Goal: Task Accomplishment & Management: Complete application form

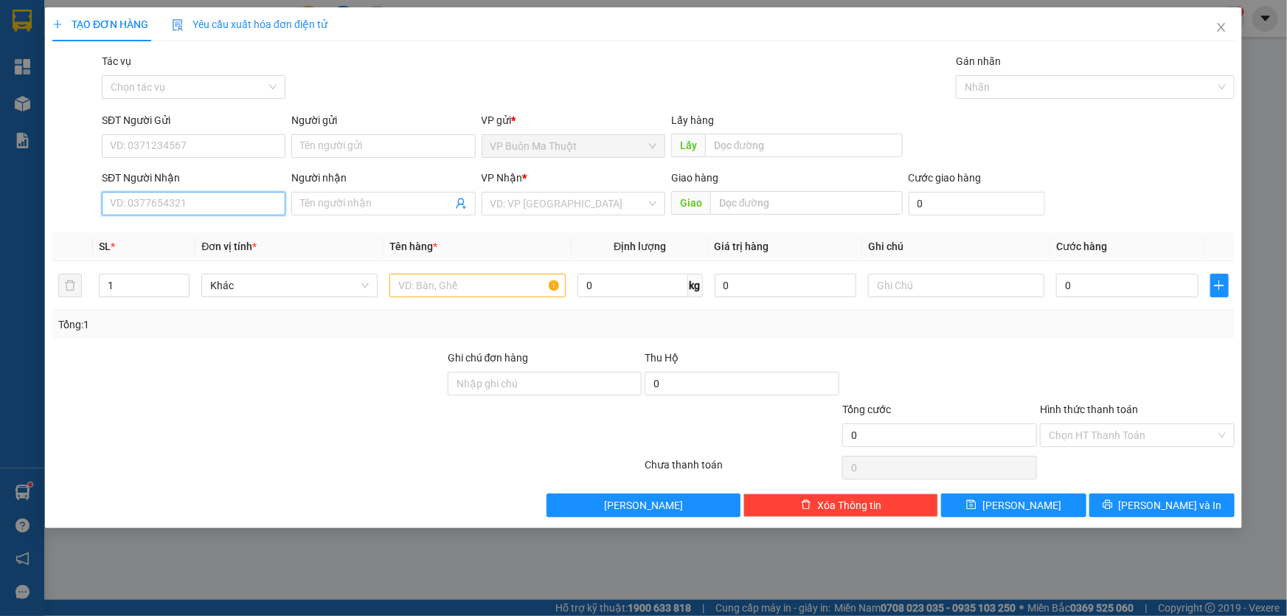
click at [238, 207] on input "SĐT Người Nhận" at bounding box center [194, 204] width 184 height 24
type input "0847352352"
click at [251, 229] on div "0847352352 - [PERSON_NAME]" at bounding box center [194, 234] width 166 height 16
type input "[PERSON_NAME]"
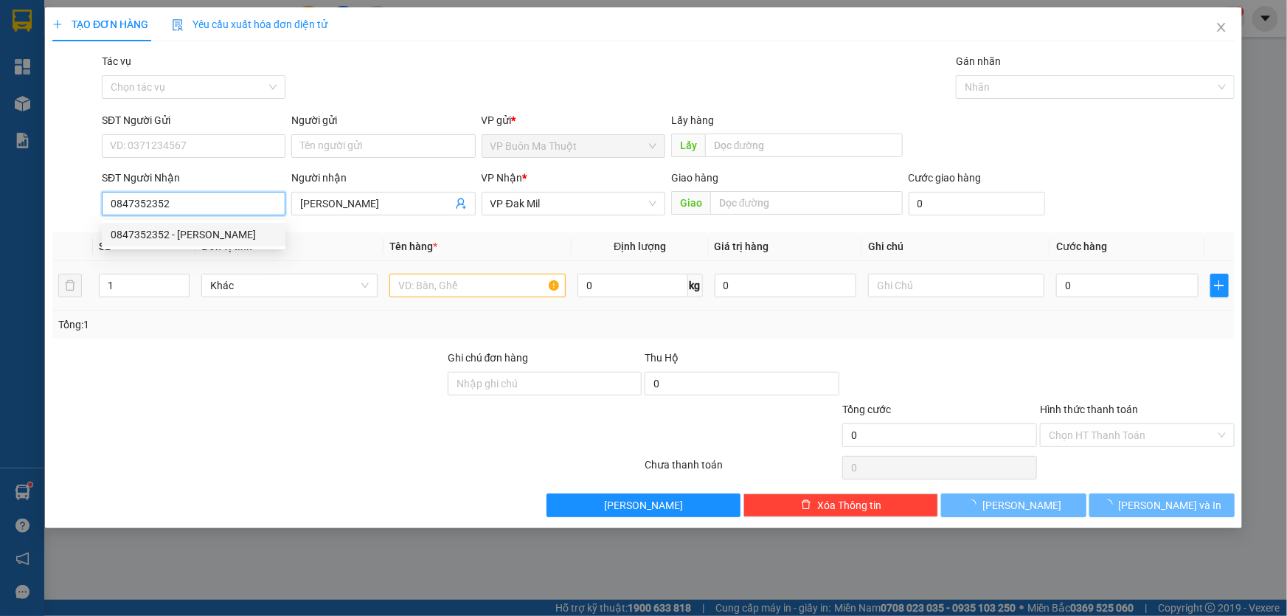
type input "40.000"
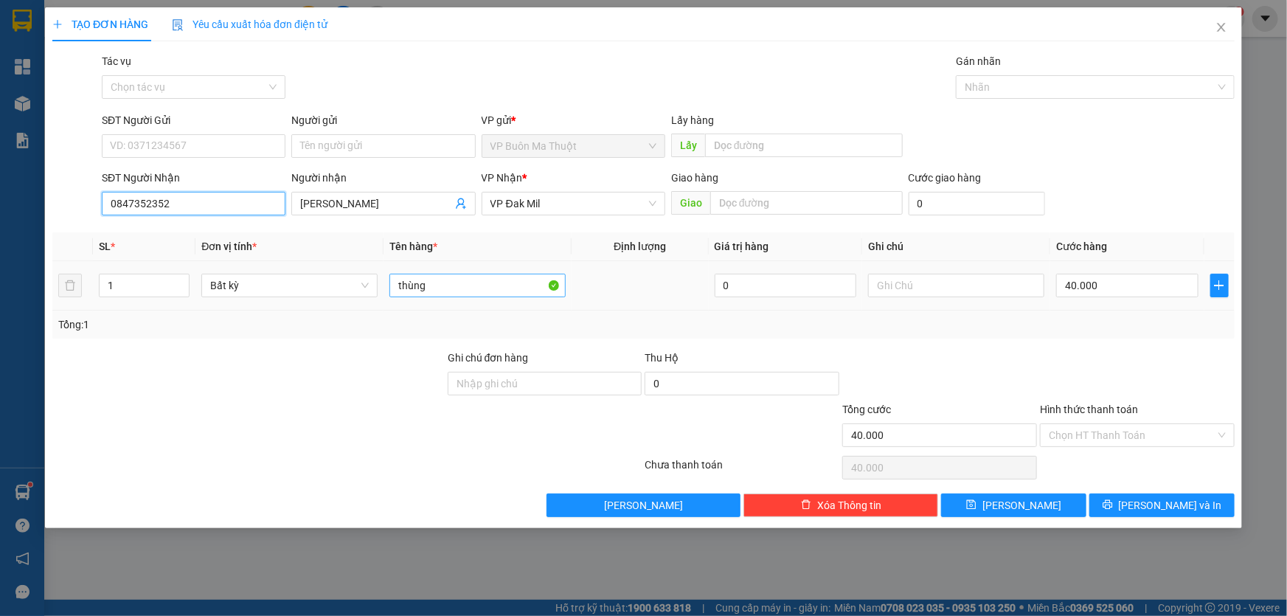
type input "0847352352"
click at [478, 294] on input "thùng" at bounding box center [477, 286] width 176 height 24
type input "t"
type input "bọc"
click at [1137, 288] on input "40.000" at bounding box center [1127, 286] width 142 height 24
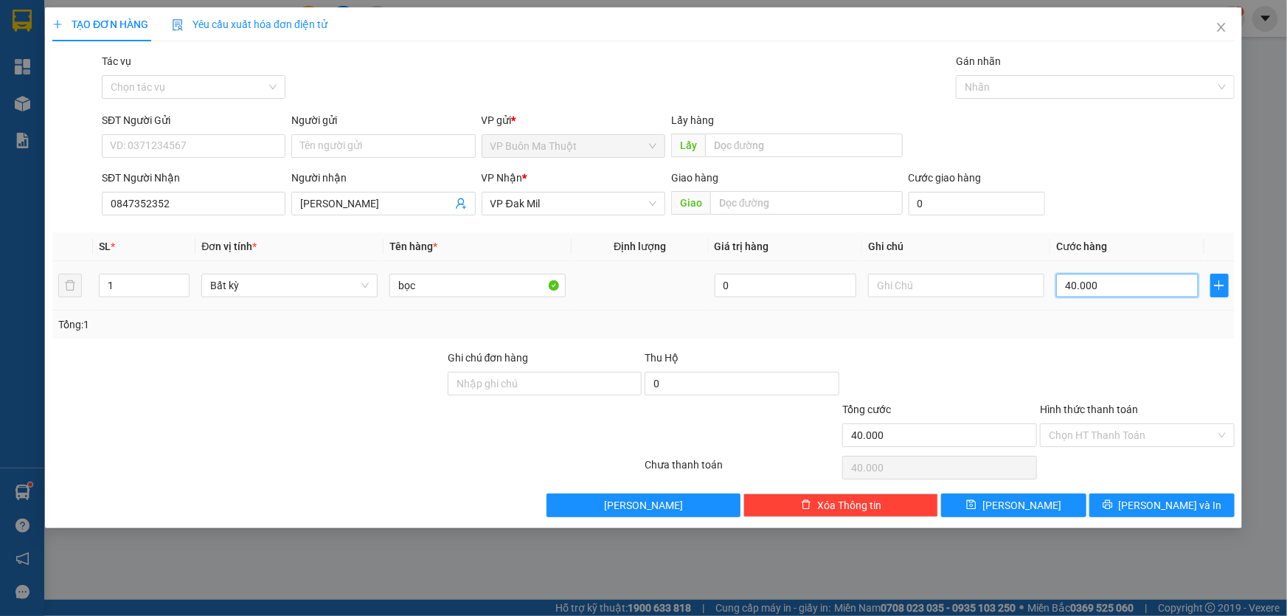
type input "3"
type input "30"
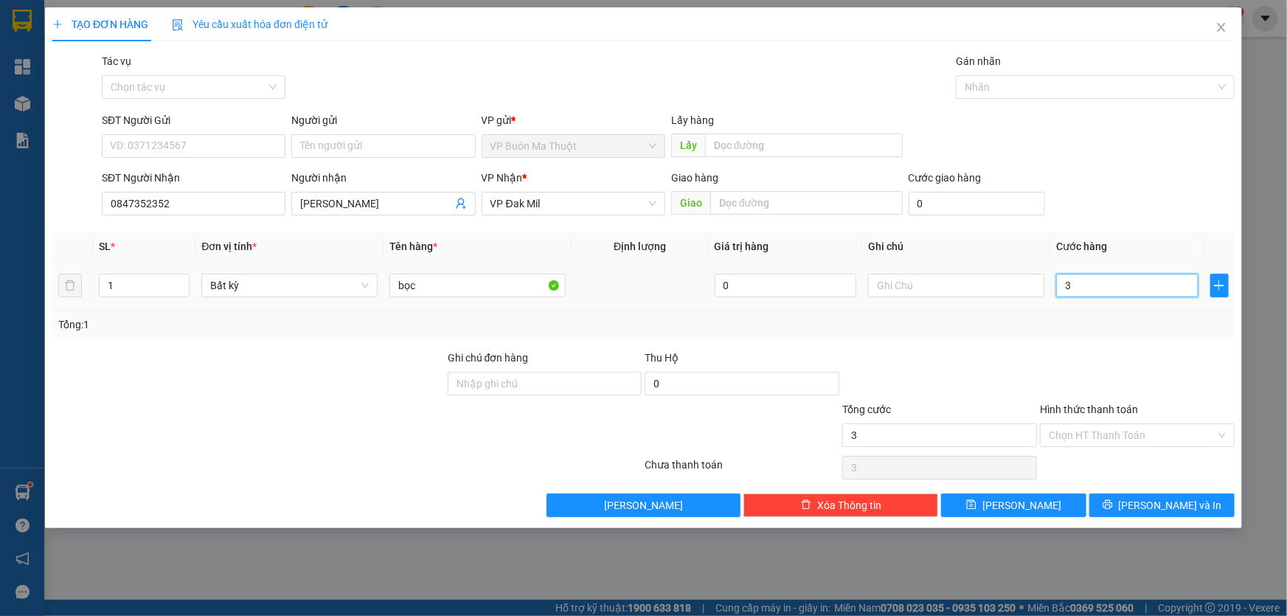
type input "30"
type input "300"
type input "3.000"
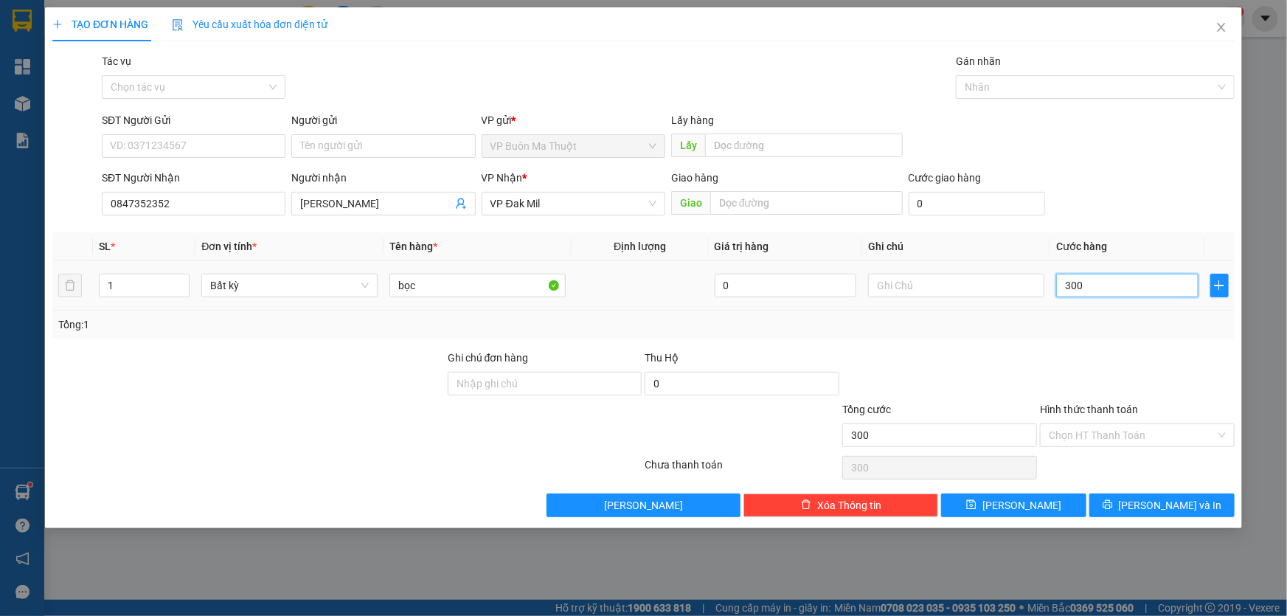
type input "3.000"
type input "30.000"
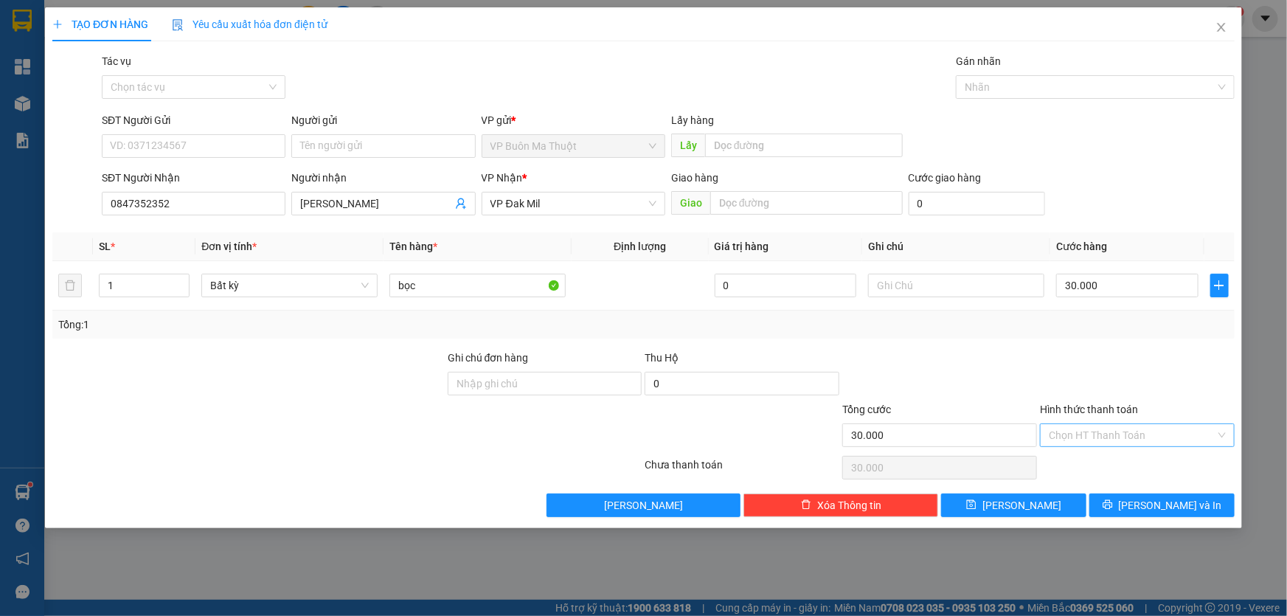
click at [1142, 436] on input "Hình thức thanh toán" at bounding box center [1132, 435] width 167 height 22
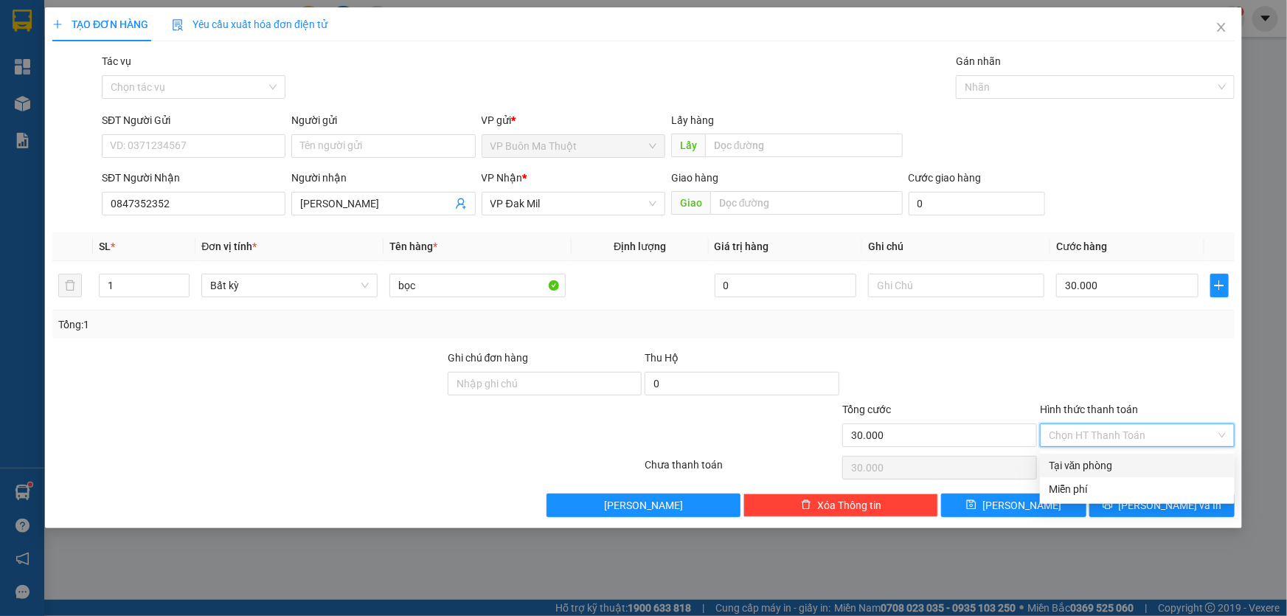
click at [1109, 471] on div "Tại văn phòng" at bounding box center [1137, 465] width 177 height 16
type input "0"
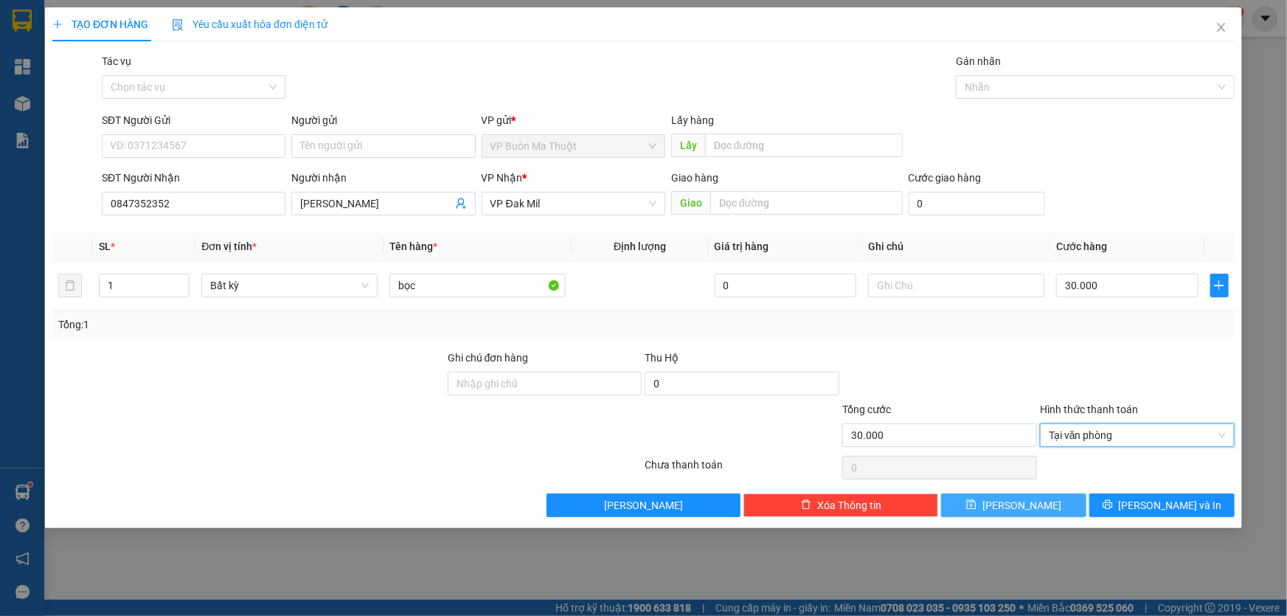
click at [1063, 507] on button "[PERSON_NAME]" at bounding box center [1013, 505] width 145 height 24
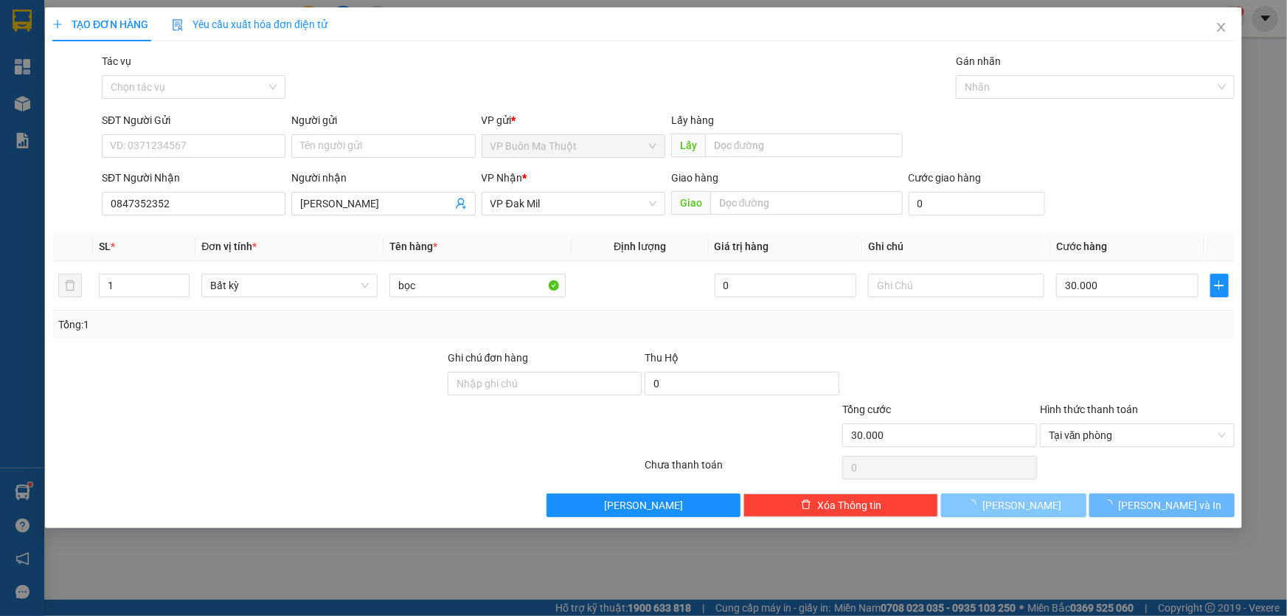
type input "0"
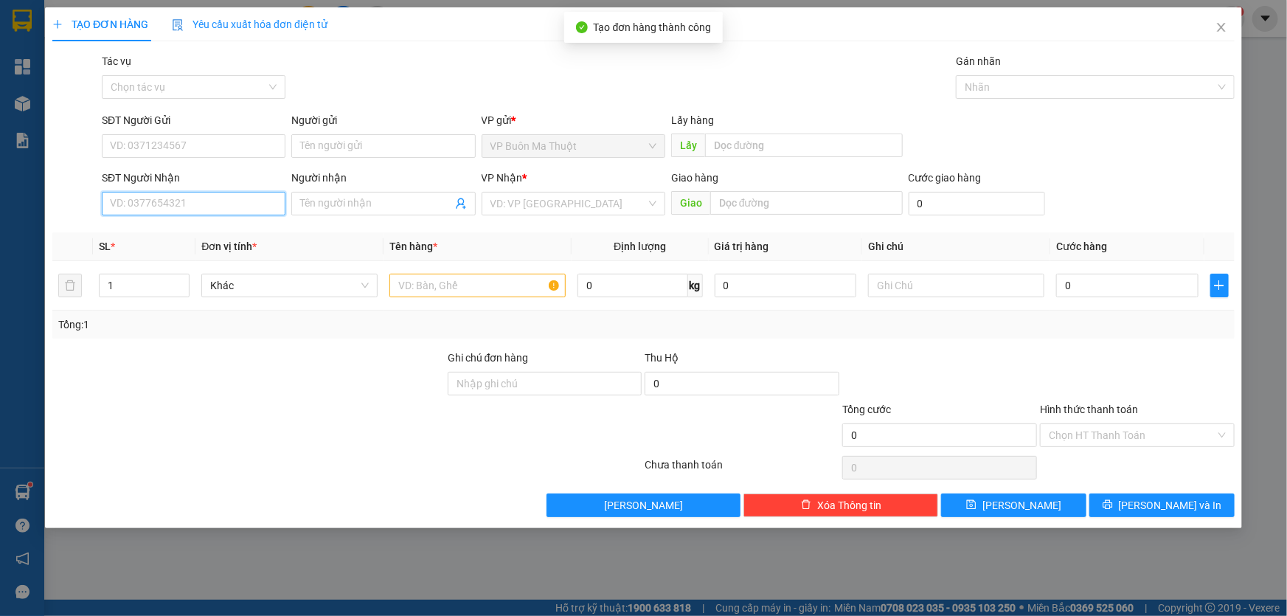
drag, startPoint x: 282, startPoint y: 199, endPoint x: 347, endPoint y: 227, distance: 71.4
click at [278, 199] on input "SĐT Người Nhận" at bounding box center [194, 204] width 184 height 24
type input "0908109906"
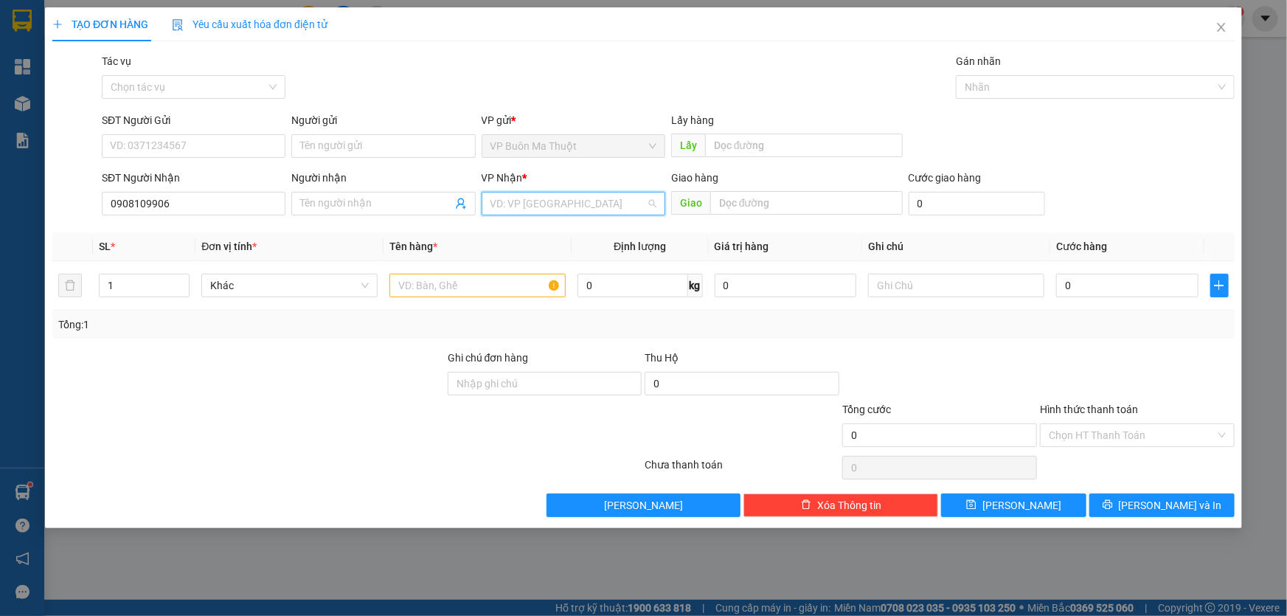
click at [529, 211] on input "search" at bounding box center [568, 203] width 156 height 22
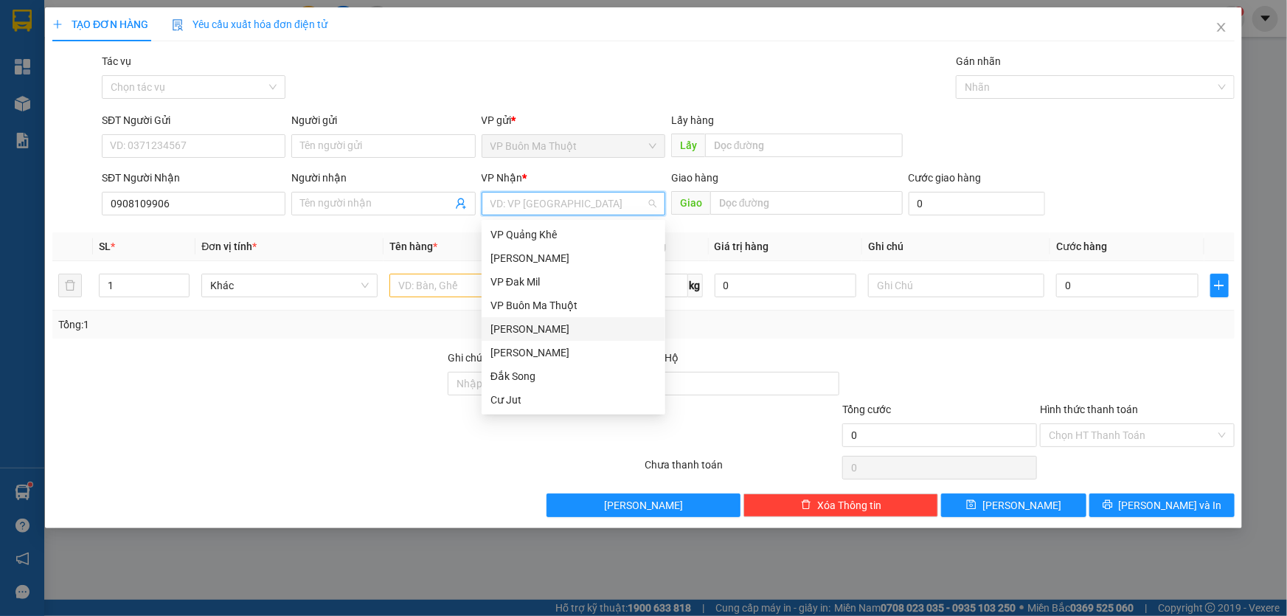
click at [526, 317] on div "[PERSON_NAME]" at bounding box center [574, 329] width 184 height 24
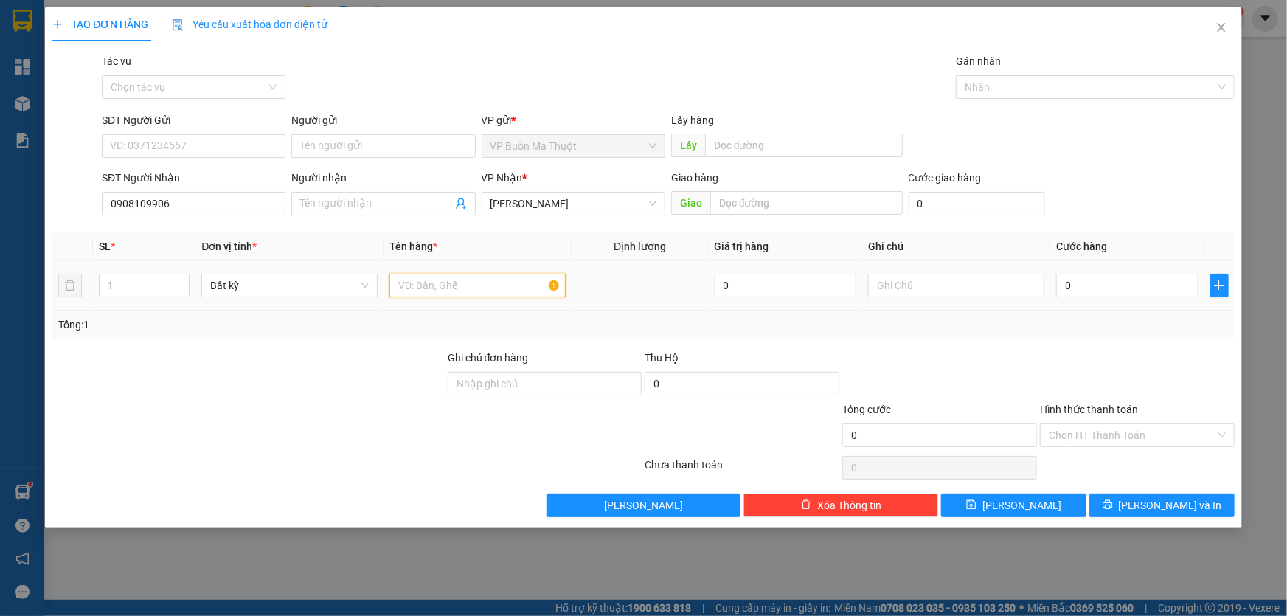
click at [473, 295] on input "text" at bounding box center [477, 286] width 176 height 24
type input "hs"
drag, startPoint x: 1114, startPoint y: 278, endPoint x: 1110, endPoint y: 265, distance: 13.8
click at [1114, 278] on input "0" at bounding box center [1127, 286] width 142 height 24
type input "3"
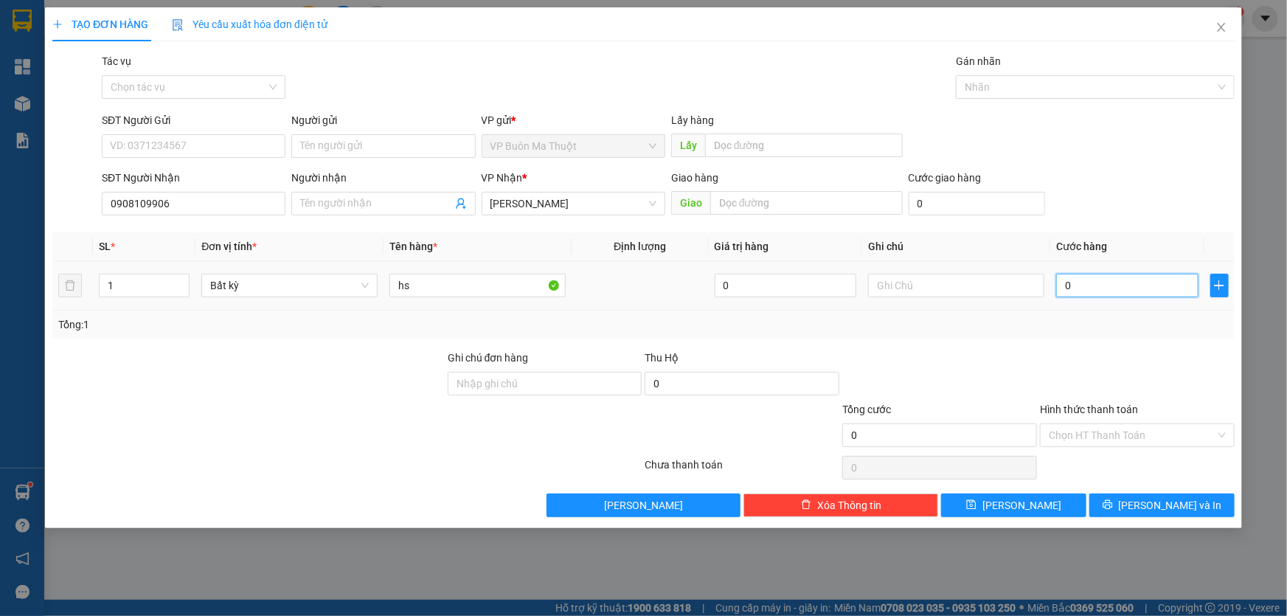
type input "3"
type input "30"
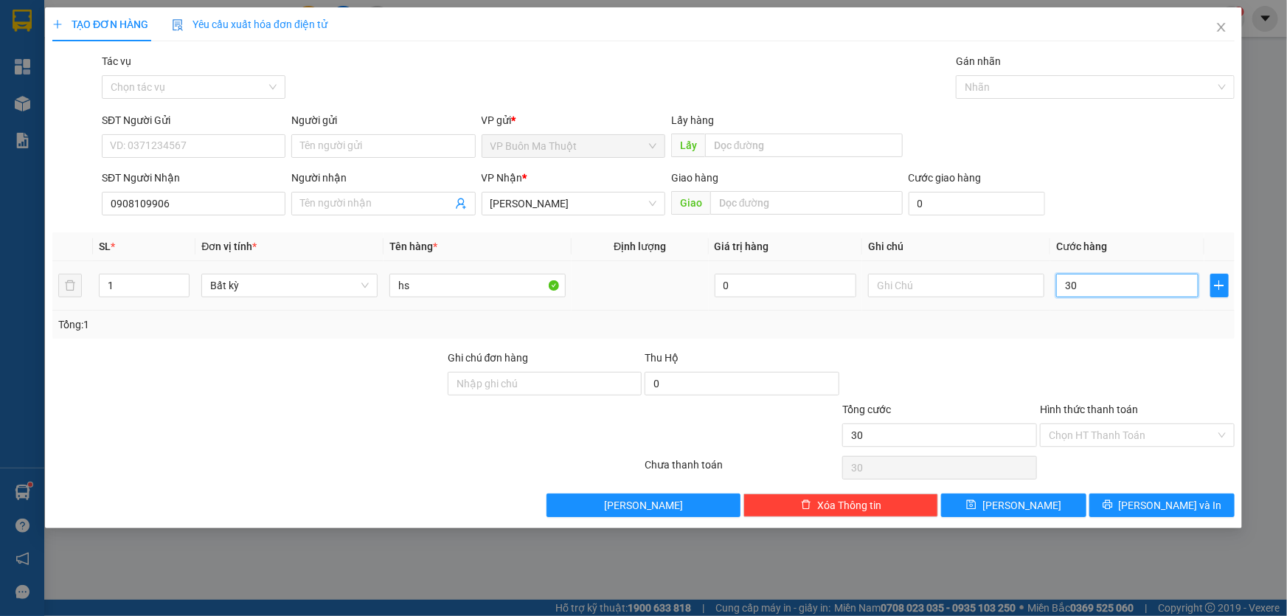
type input "300"
type input "3.000"
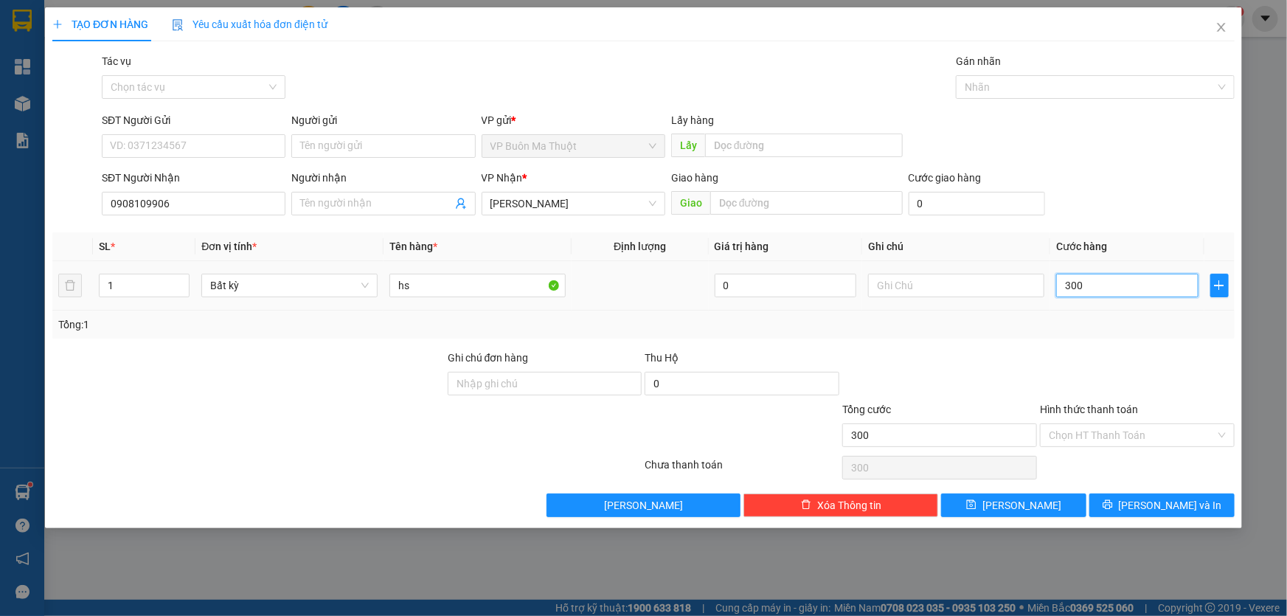
type input "3.000"
type input "30.000"
click at [1047, 502] on button "[PERSON_NAME]" at bounding box center [1013, 505] width 145 height 24
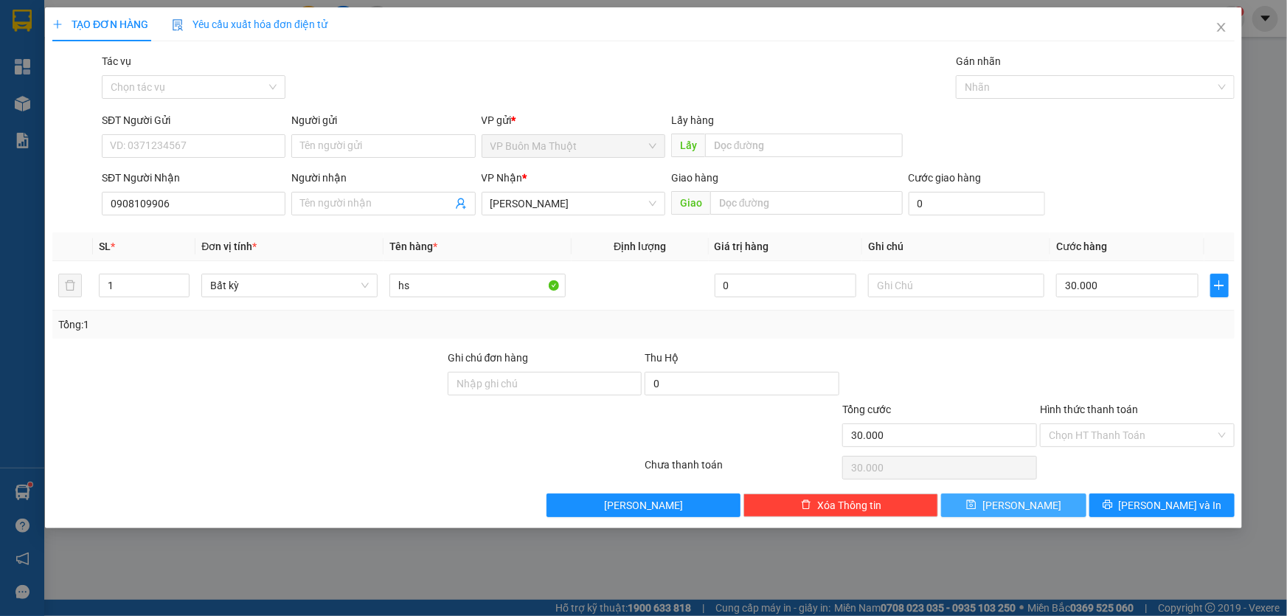
type input "0"
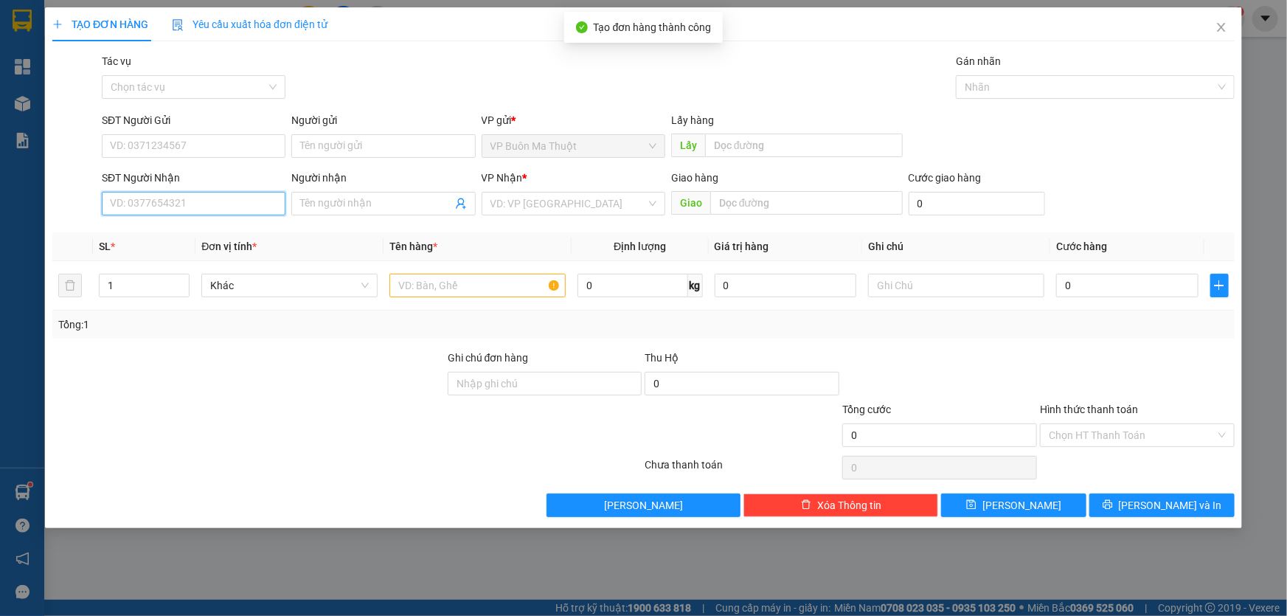
click at [204, 198] on input "SĐT Người Nhận" at bounding box center [194, 204] width 184 height 24
type input "0339487979"
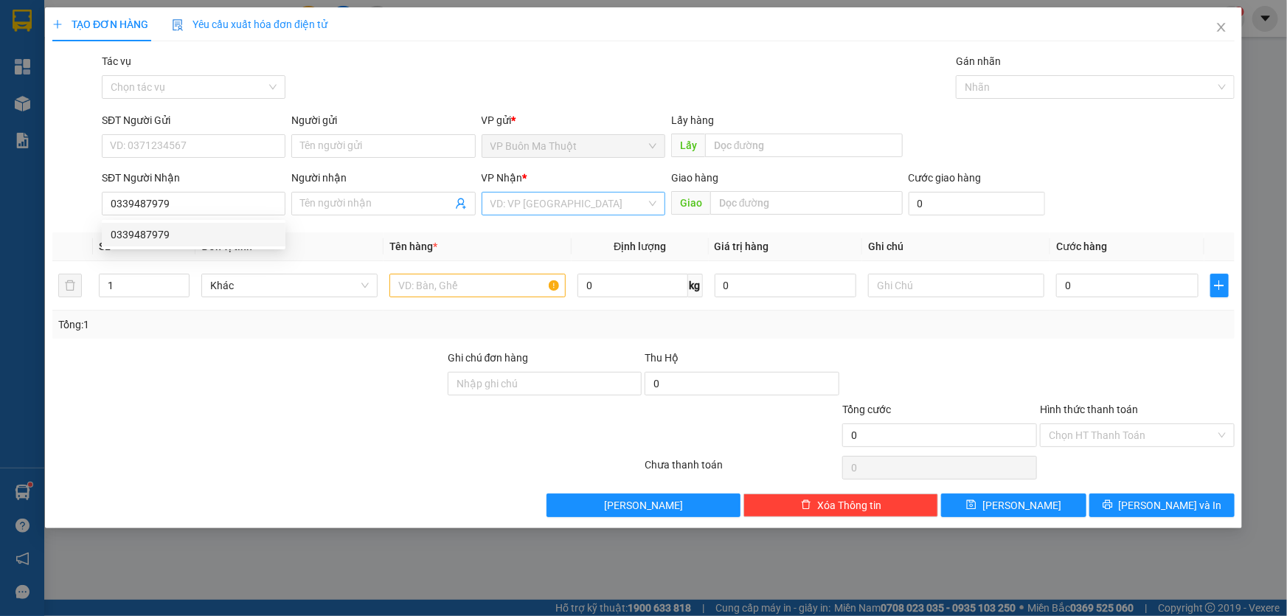
click at [592, 209] on input "search" at bounding box center [568, 203] width 156 height 22
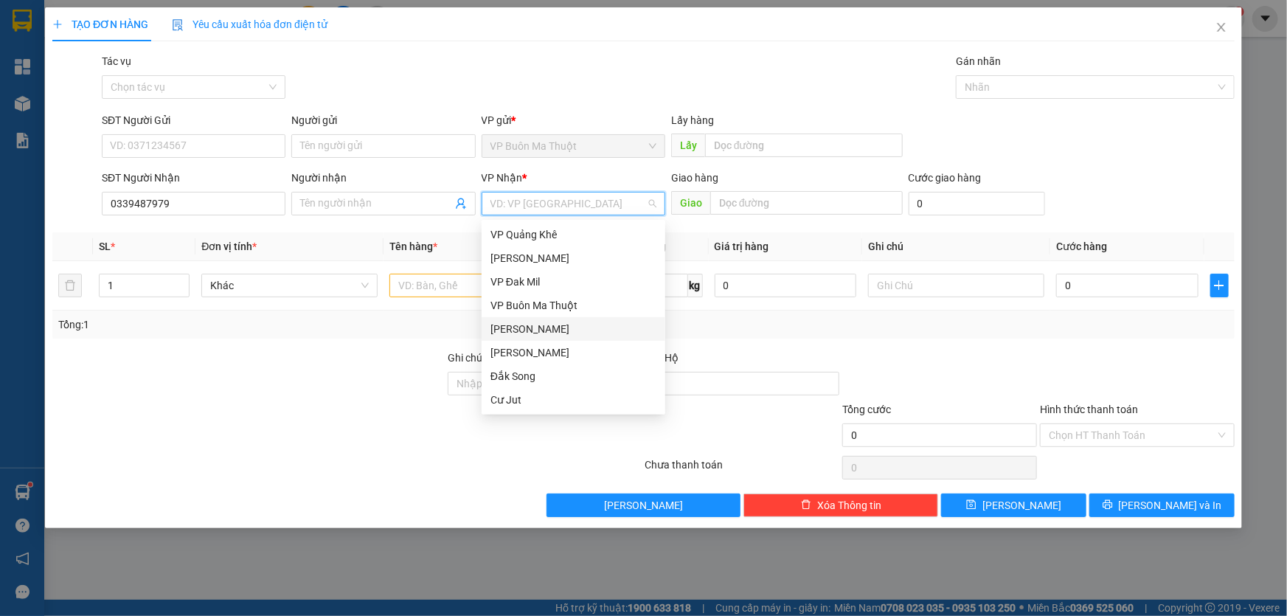
drag, startPoint x: 526, startPoint y: 330, endPoint x: 469, endPoint y: 296, distance: 66.2
click at [527, 330] on div "[PERSON_NAME]" at bounding box center [573, 329] width 166 height 16
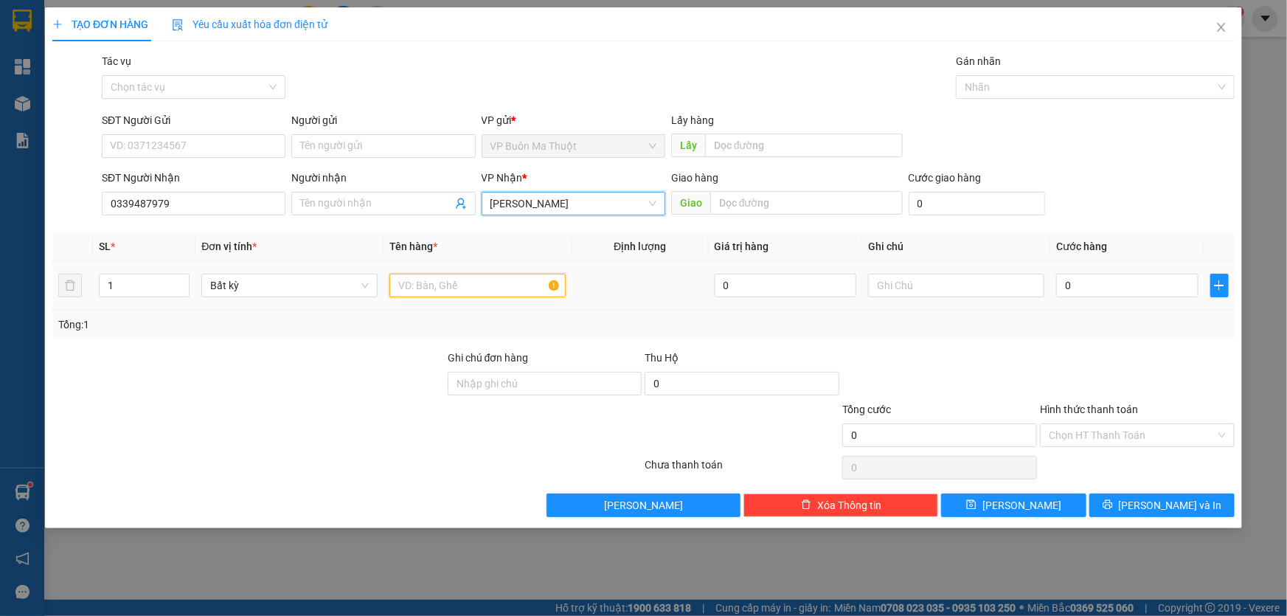
click at [464, 288] on input "text" at bounding box center [477, 286] width 176 height 24
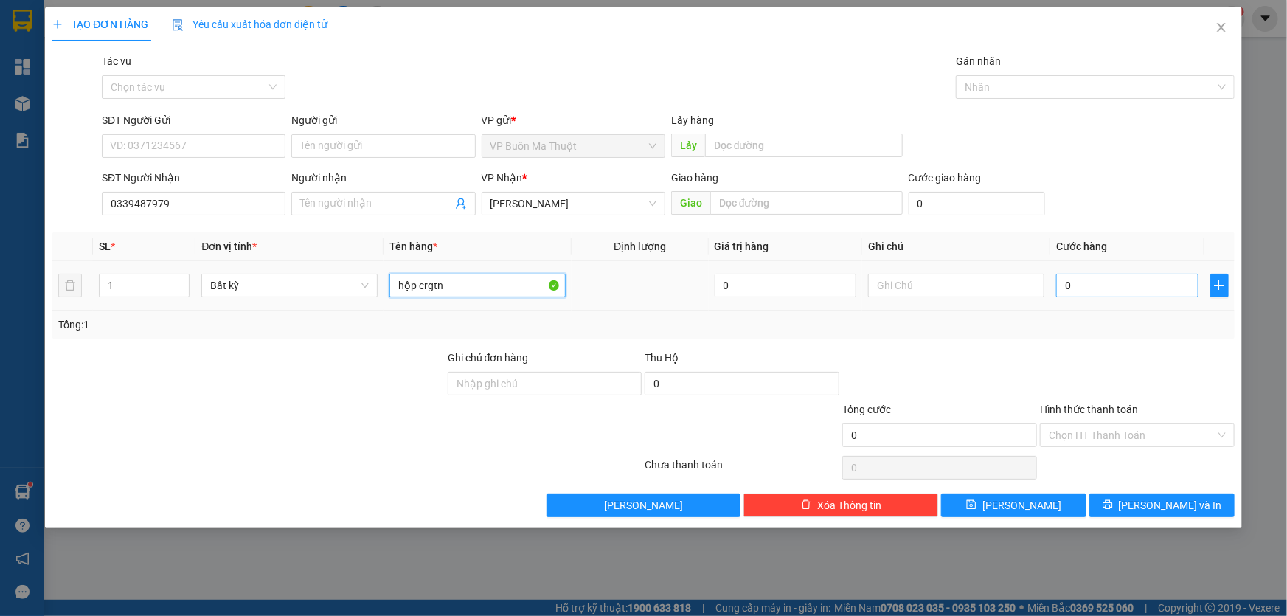
type input "hộp crgtn"
click at [1158, 280] on input "0" at bounding box center [1127, 286] width 142 height 24
type input "5"
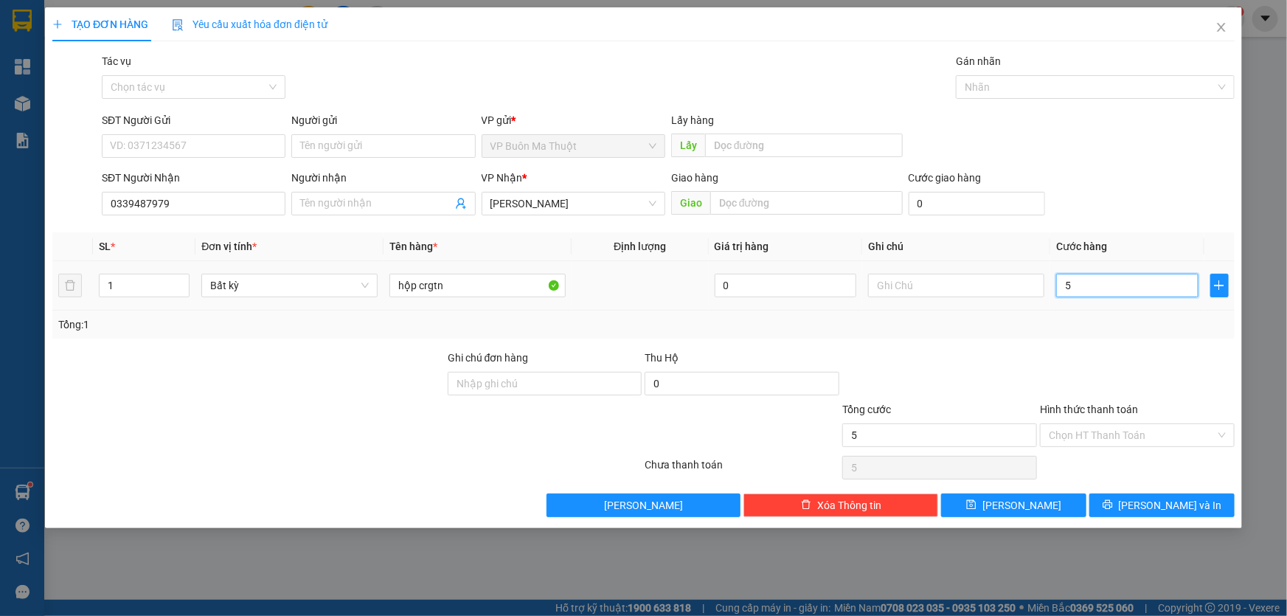
type input "50"
type input "500"
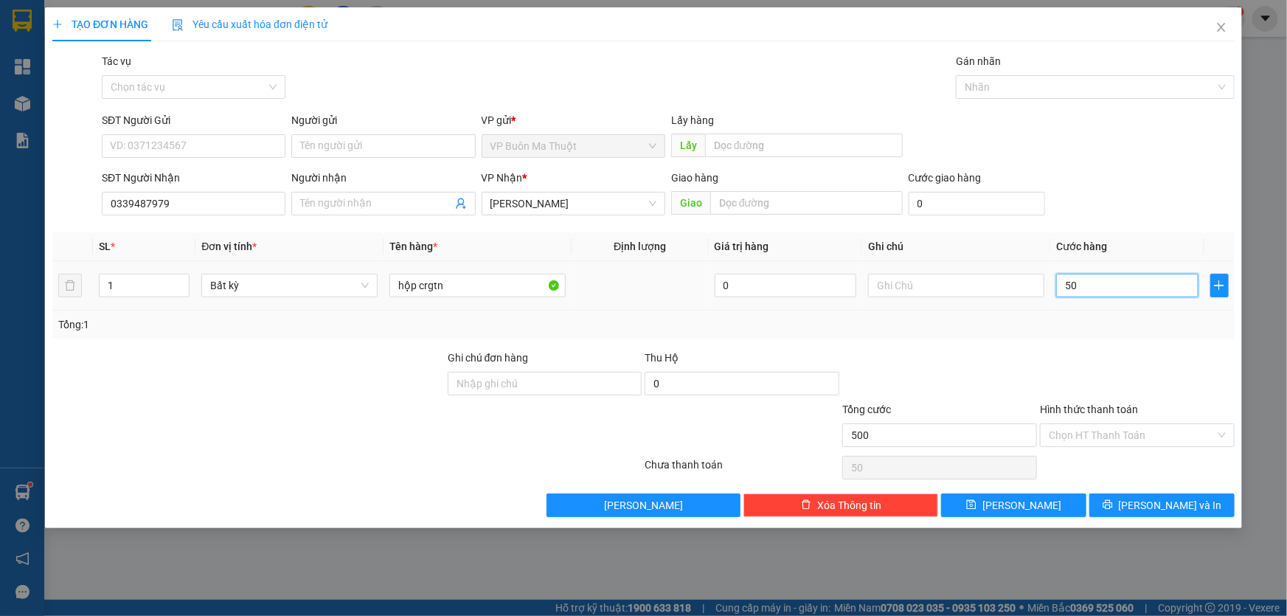
type input "500"
type input "5.000"
type input "50.000"
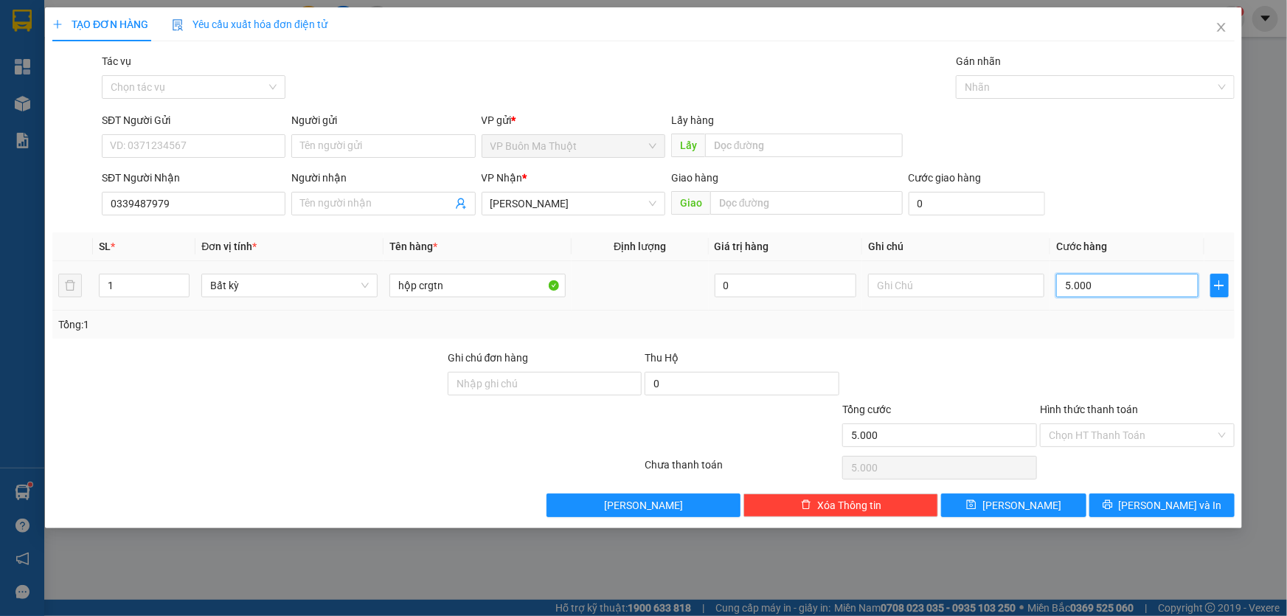
type input "50.000"
click at [1127, 443] on input "Hình thức thanh toán" at bounding box center [1132, 435] width 167 height 22
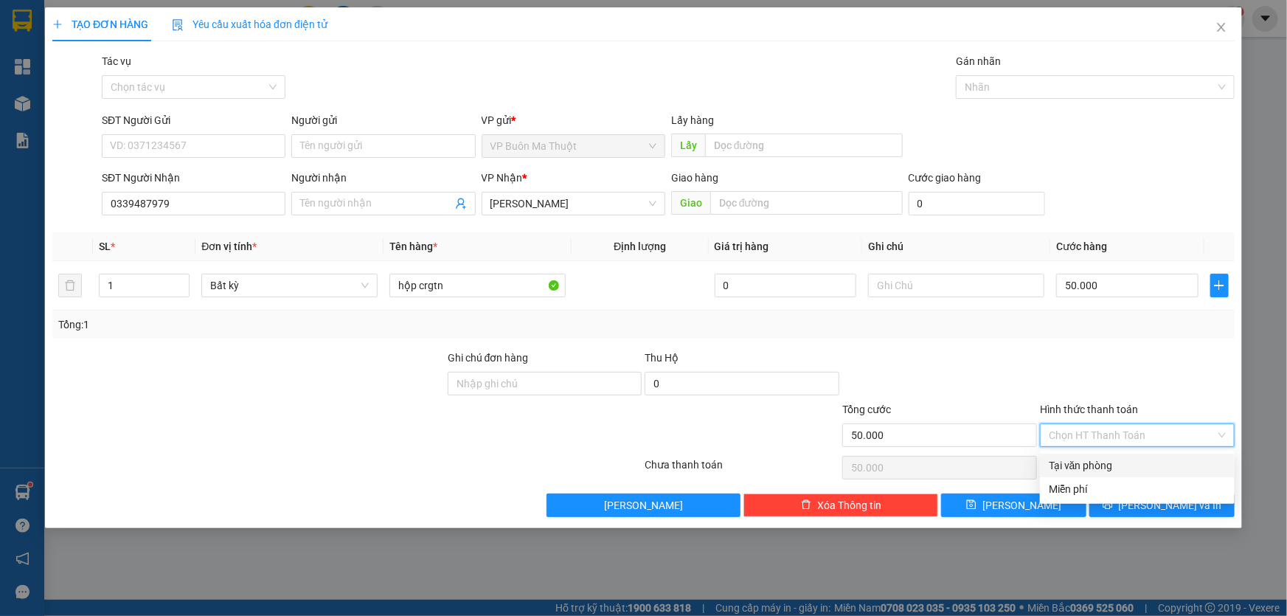
click at [1126, 454] on div "Tại văn phòng" at bounding box center [1137, 466] width 195 height 24
type input "0"
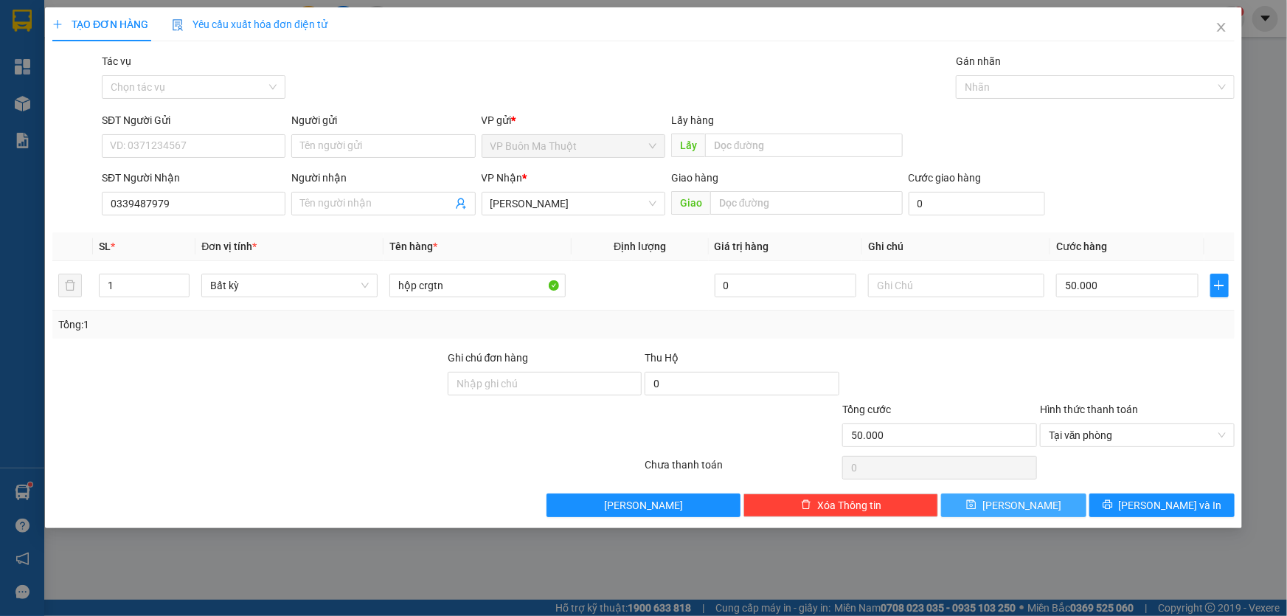
click at [1031, 515] on button "[PERSON_NAME]" at bounding box center [1013, 505] width 145 height 24
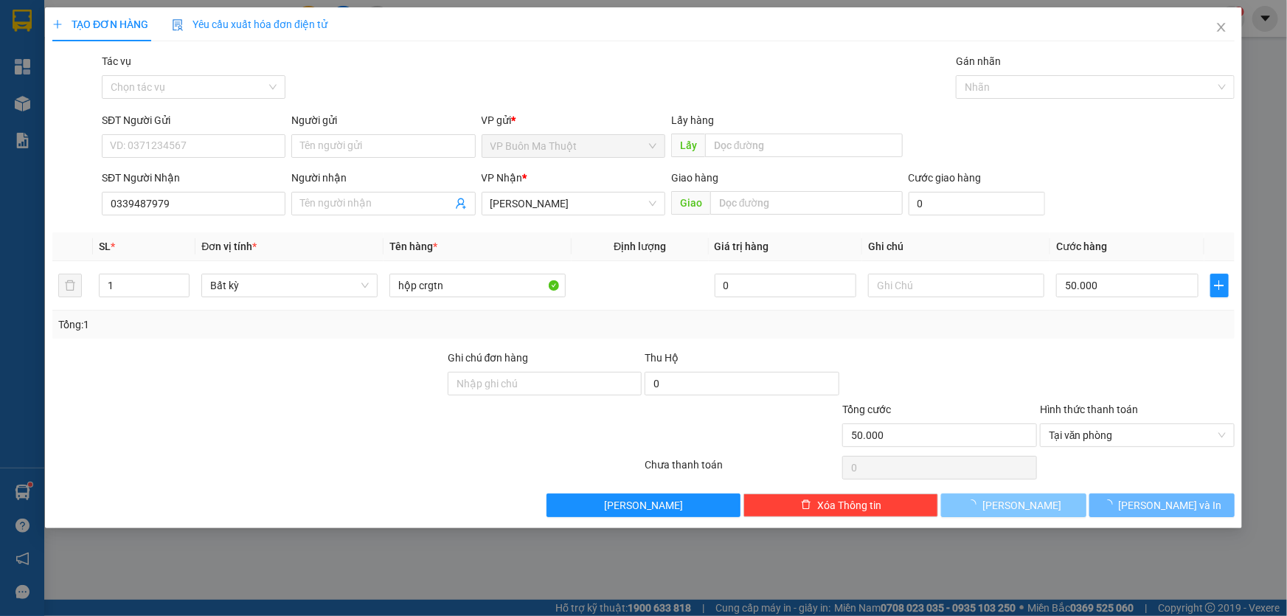
type input "0"
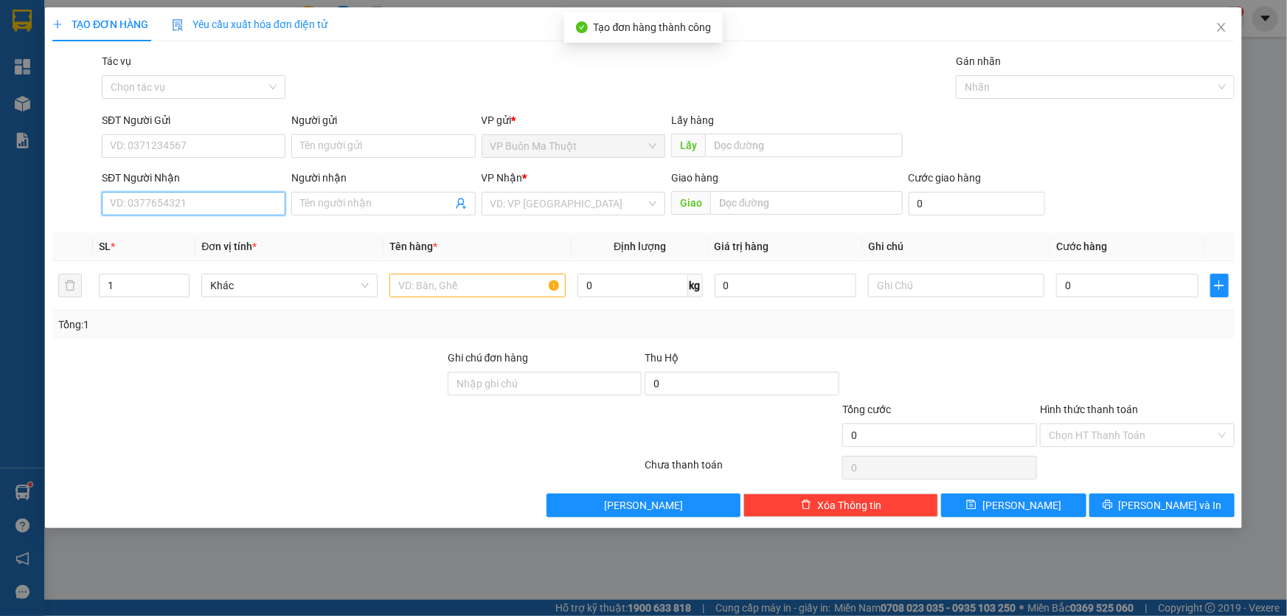
click at [268, 207] on input "SĐT Người Nhận" at bounding box center [194, 204] width 184 height 24
type input "0909963345"
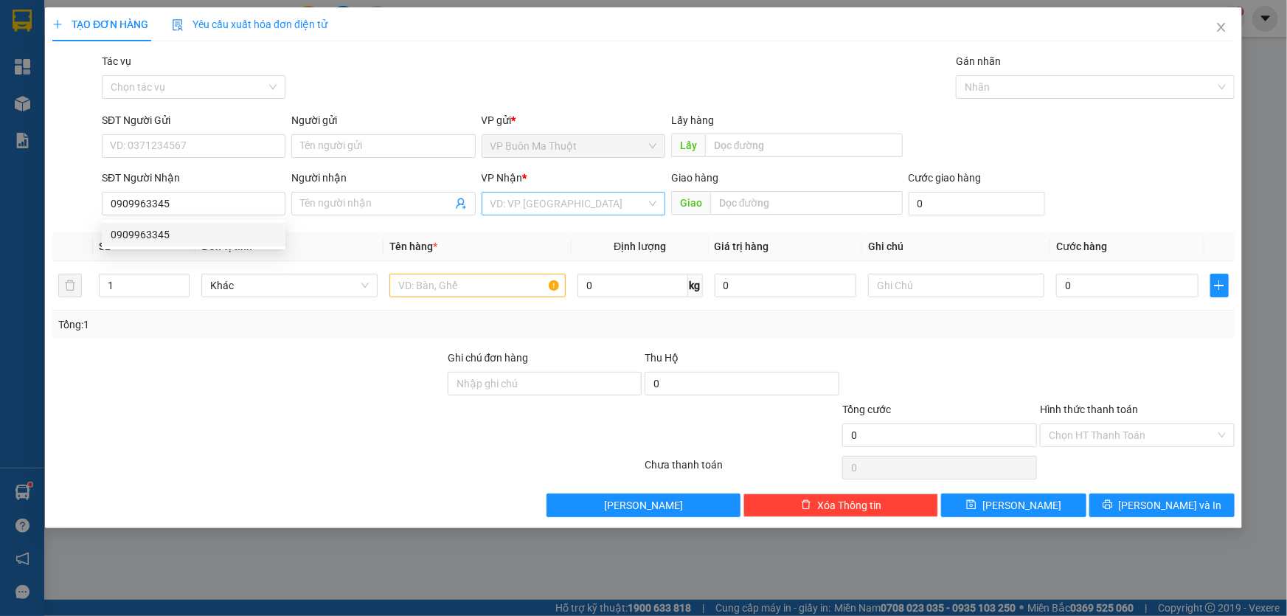
click at [511, 201] on input "search" at bounding box center [568, 203] width 156 height 22
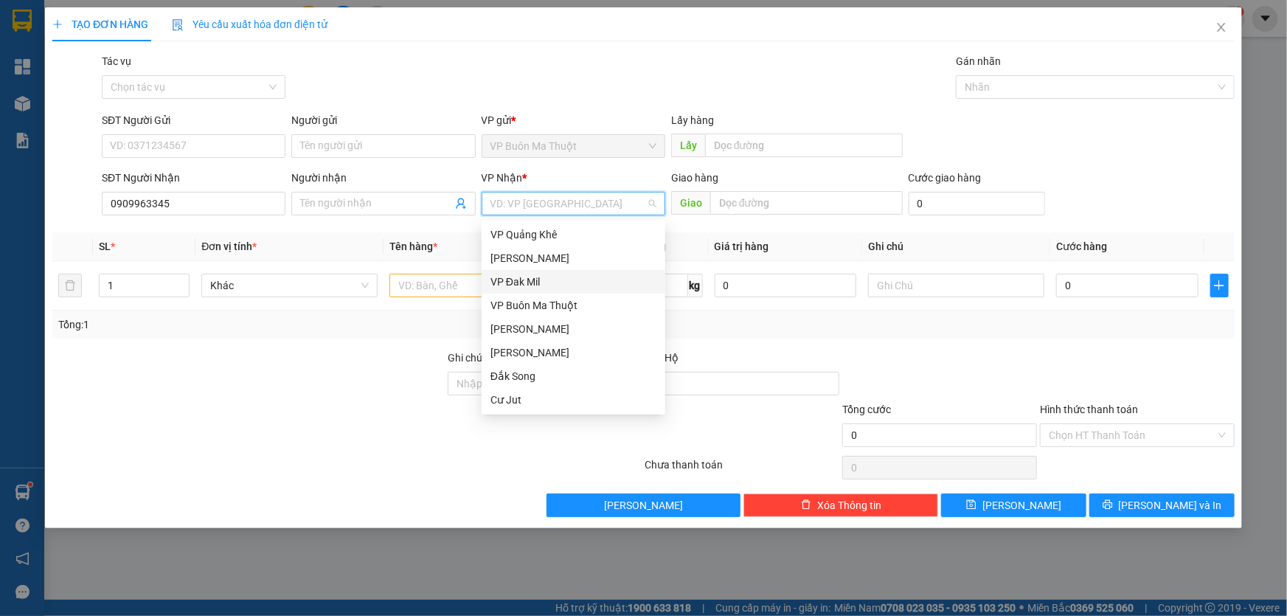
click at [498, 280] on div "VP Đak Mil" at bounding box center [573, 282] width 166 height 16
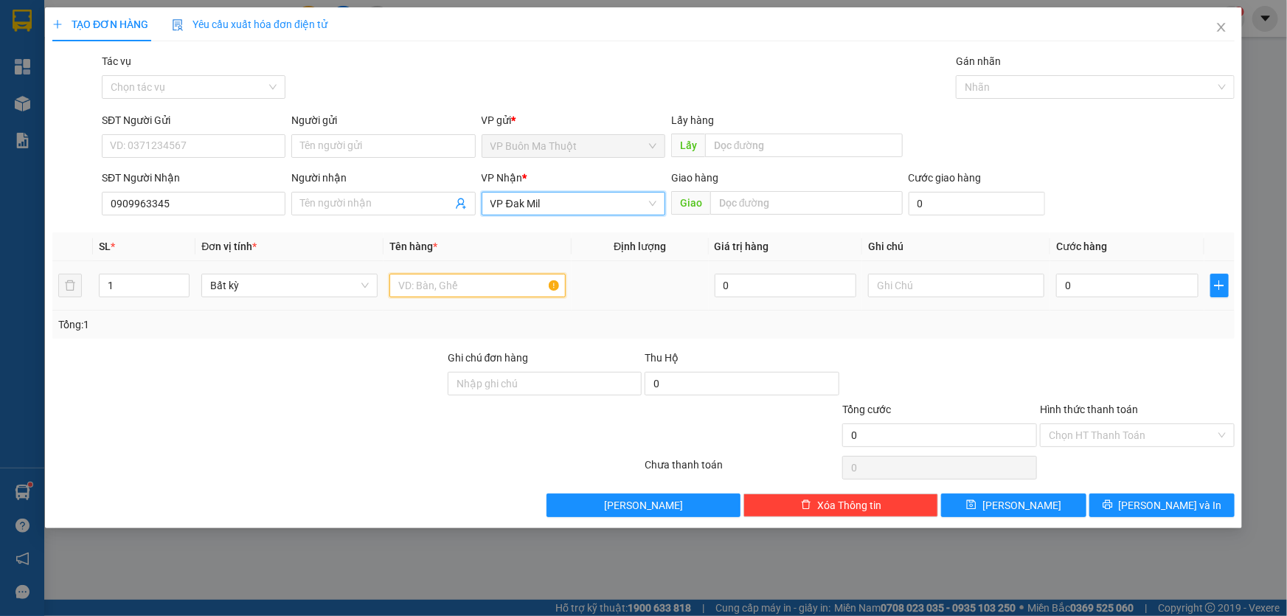
click at [468, 283] on input "text" at bounding box center [477, 286] width 176 height 24
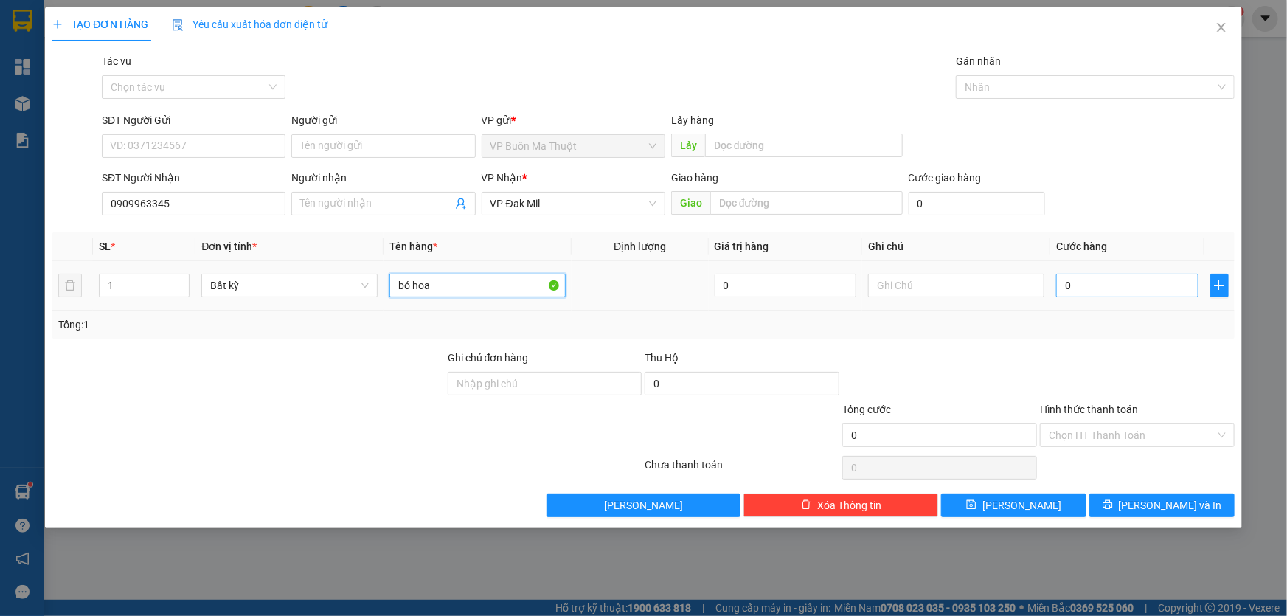
type input "bó hoa"
click at [1111, 277] on input "0" at bounding box center [1127, 286] width 142 height 24
type input "3"
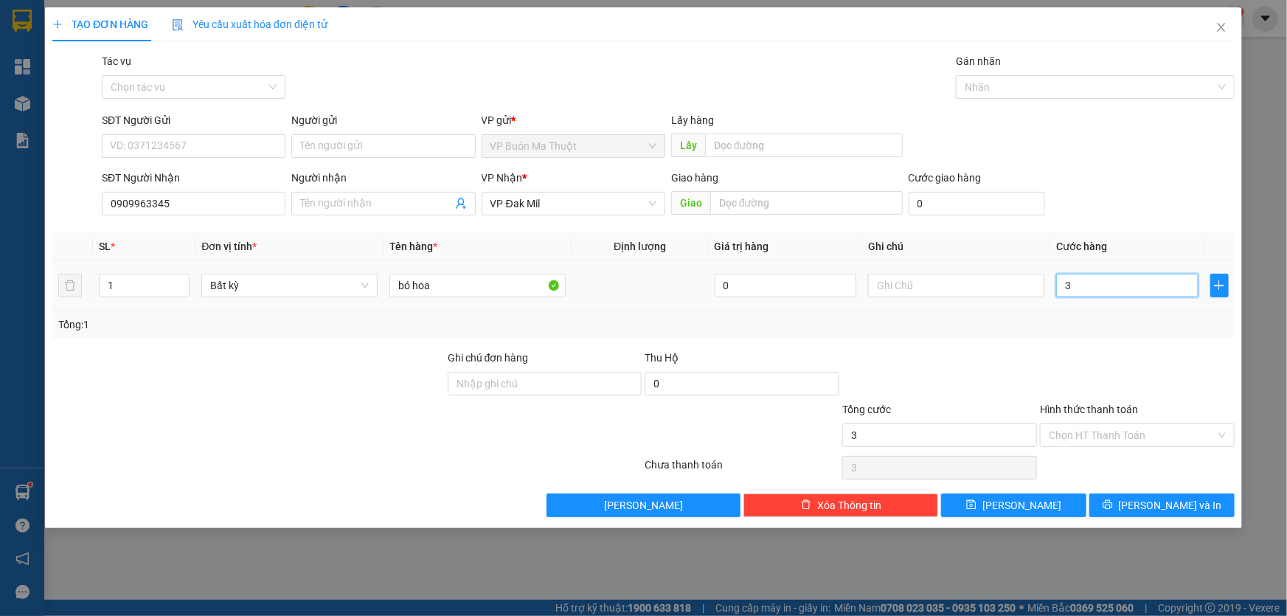
type input "30"
type input "300"
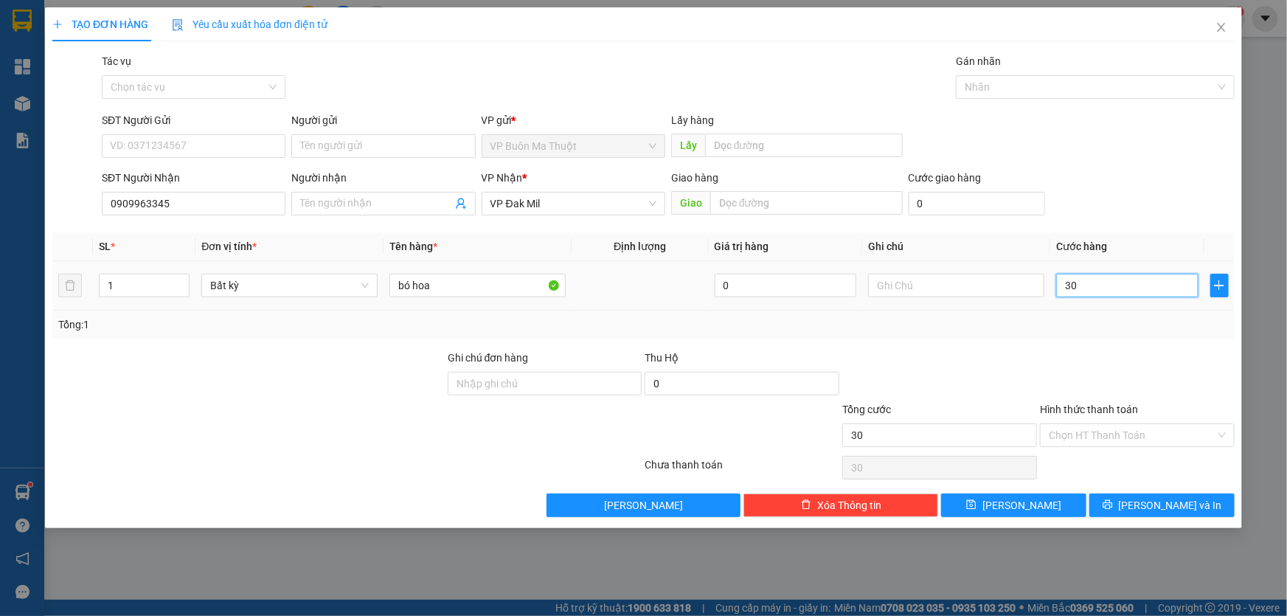
type input "300"
type input "3.000"
type input "30.000"
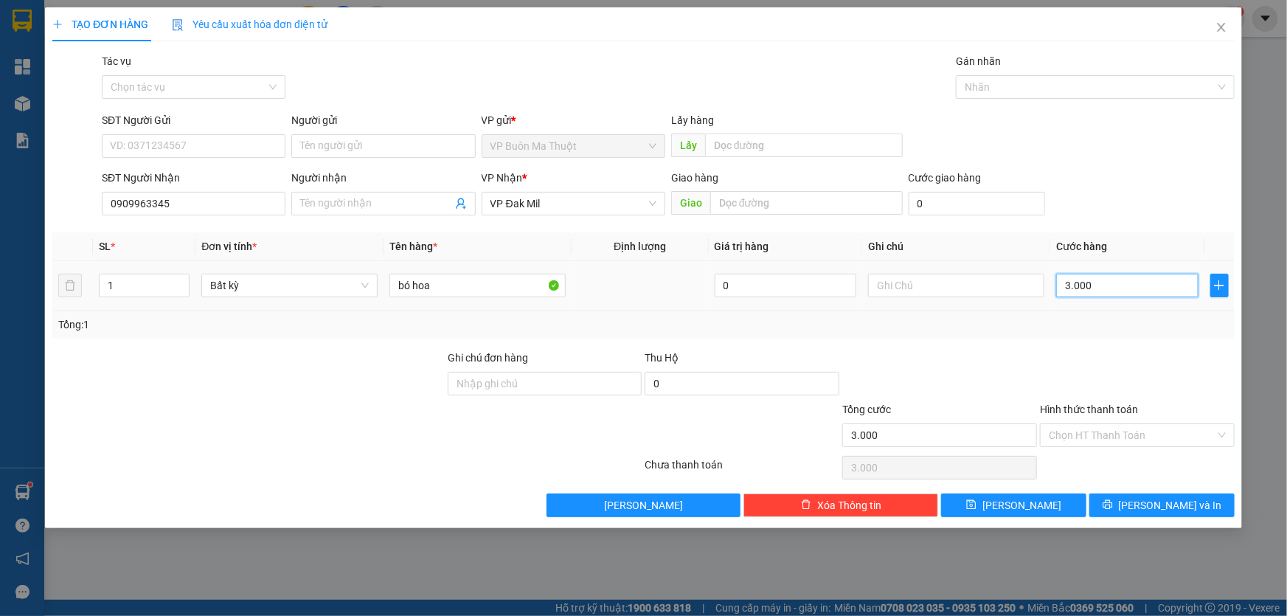
type input "30.000"
click at [1039, 499] on button "[PERSON_NAME]" at bounding box center [1013, 505] width 145 height 24
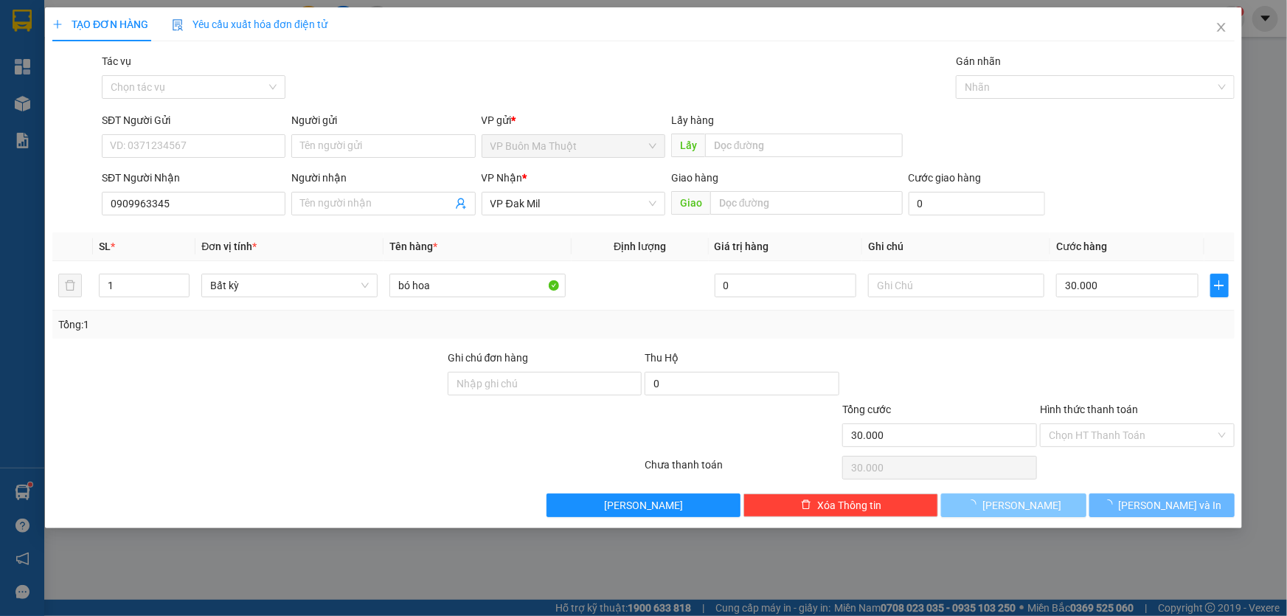
type input "0"
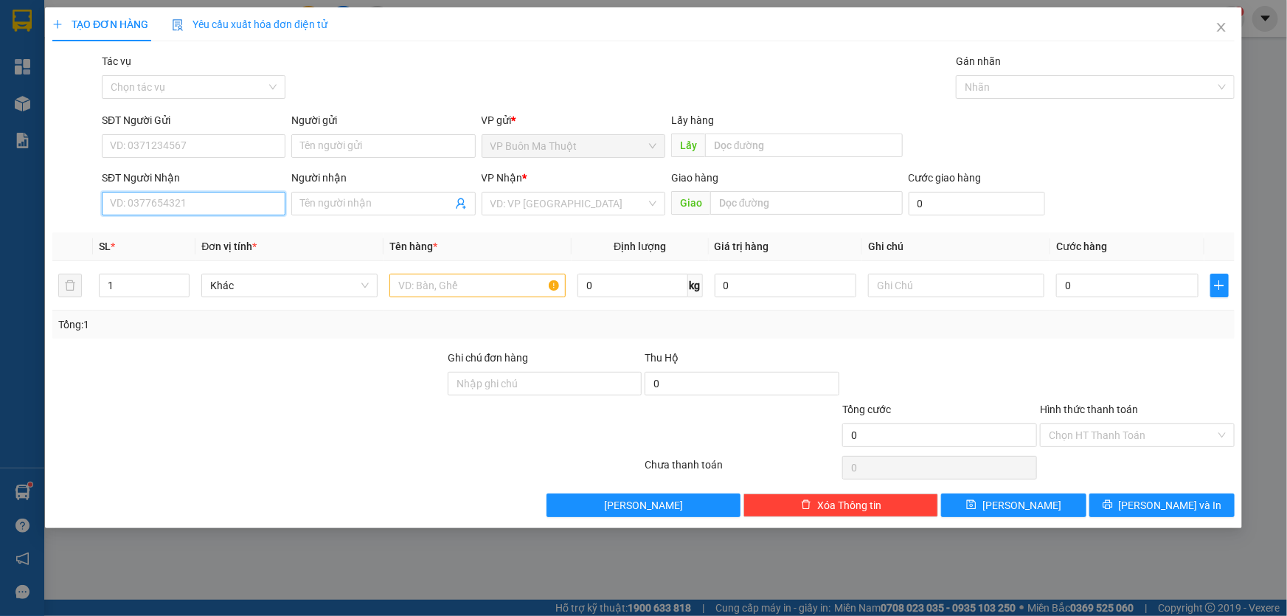
click at [207, 210] on input "SĐT Người Nhận" at bounding box center [194, 204] width 184 height 24
type input "0978677855"
click at [503, 213] on input "search" at bounding box center [568, 203] width 156 height 22
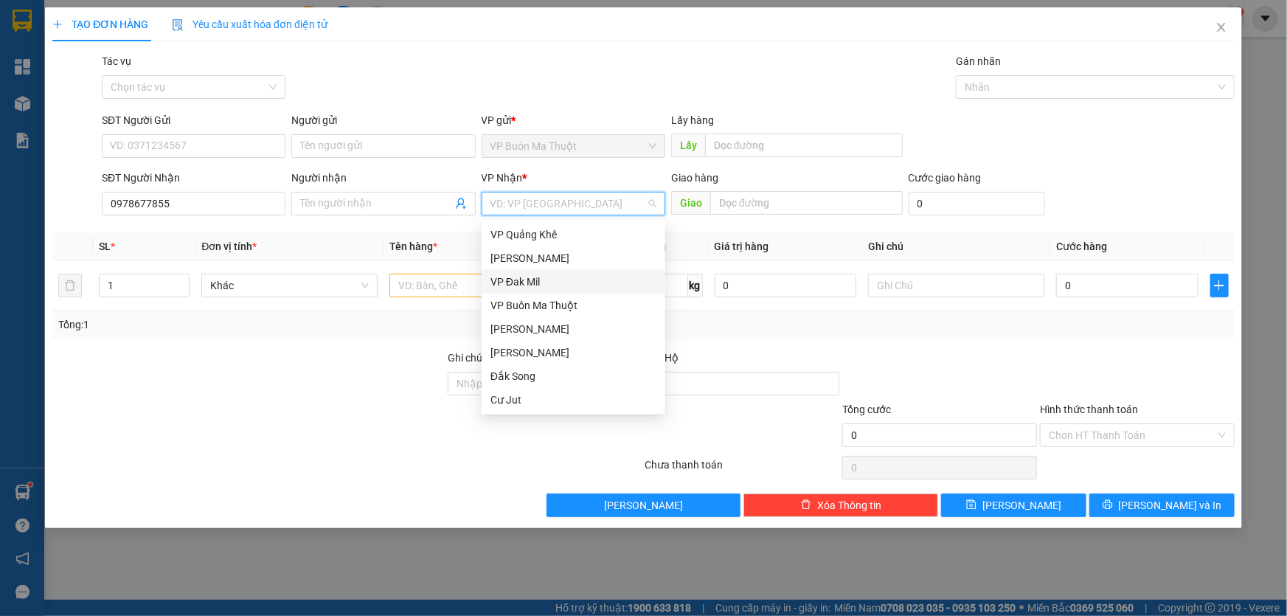
click at [505, 280] on div "VP Đak Mil" at bounding box center [573, 282] width 166 height 16
click at [453, 277] on input "text" at bounding box center [477, 286] width 176 height 24
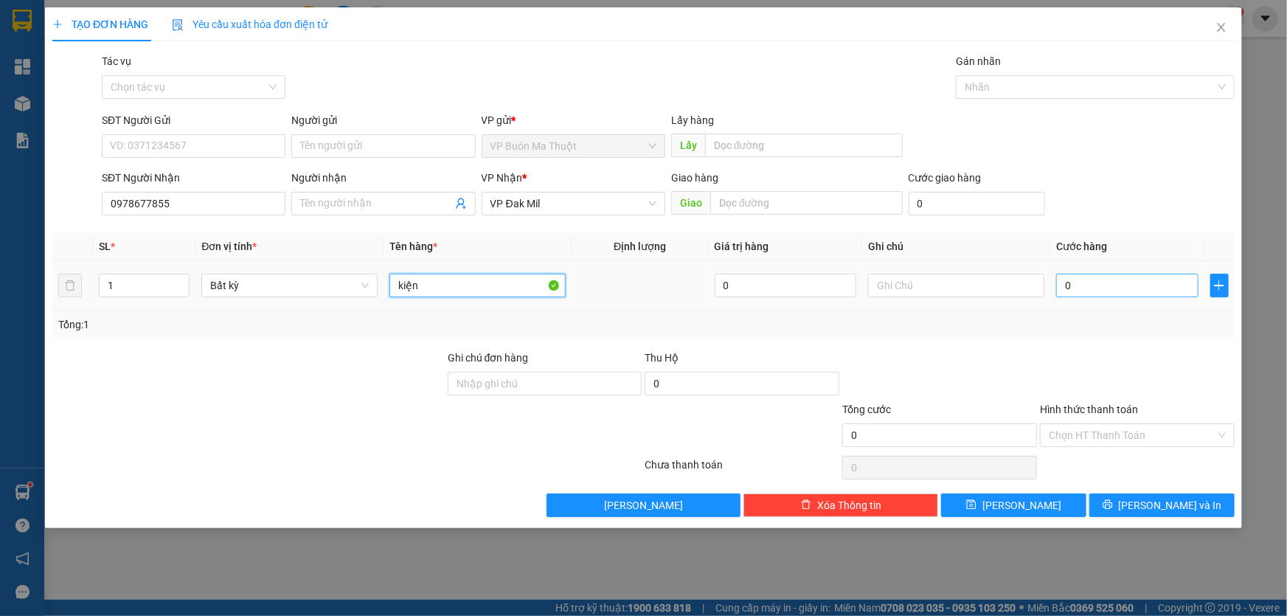
type input "kiện"
type input "4"
type input "40"
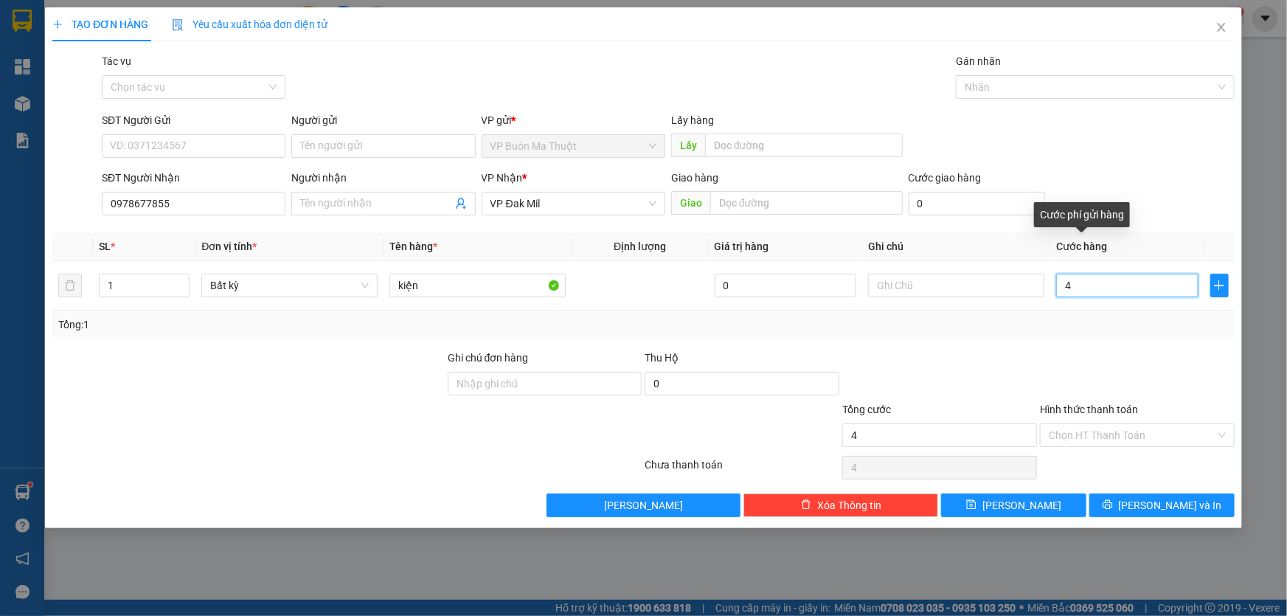
type input "40"
type input "400"
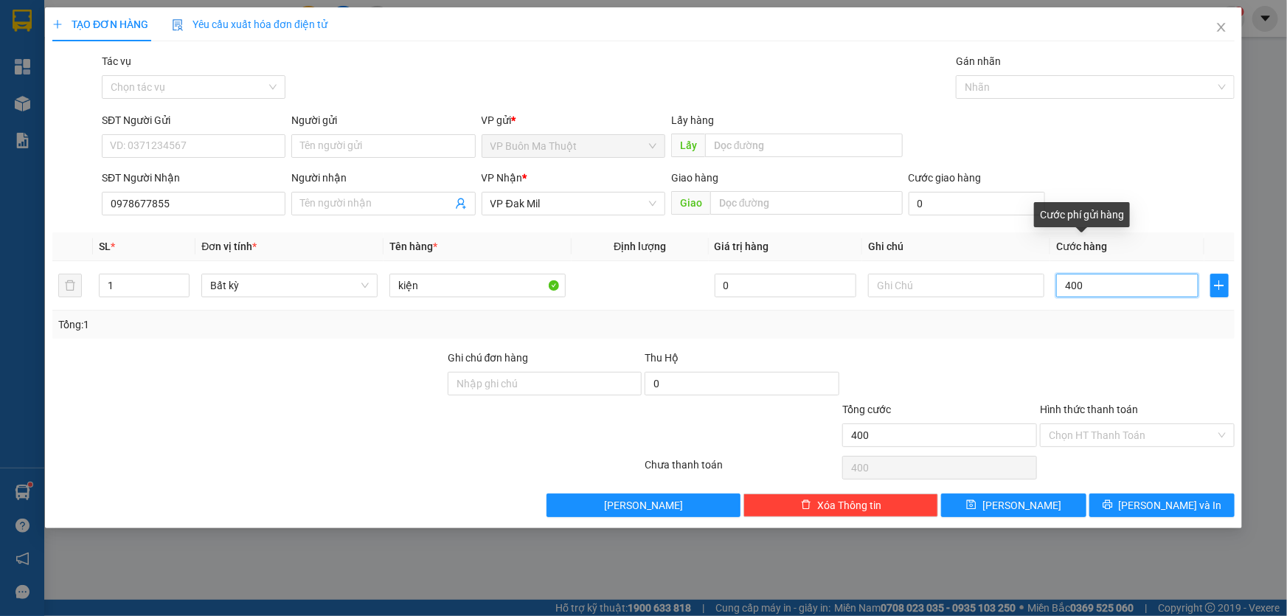
type input "4.000"
type input "40.000"
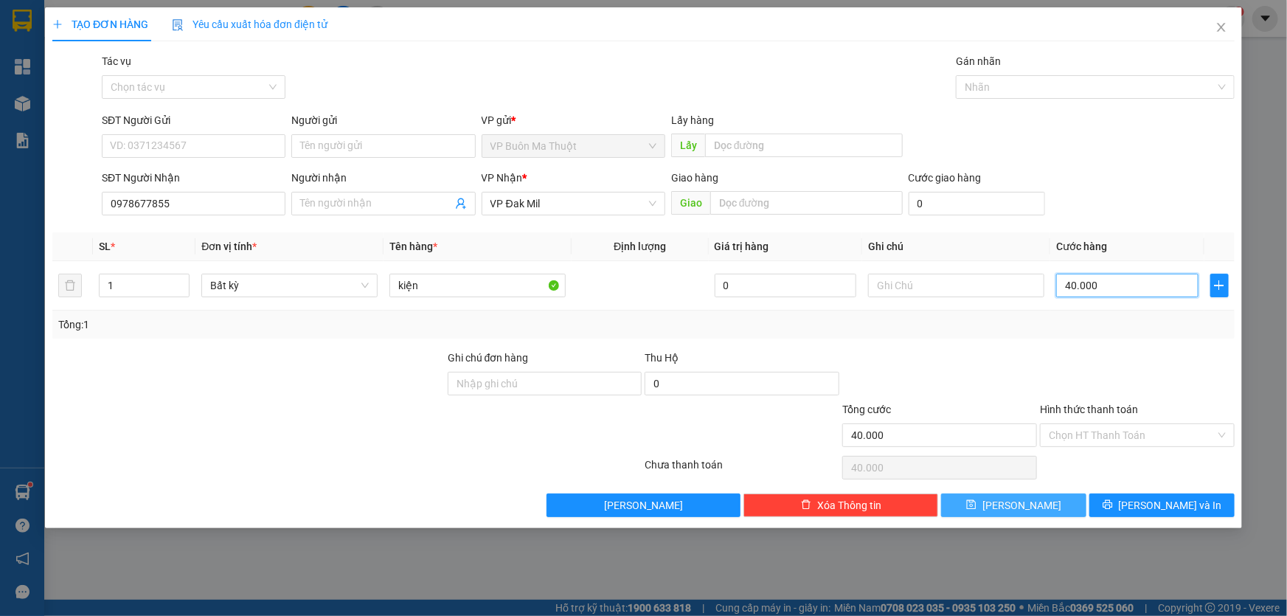
type input "40.000"
click at [1027, 511] on span "[PERSON_NAME]" at bounding box center [1021, 505] width 79 height 16
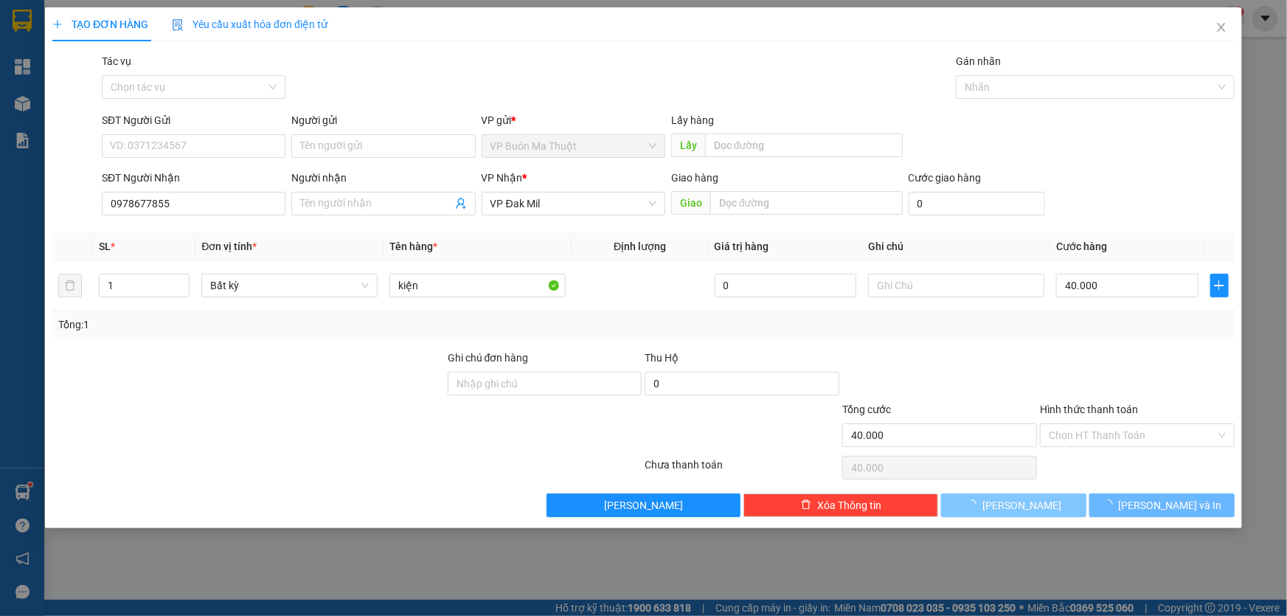
type input "0"
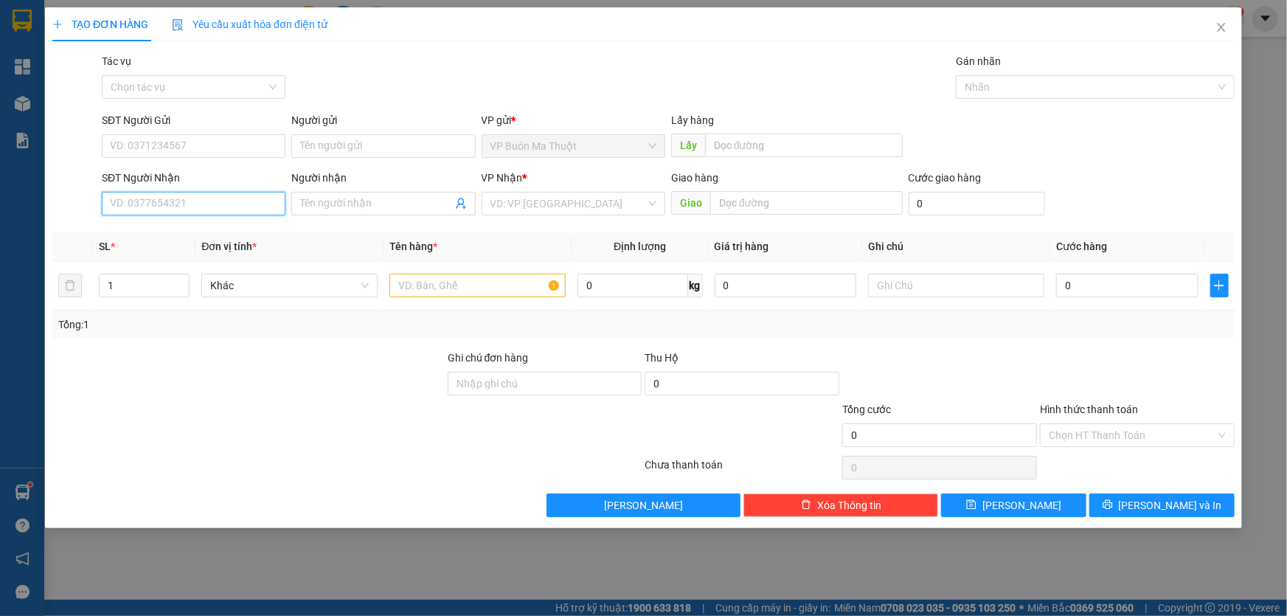
click at [170, 198] on input "SĐT Người Nhận" at bounding box center [194, 204] width 184 height 24
type input "0375545474"
click at [223, 236] on div "0375545474 - [PERSON_NAME]" at bounding box center [194, 234] width 166 height 16
type input "[PERSON_NAME]"
type input "60.000"
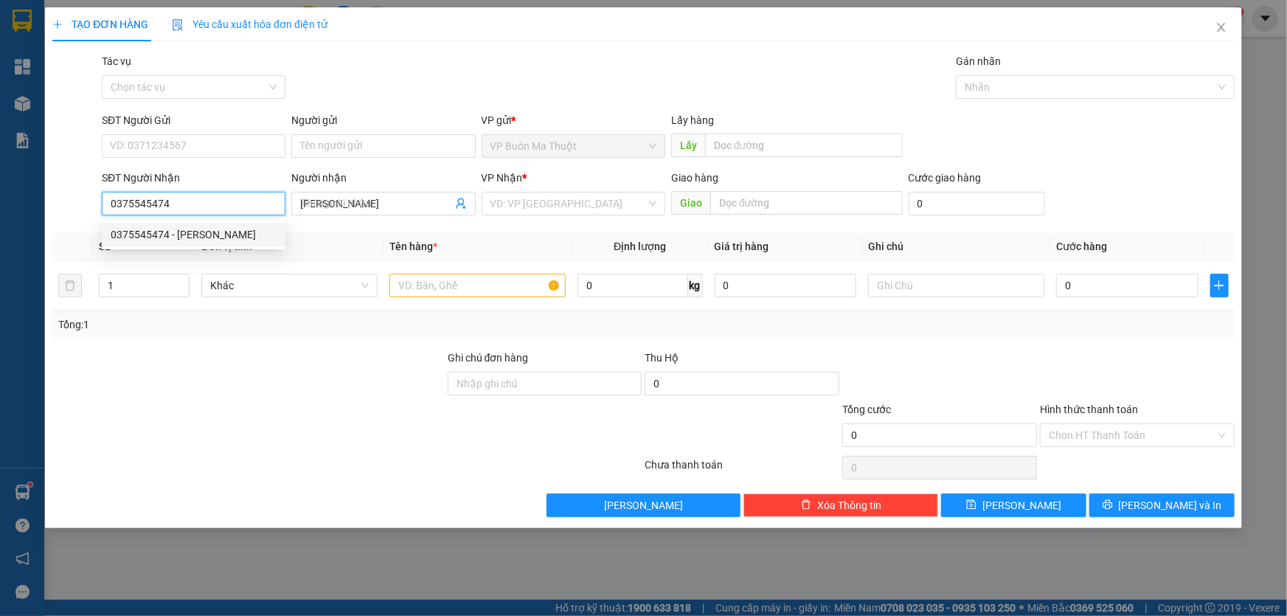
type input "60.000"
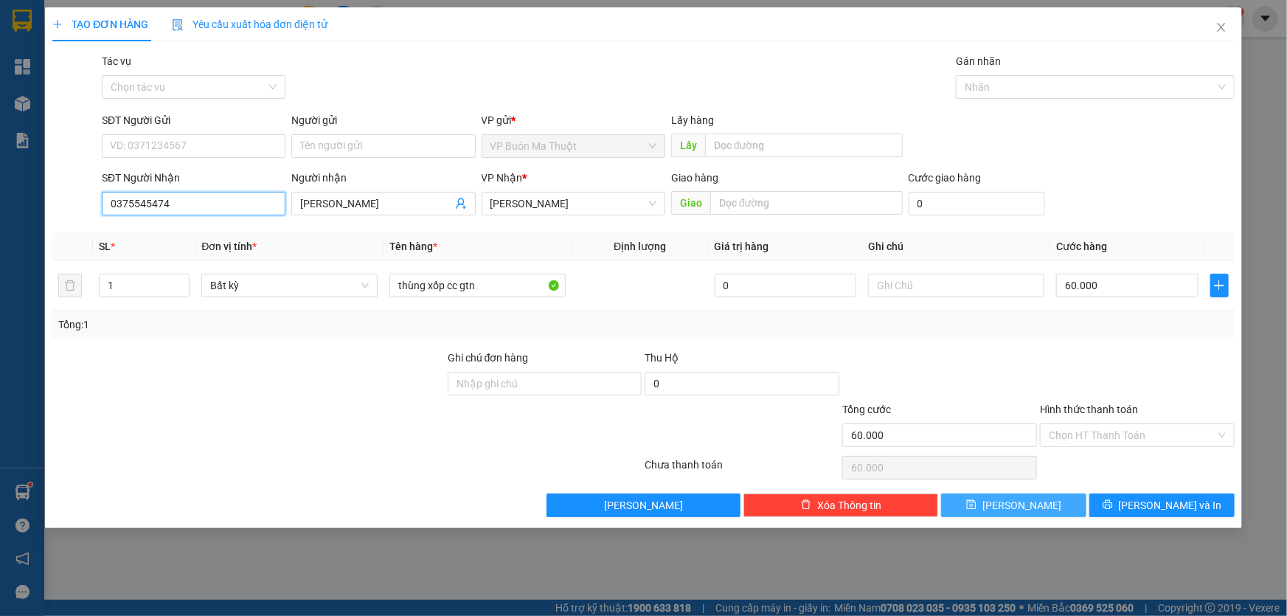
type input "0375545474"
click at [1021, 509] on span "[PERSON_NAME]" at bounding box center [1021, 505] width 79 height 16
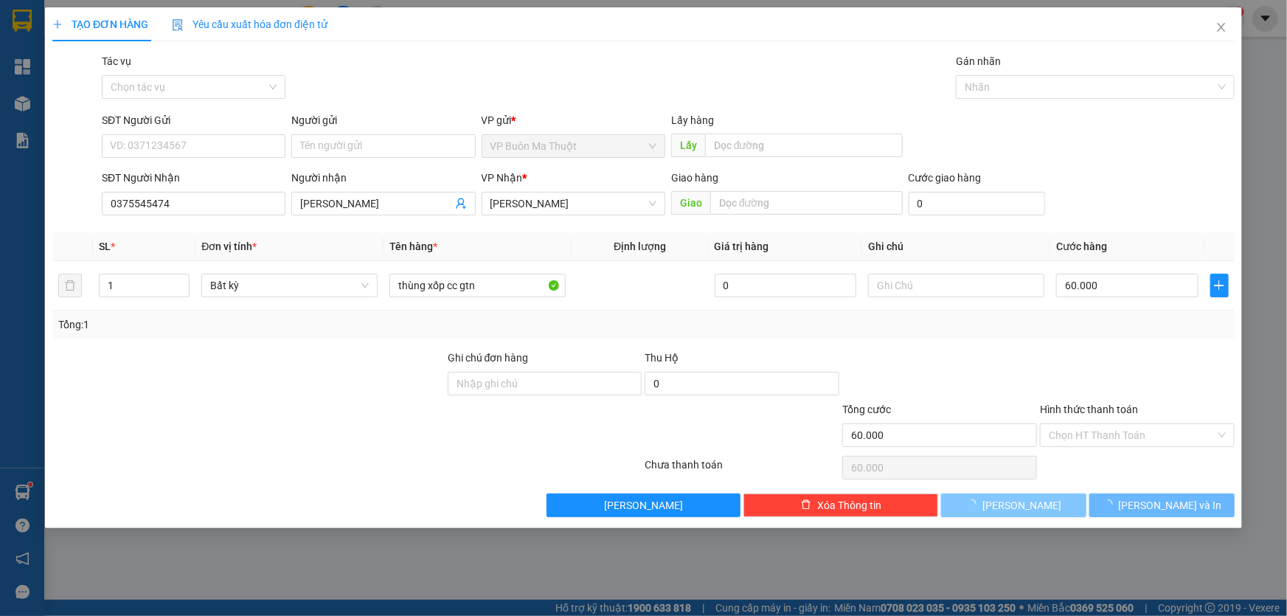
type input "0"
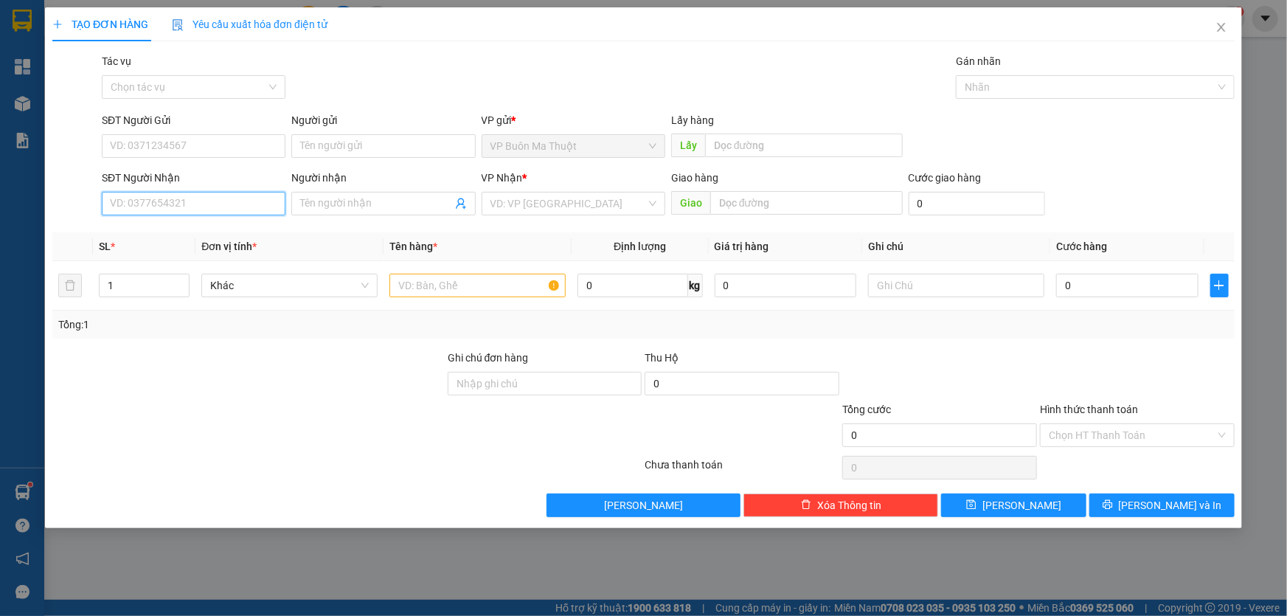
click at [252, 199] on input "SĐT Người Nhận" at bounding box center [194, 204] width 184 height 24
type input "0945854292"
click at [551, 194] on input "search" at bounding box center [568, 203] width 156 height 22
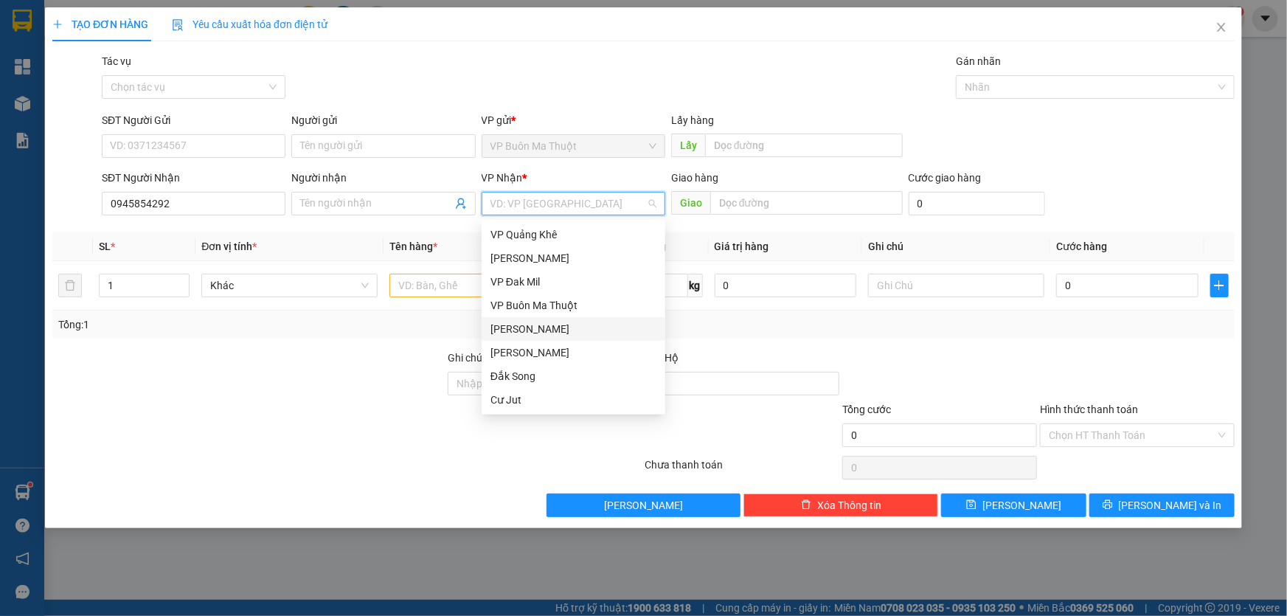
click at [504, 327] on div "[PERSON_NAME]" at bounding box center [573, 329] width 166 height 16
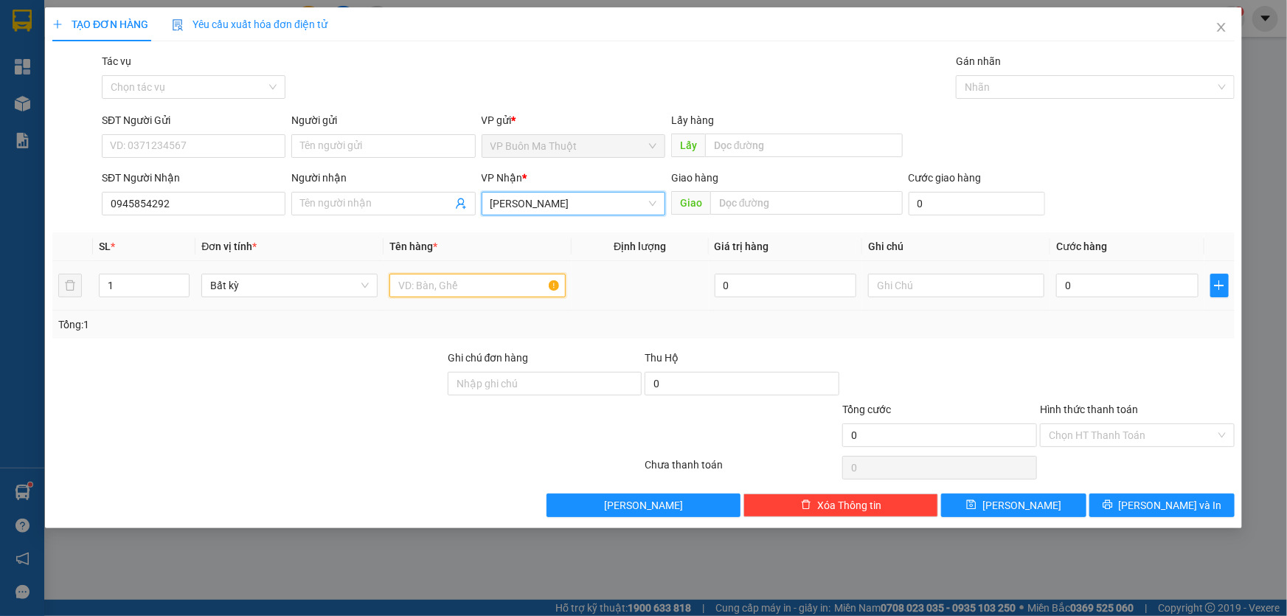
click at [468, 292] on input "text" at bounding box center [477, 286] width 176 height 24
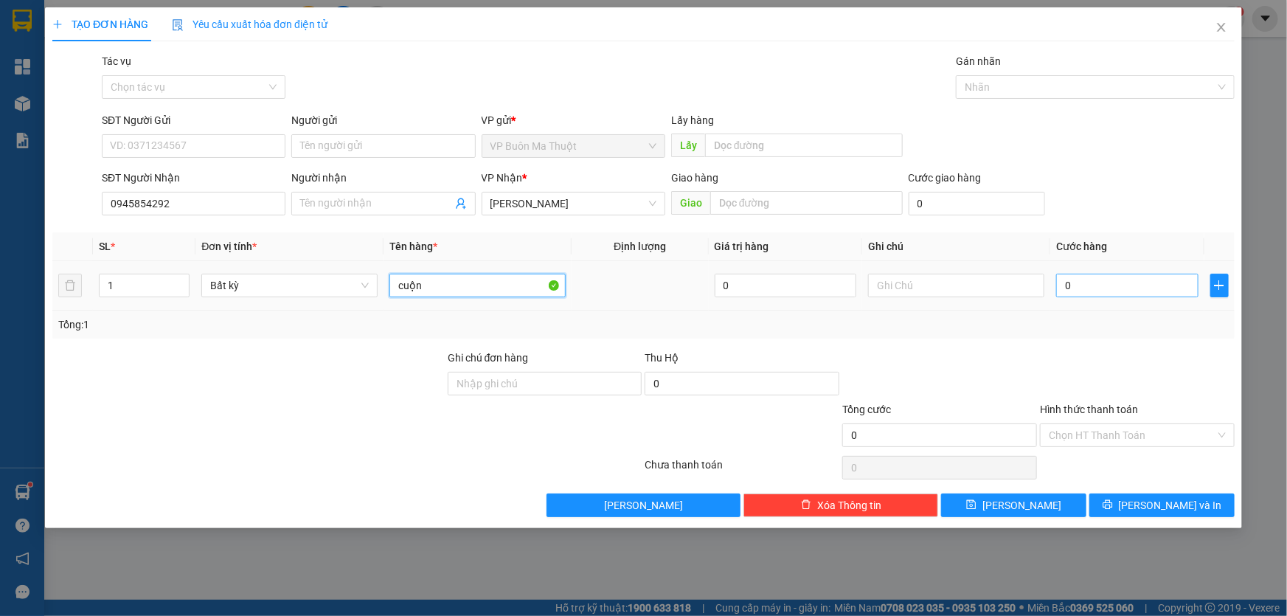
type input "cuộn"
click at [1161, 292] on input "0" at bounding box center [1127, 286] width 142 height 24
type input "6"
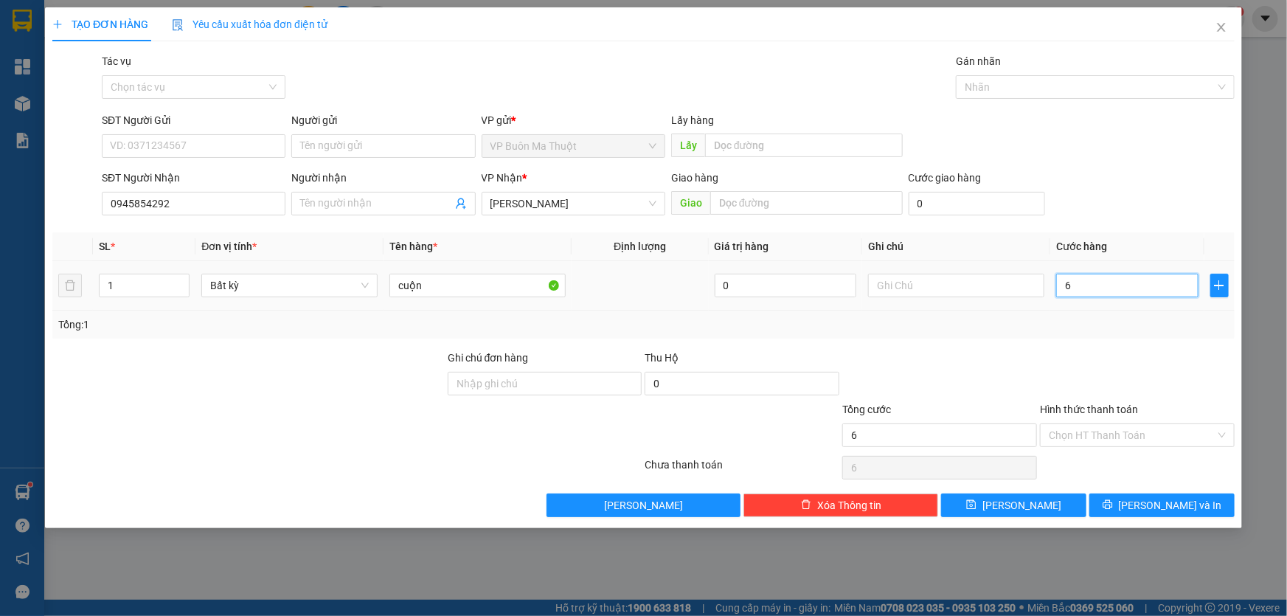
type input "60"
type input "600"
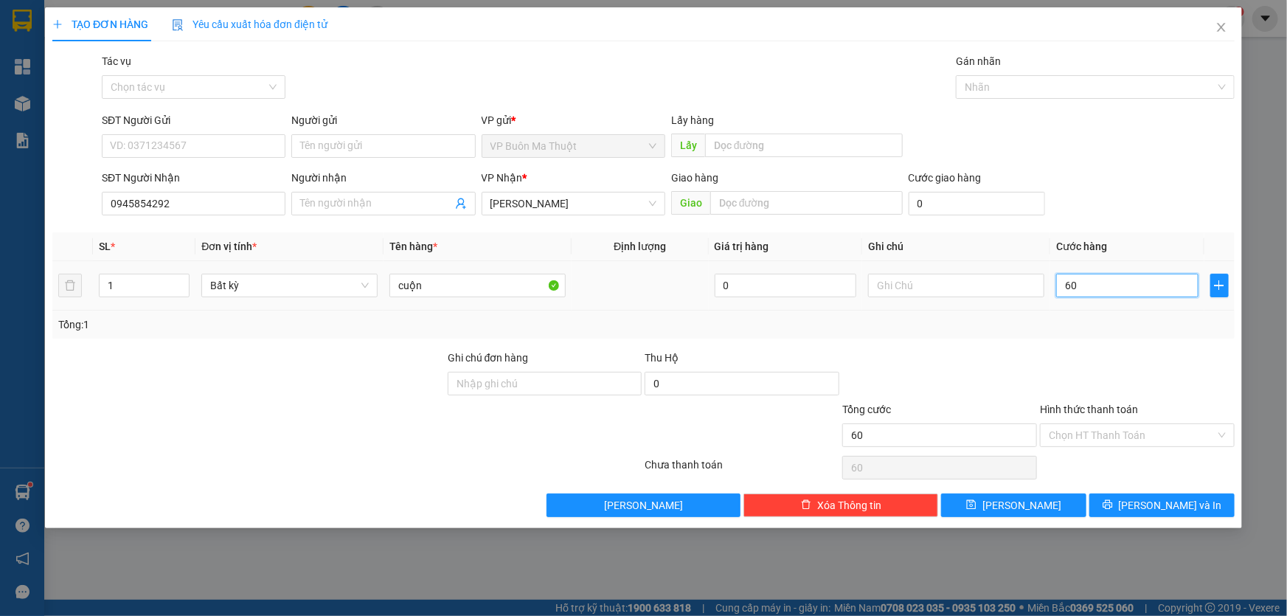
type input "600"
type input "6.000"
type input "60.000"
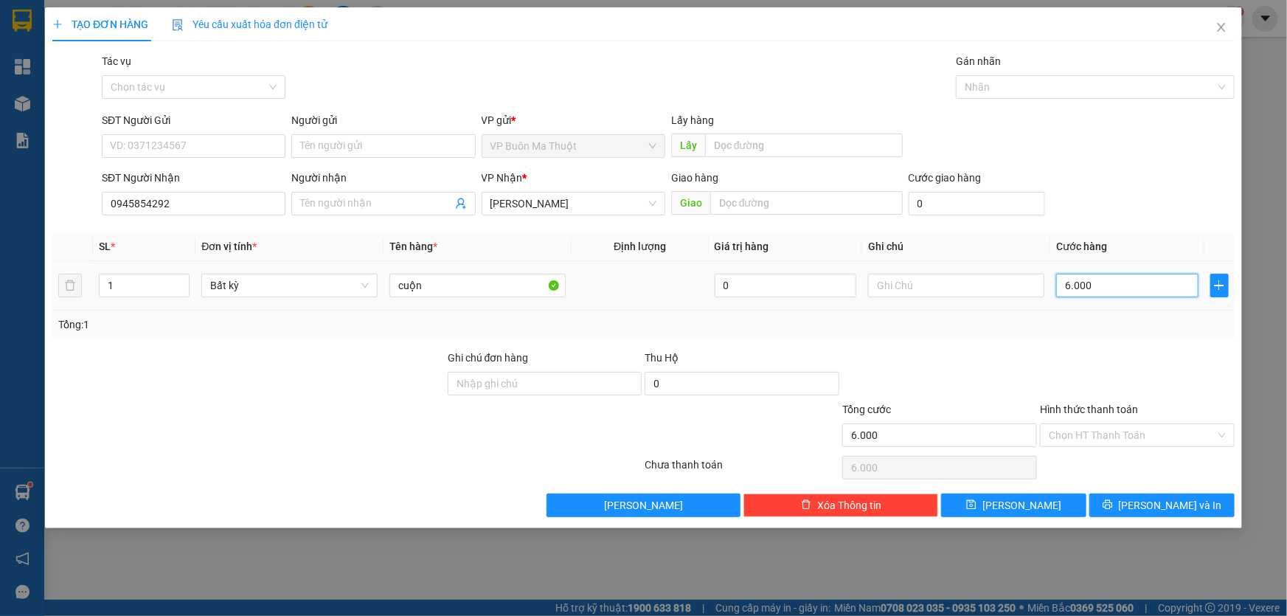
type input "60.000"
click at [1030, 510] on span "[PERSON_NAME]" at bounding box center [1021, 505] width 79 height 16
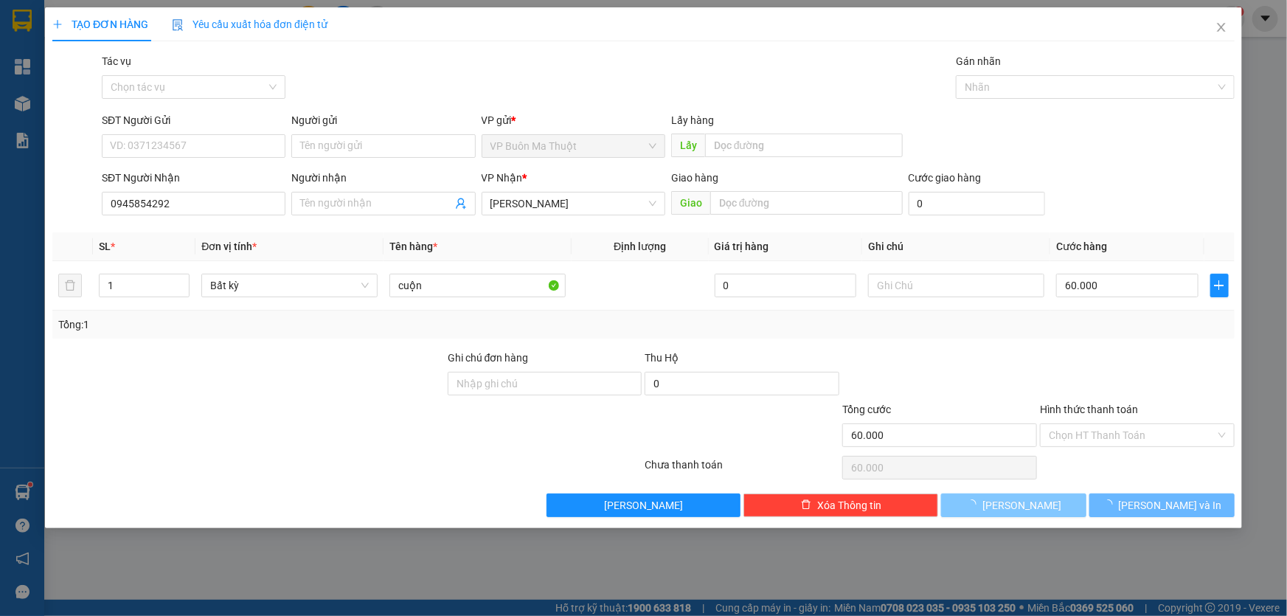
type input "0"
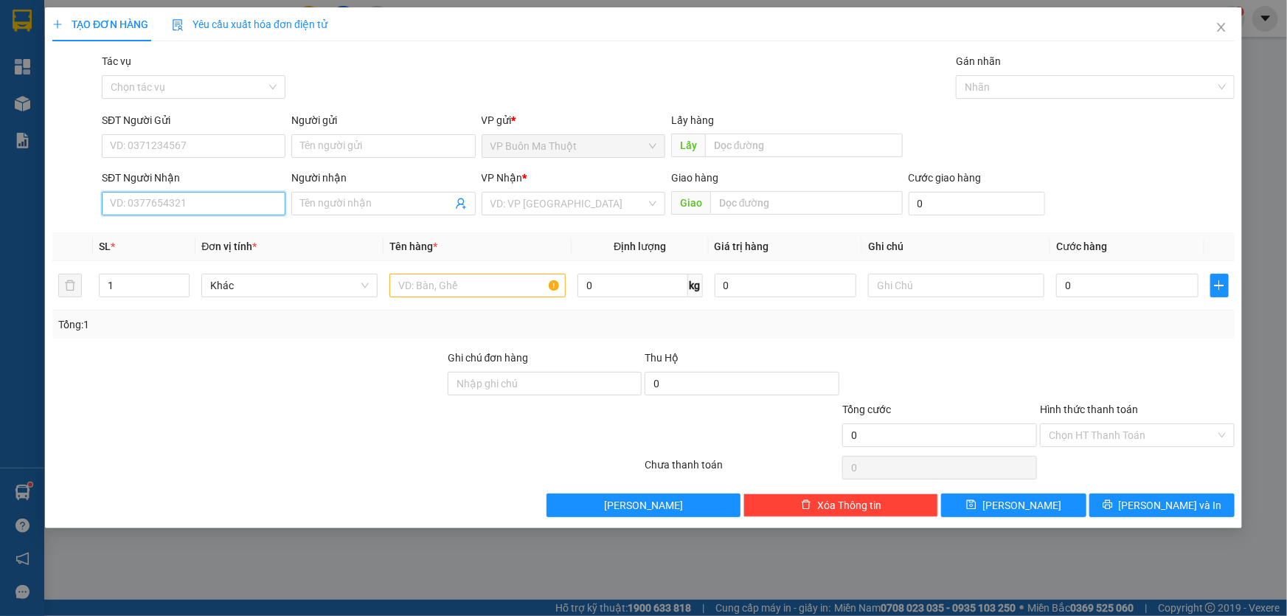
click at [263, 204] on input "SĐT Người Nhận" at bounding box center [194, 204] width 184 height 24
type input "0825072525"
click at [546, 203] on input "search" at bounding box center [568, 203] width 156 height 22
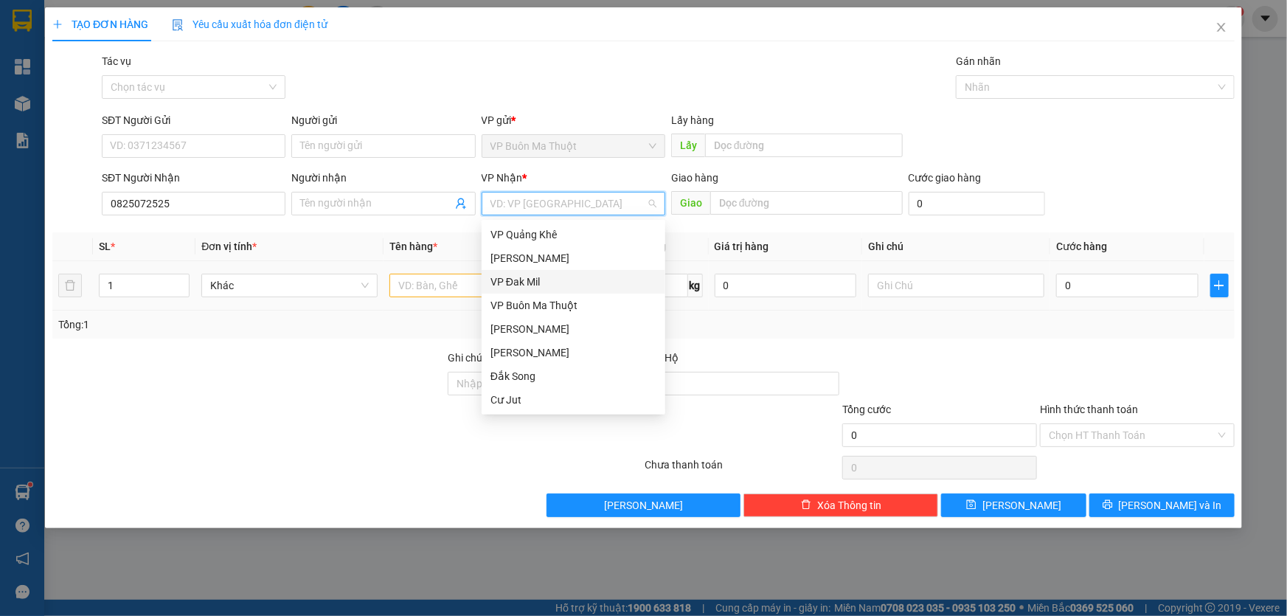
drag, startPoint x: 538, startPoint y: 275, endPoint x: 479, endPoint y: 275, distance: 59.7
click at [538, 275] on div "VP Đak Mil" at bounding box center [573, 282] width 166 height 16
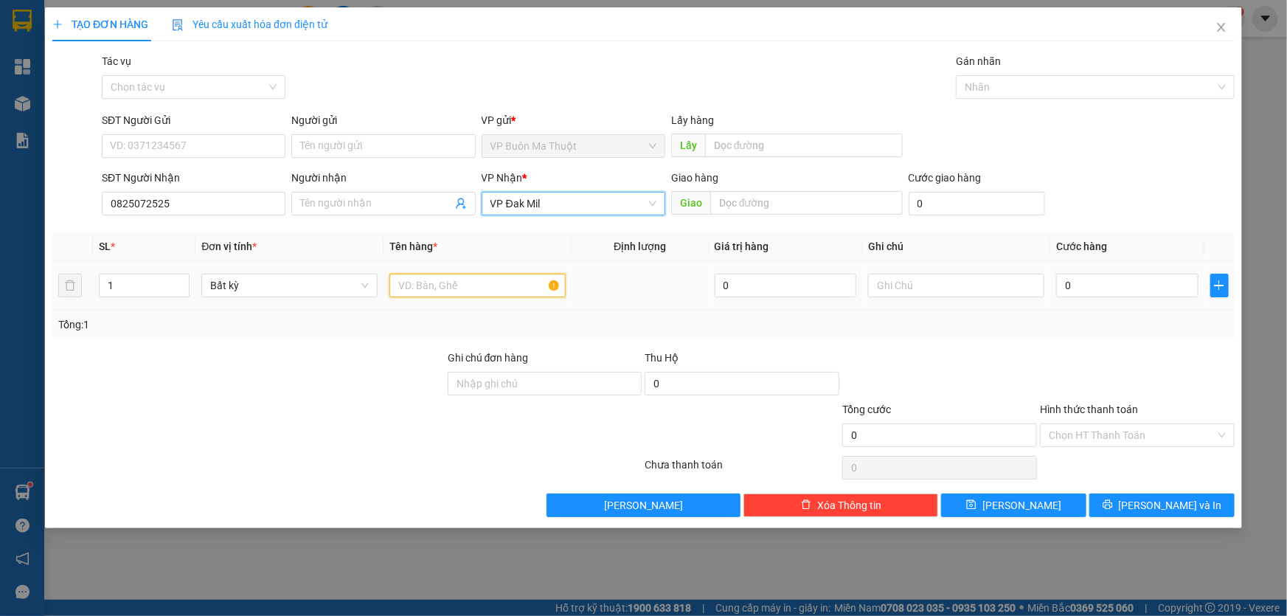
click at [474, 276] on input "text" at bounding box center [477, 286] width 176 height 24
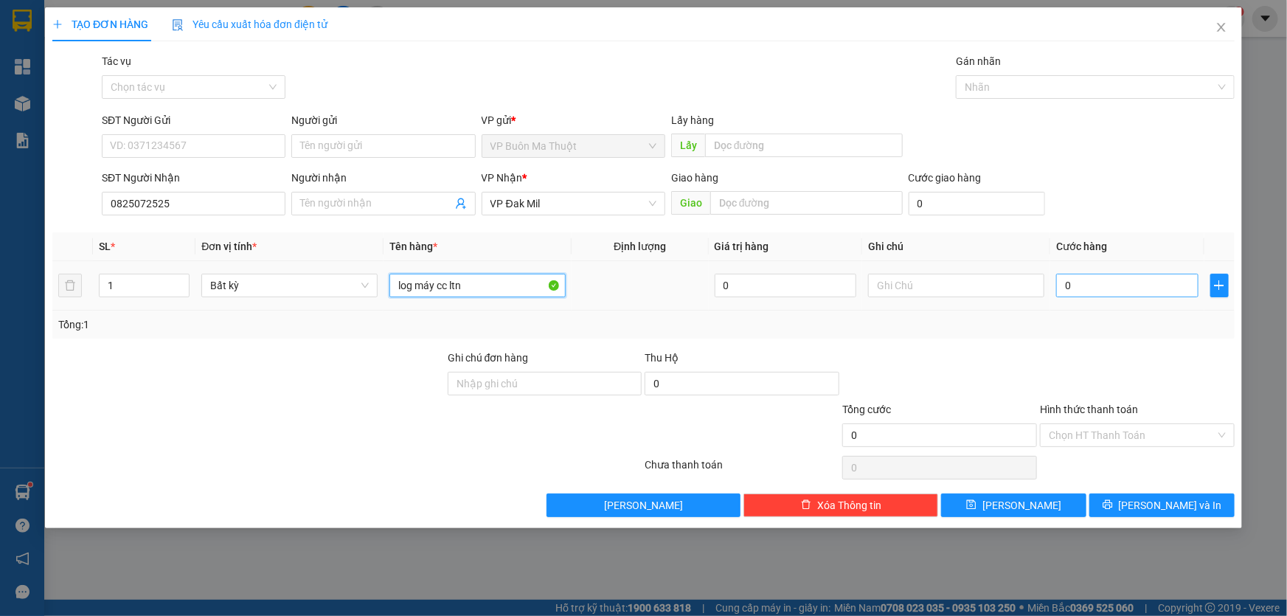
type input "log máy cc ltn"
click at [1097, 289] on input "0" at bounding box center [1127, 286] width 142 height 24
type input "6"
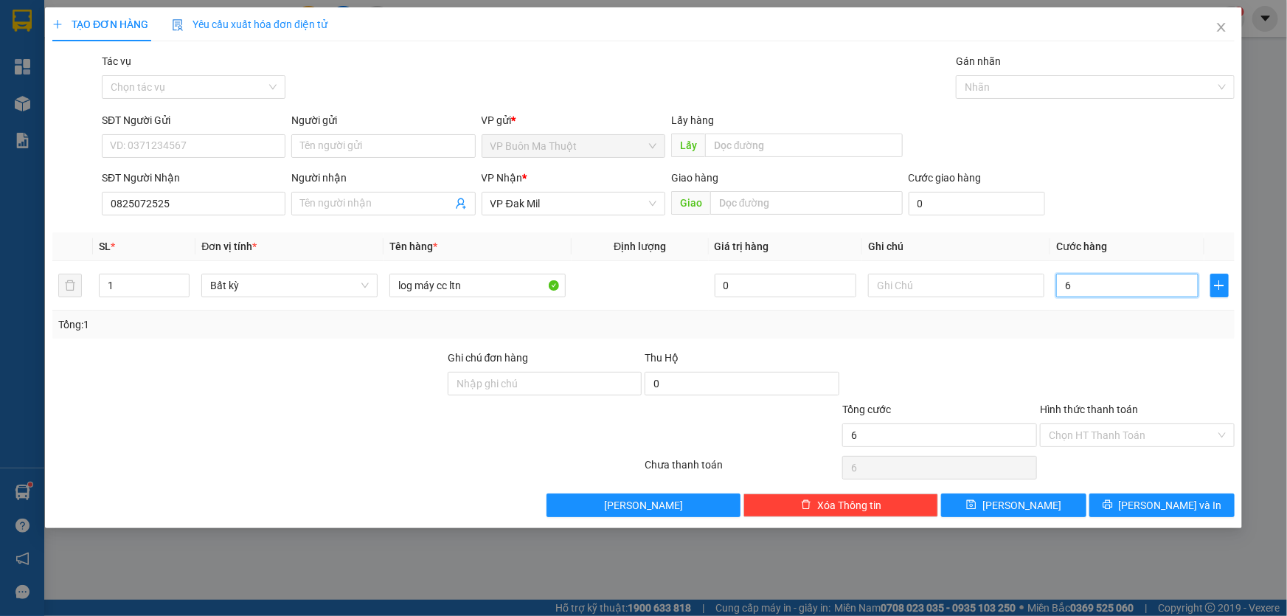
type input "60"
type input "600"
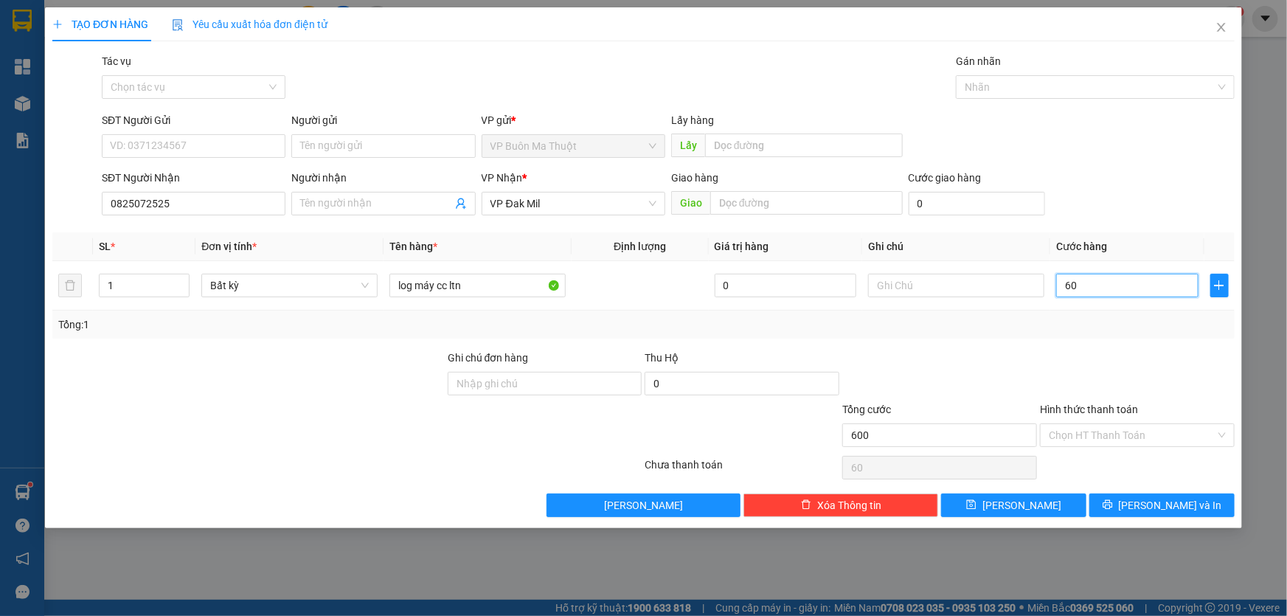
type input "600"
type input "6.000"
type input "60.000"
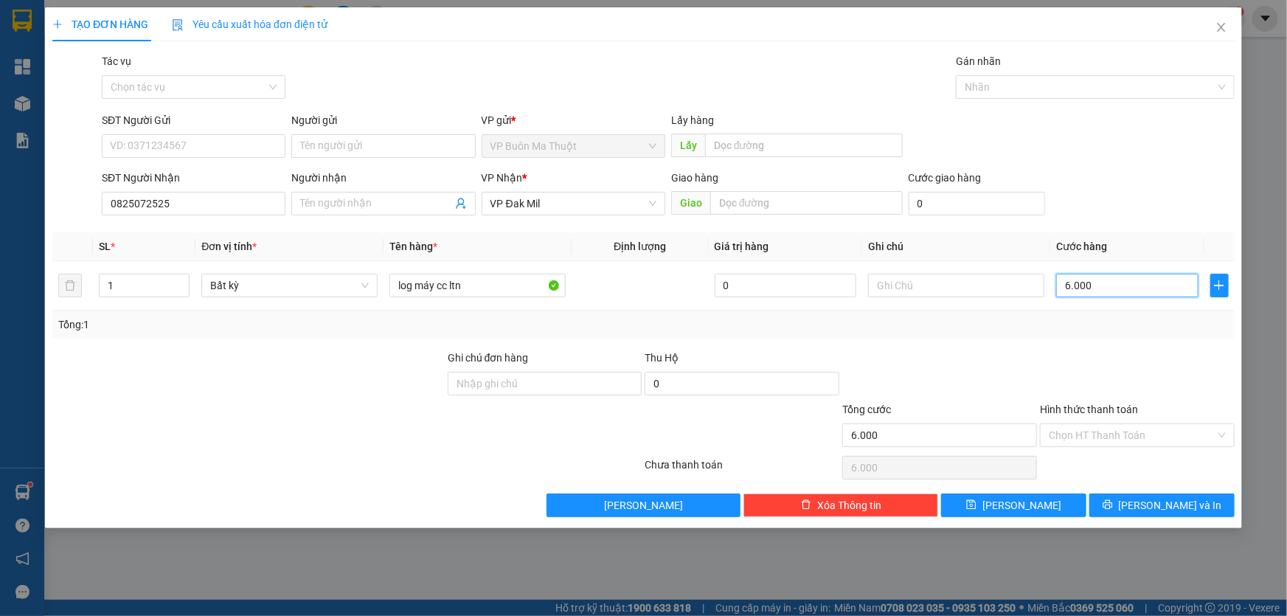
type input "60.000"
click at [989, 502] on button "[PERSON_NAME]" at bounding box center [1013, 505] width 145 height 24
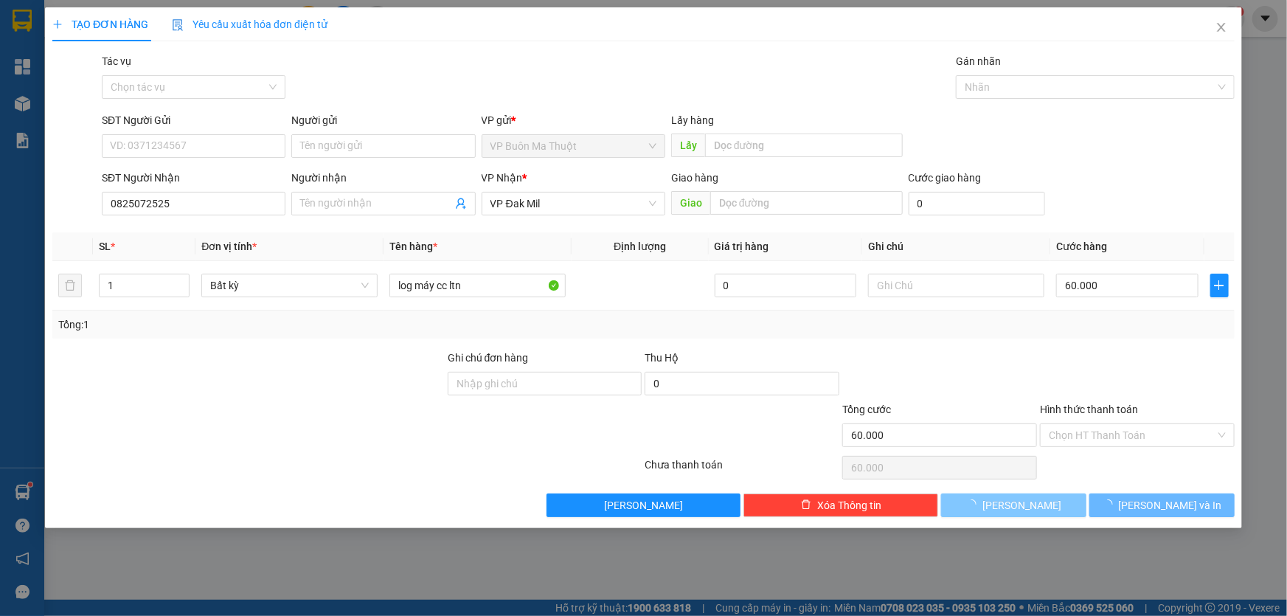
type input "0"
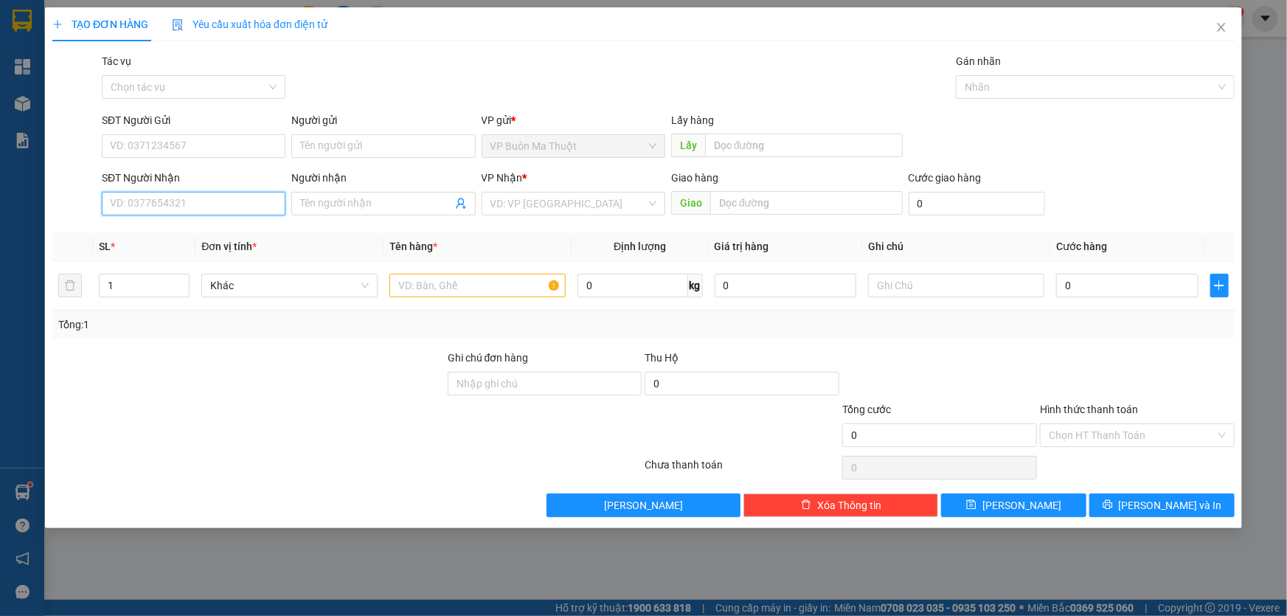
click at [254, 199] on input "SĐT Người Nhận" at bounding box center [194, 204] width 184 height 24
type input "0394232028"
click at [537, 199] on input "search" at bounding box center [568, 203] width 156 height 22
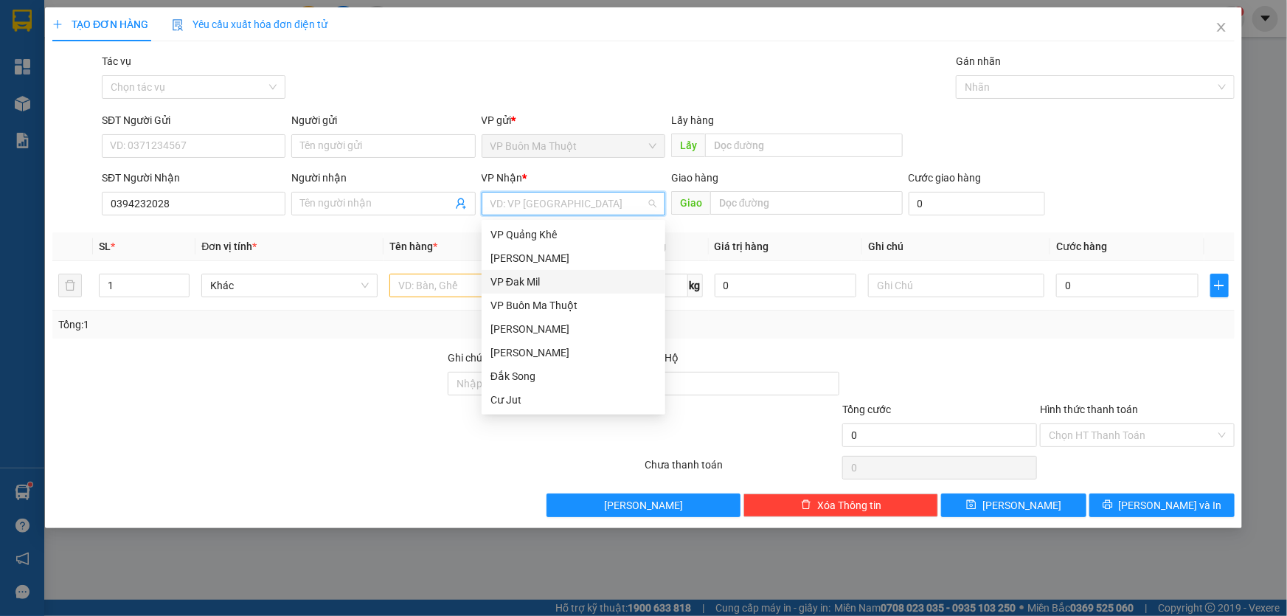
click at [535, 283] on div "VP Đak Mil" at bounding box center [573, 282] width 166 height 16
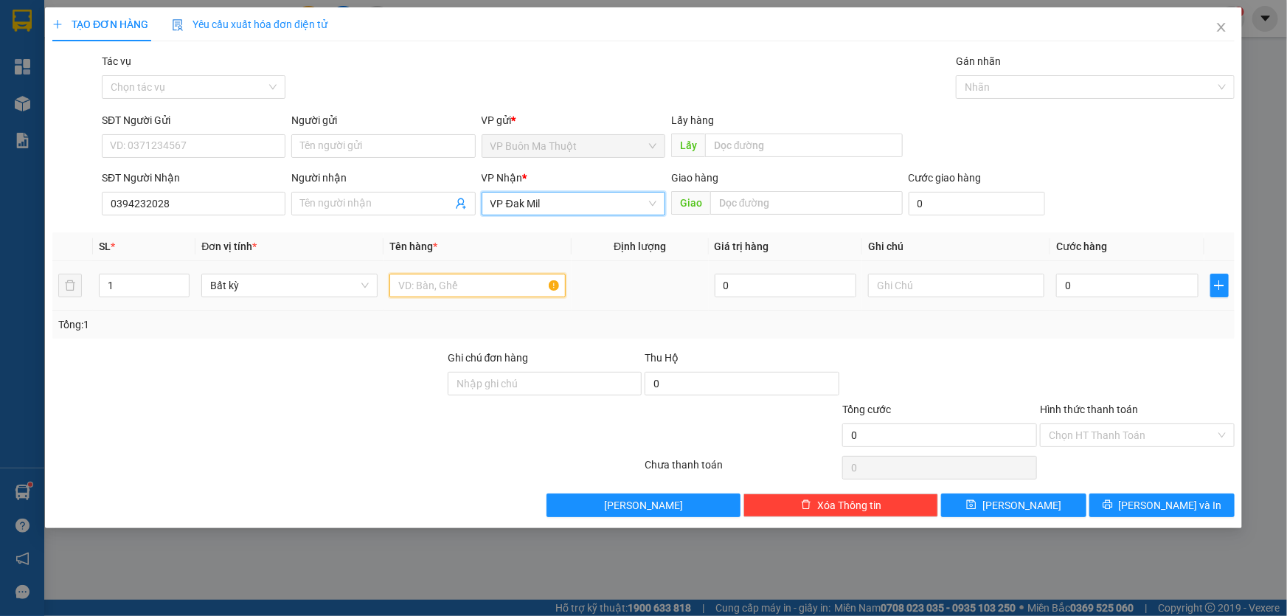
click at [472, 293] on input "text" at bounding box center [477, 286] width 176 height 24
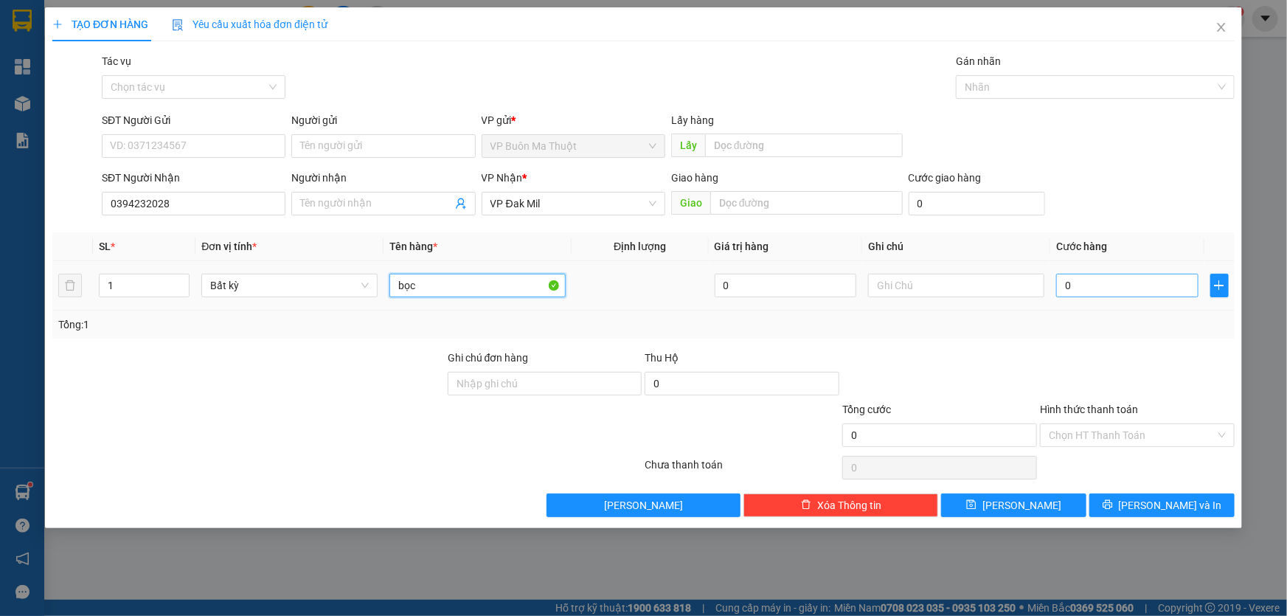
type input "bọc"
click at [1140, 286] on input "0" at bounding box center [1127, 286] width 142 height 24
type input "3"
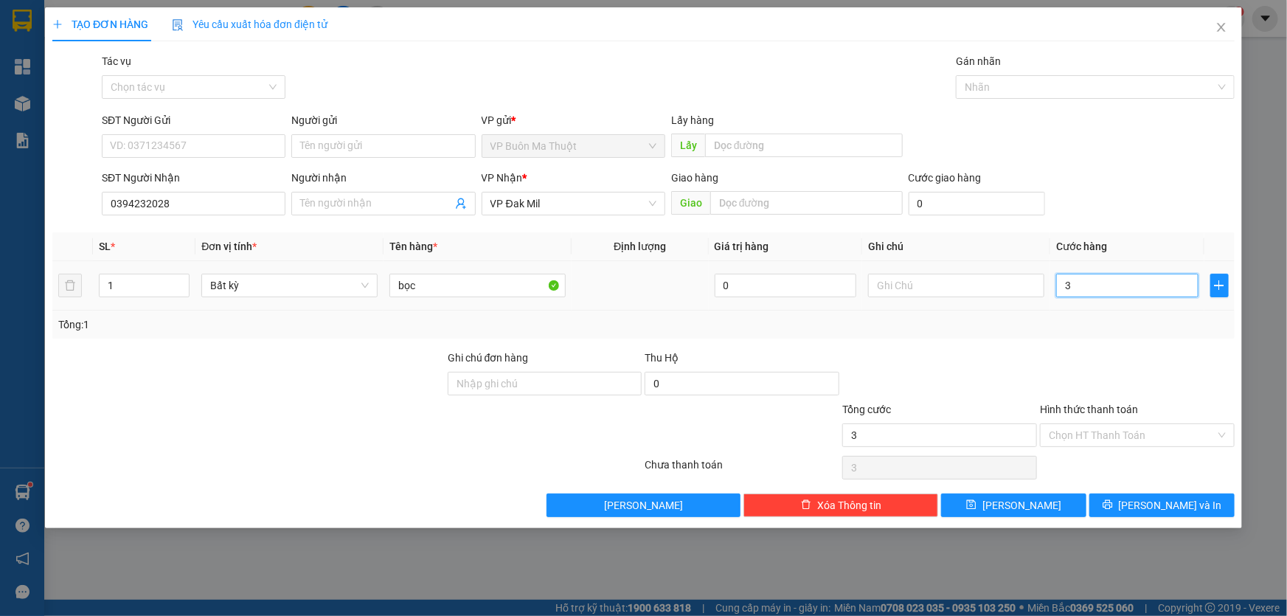
type input "30"
type input "300"
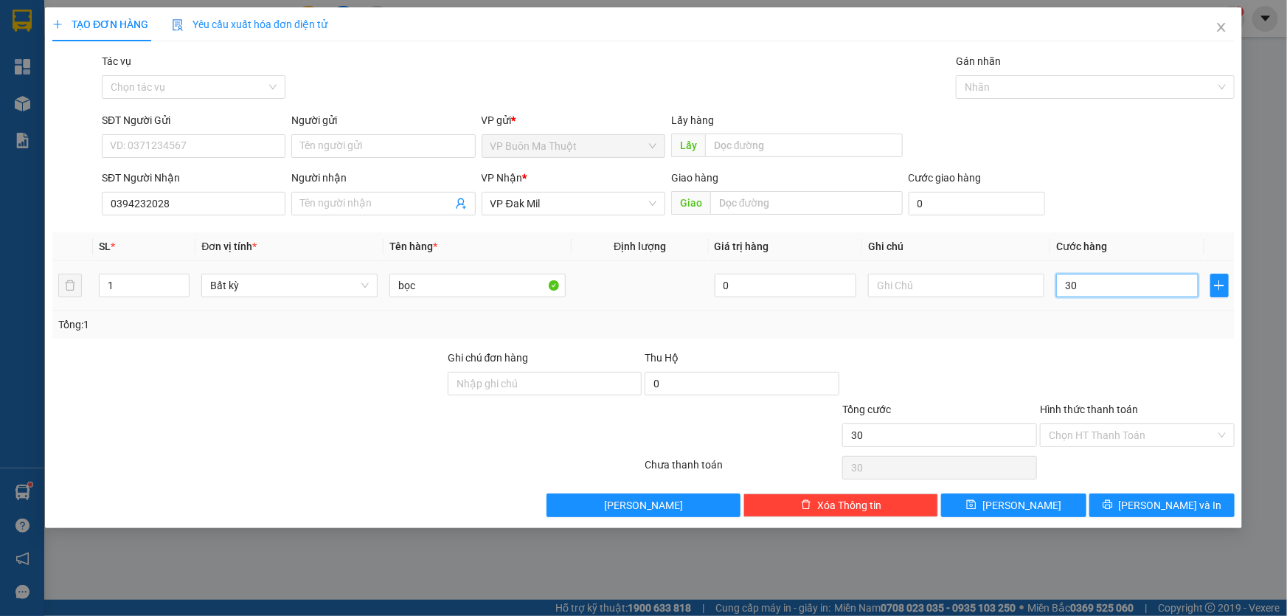
type input "300"
type input "3.000"
type input "30.000"
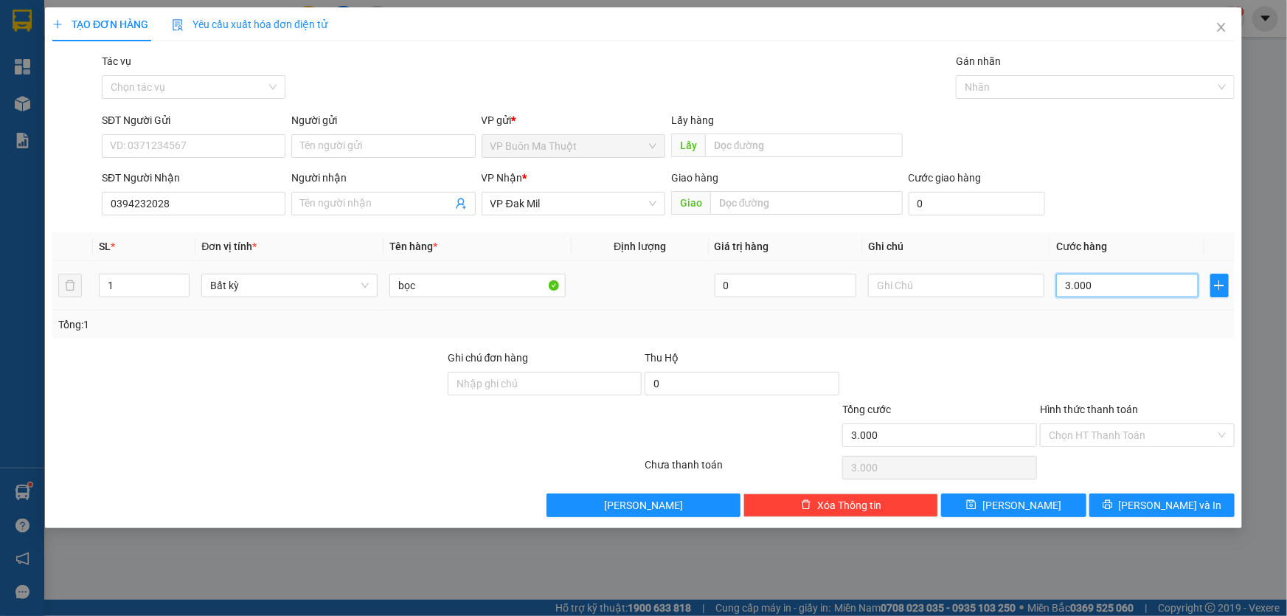
type input "30.000"
click at [977, 504] on icon "save" at bounding box center [971, 504] width 10 height 10
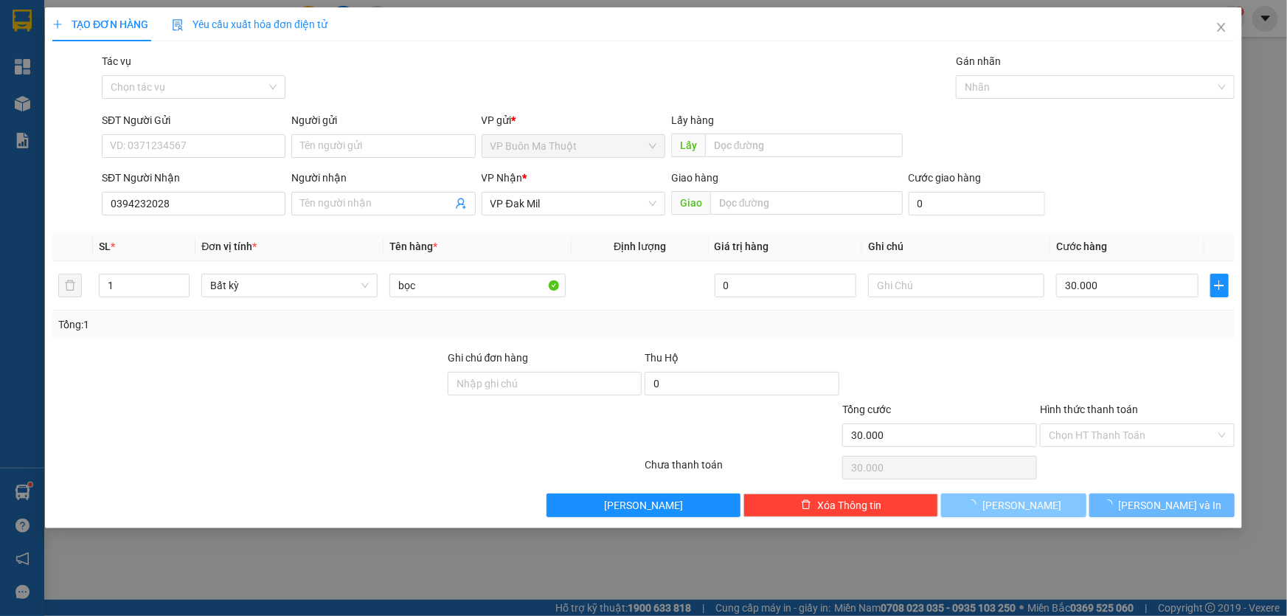
type input "0"
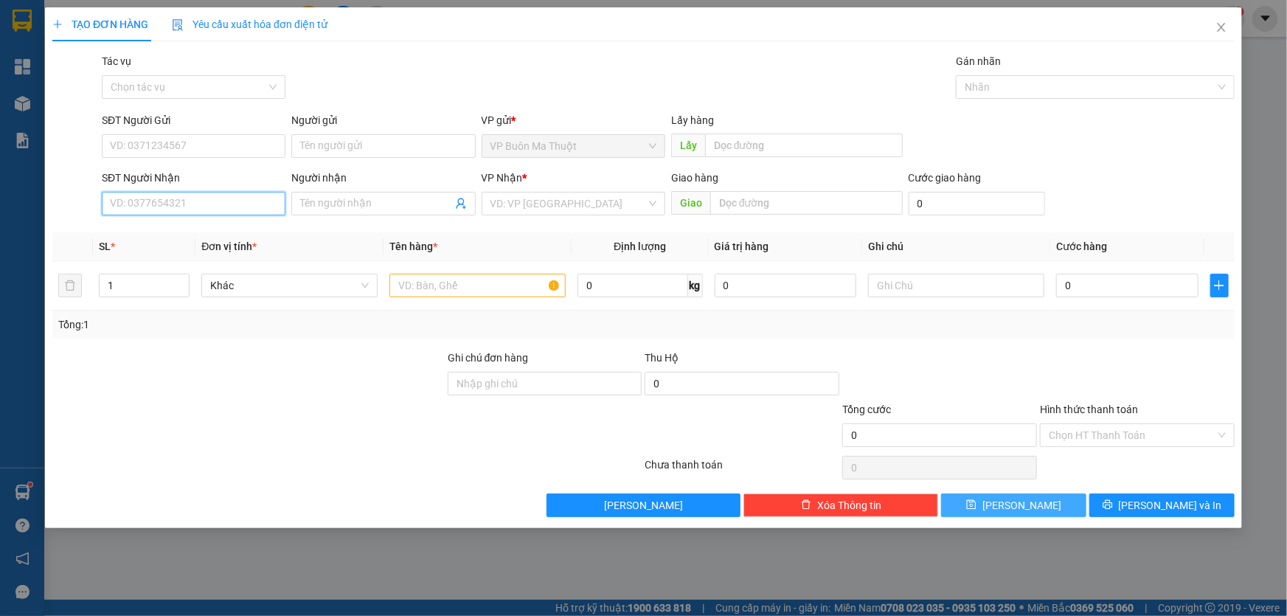
click at [156, 197] on input "SĐT Người Nhận" at bounding box center [194, 204] width 184 height 24
type input "0905379377"
click at [523, 198] on input "search" at bounding box center [568, 203] width 156 height 22
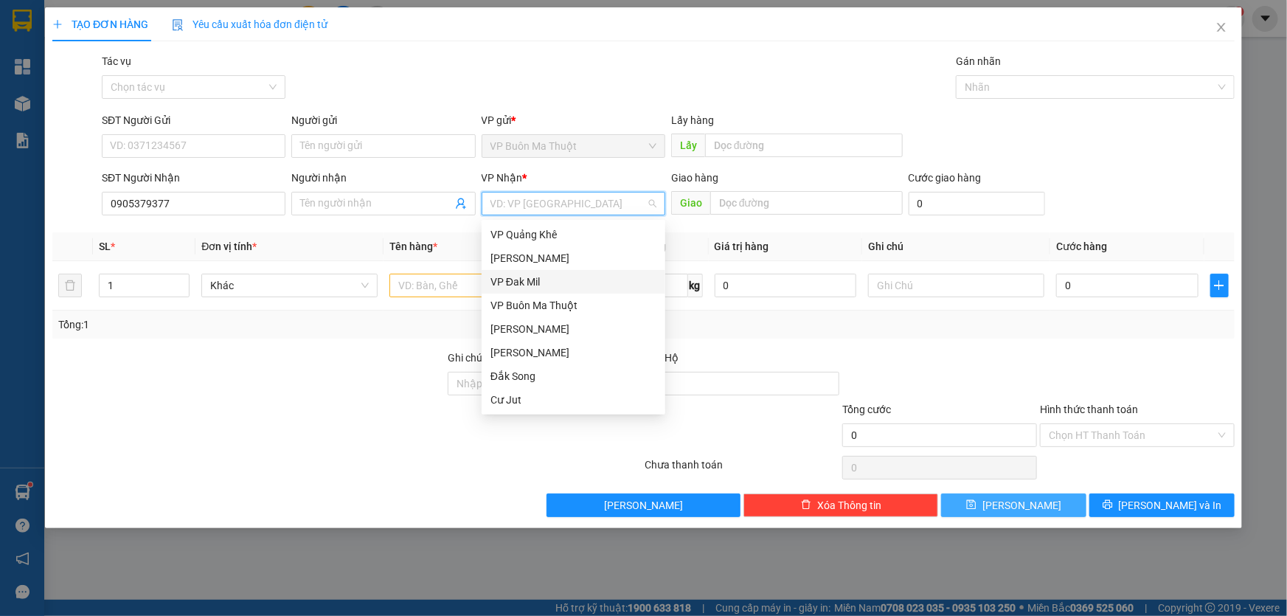
click at [533, 280] on div "VP Đak Mil" at bounding box center [573, 282] width 166 height 16
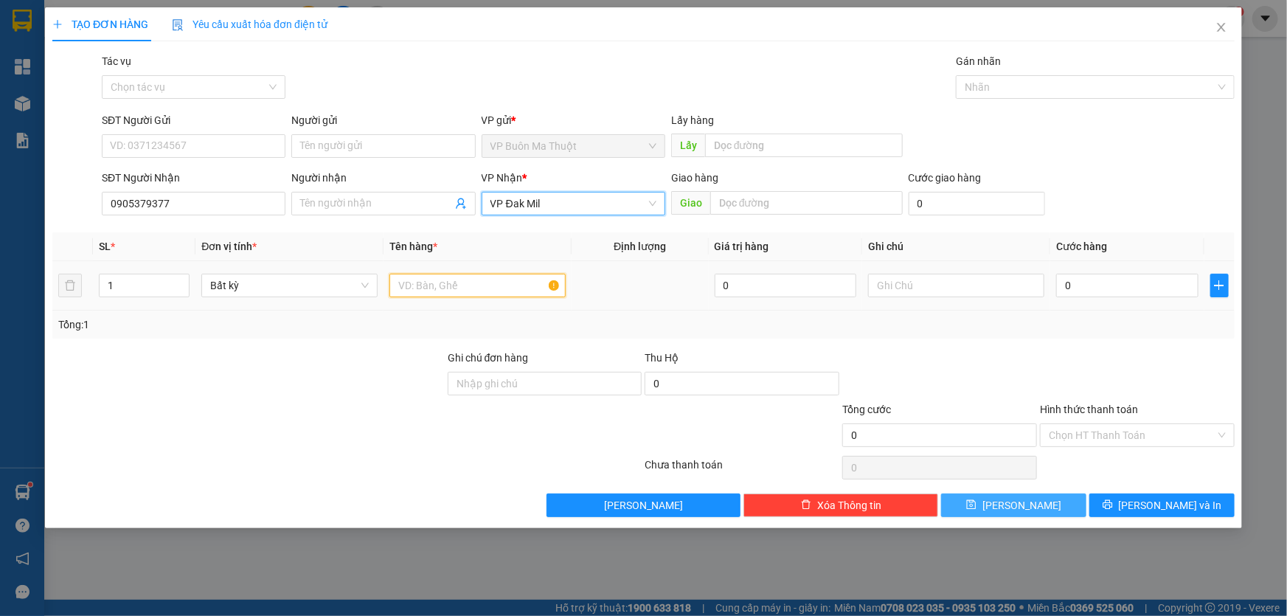
click at [445, 296] on input "text" at bounding box center [477, 286] width 176 height 24
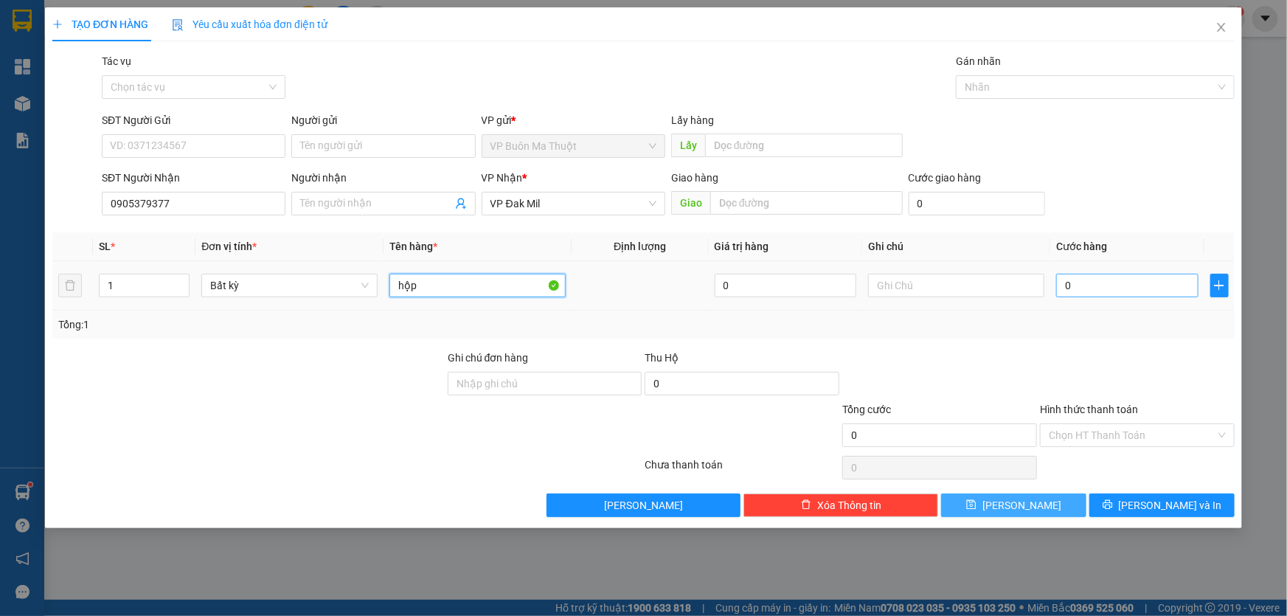
type input "hộp"
click at [1106, 287] on input "0" at bounding box center [1127, 286] width 142 height 24
type input "3"
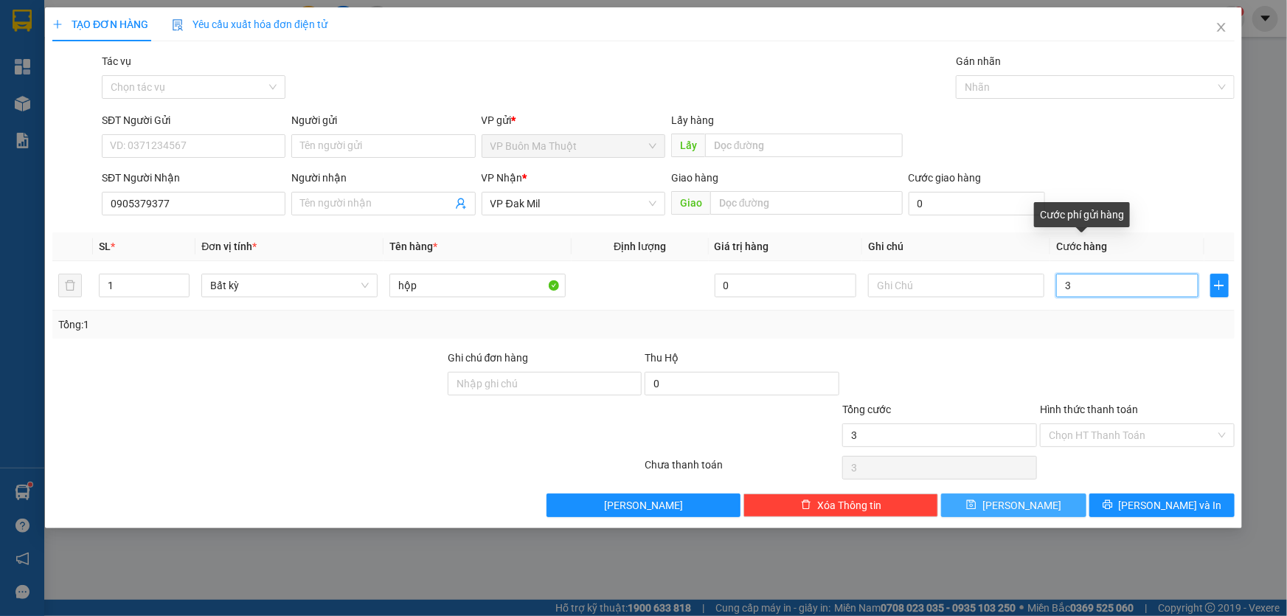
type input "30"
type input "300"
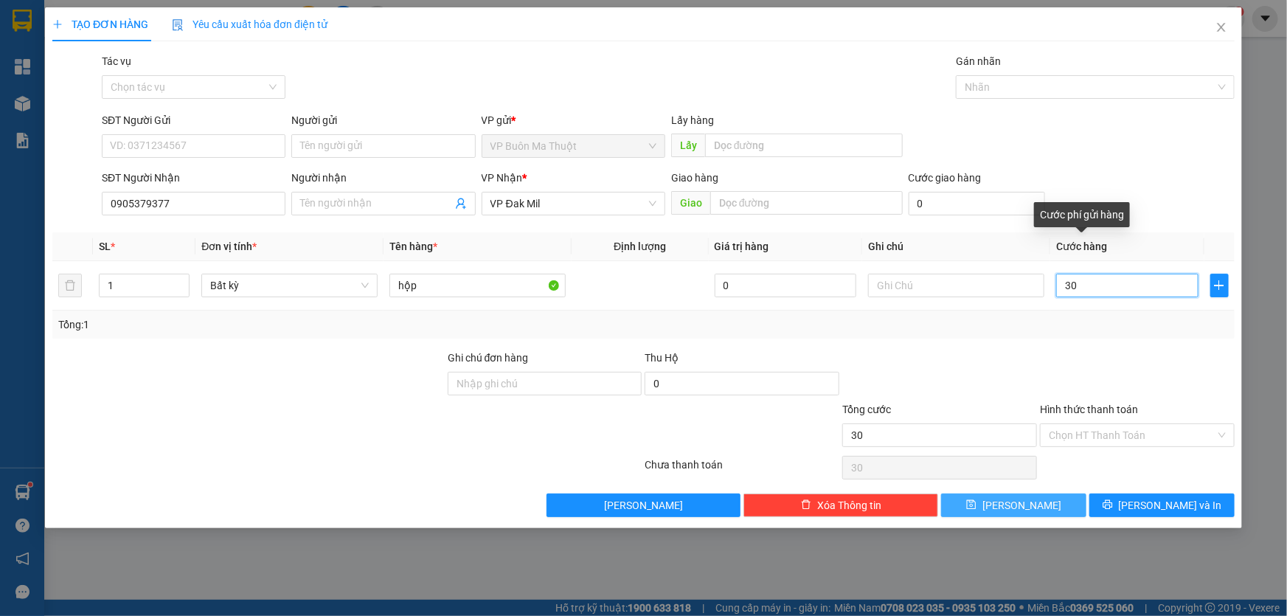
type input "300"
click at [996, 516] on button "[PERSON_NAME]" at bounding box center [1013, 505] width 145 height 24
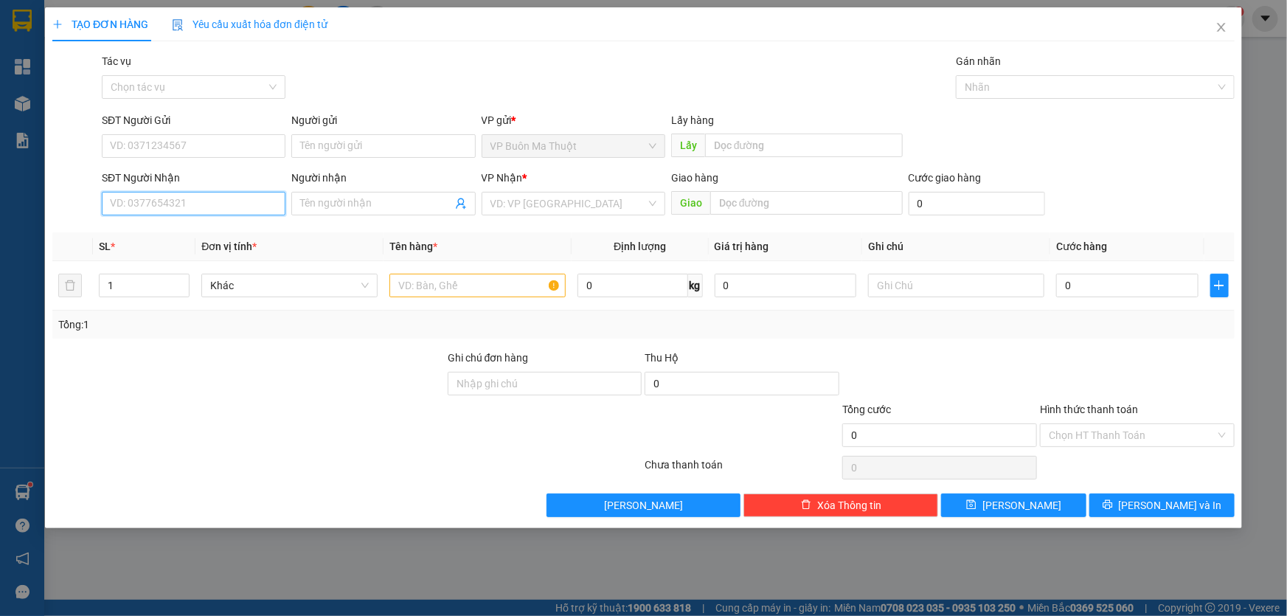
click at [215, 211] on input "SĐT Người Nhận" at bounding box center [194, 204] width 184 height 24
click at [513, 213] on input "search" at bounding box center [568, 203] width 156 height 22
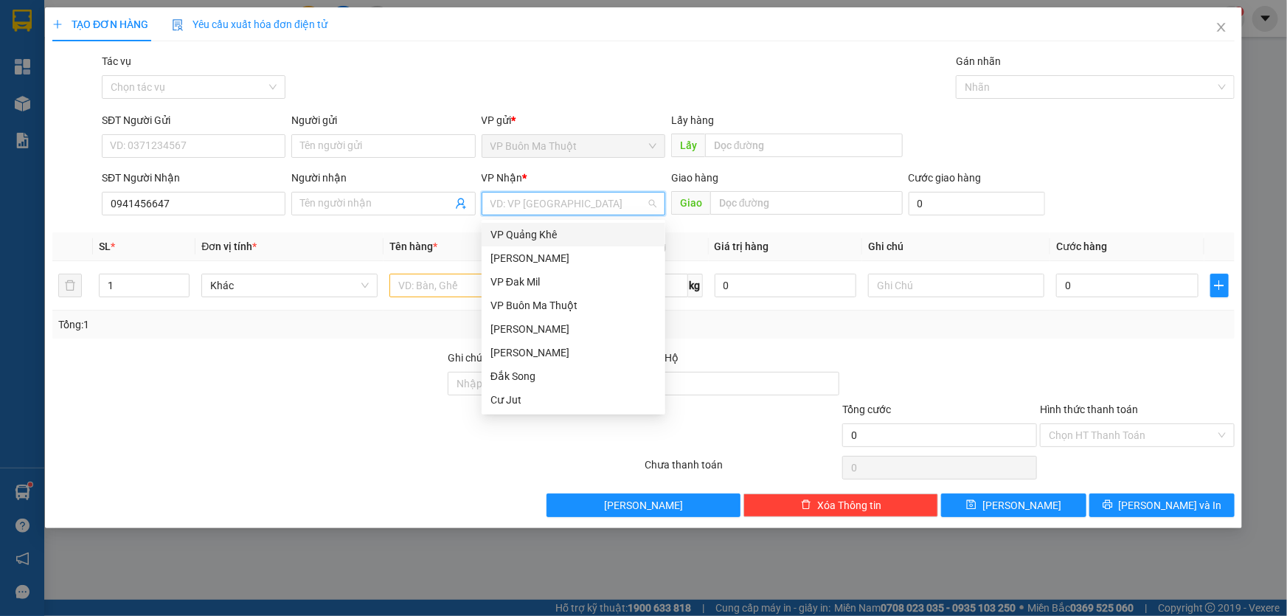
click at [516, 232] on div "VP Quảng Khê" at bounding box center [573, 234] width 166 height 16
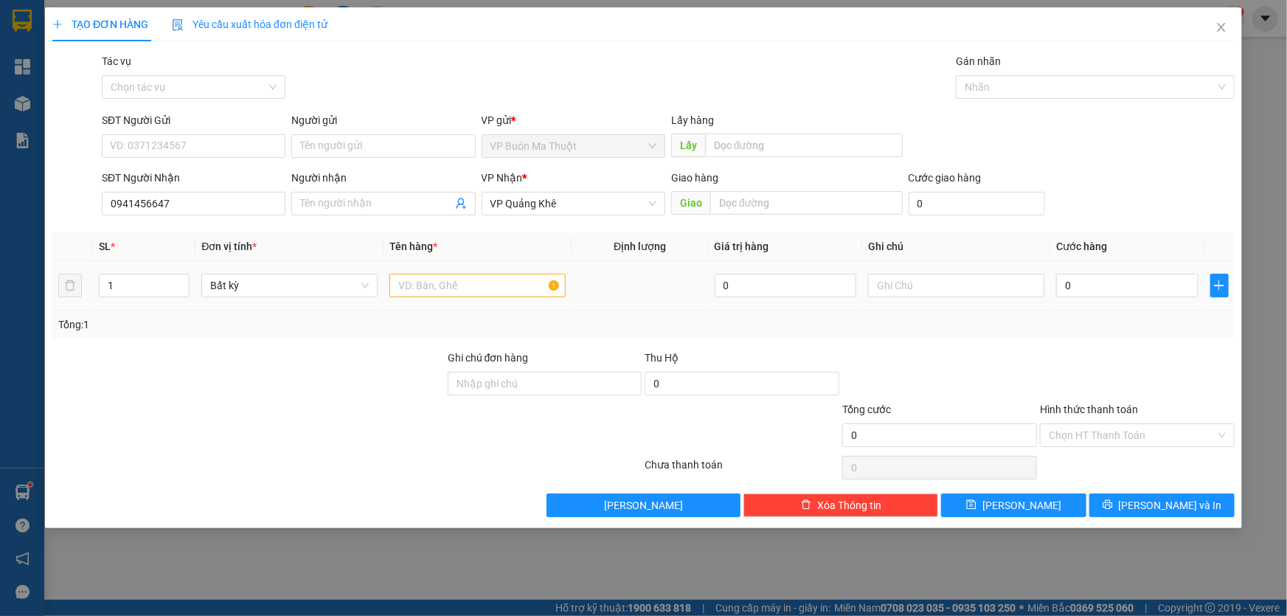
click at [459, 299] on div at bounding box center [477, 286] width 176 height 30
click at [460, 290] on input "text" at bounding box center [477, 286] width 176 height 24
click at [1144, 280] on input "0" at bounding box center [1127, 286] width 142 height 24
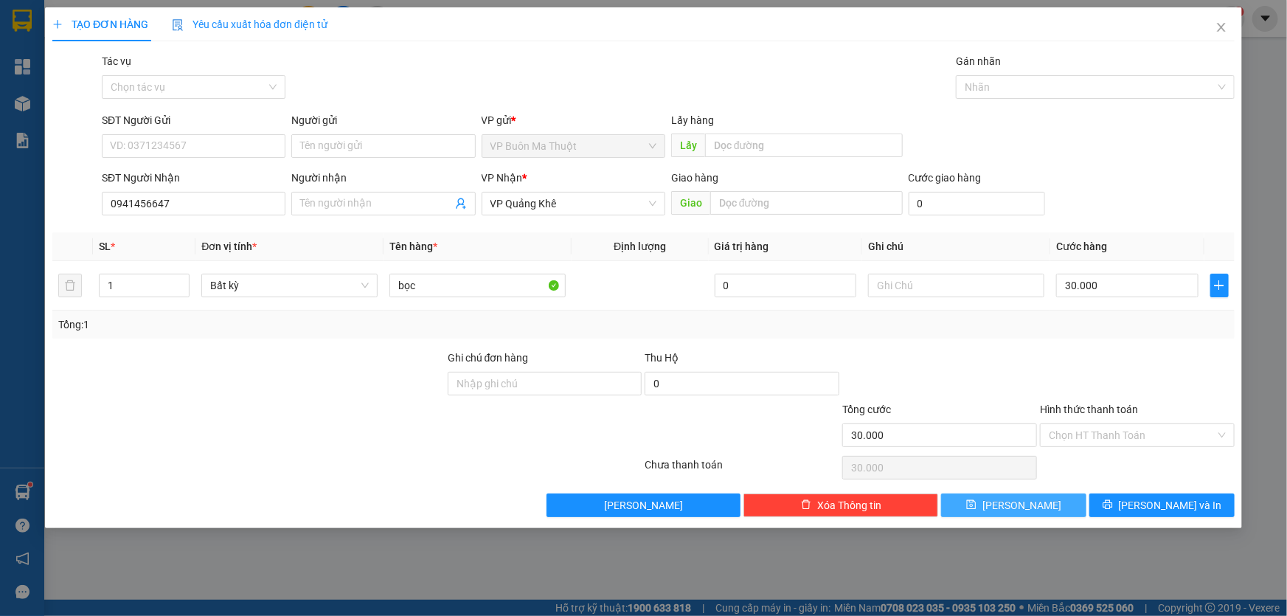
click at [1020, 498] on span "[PERSON_NAME]" at bounding box center [1021, 505] width 79 height 16
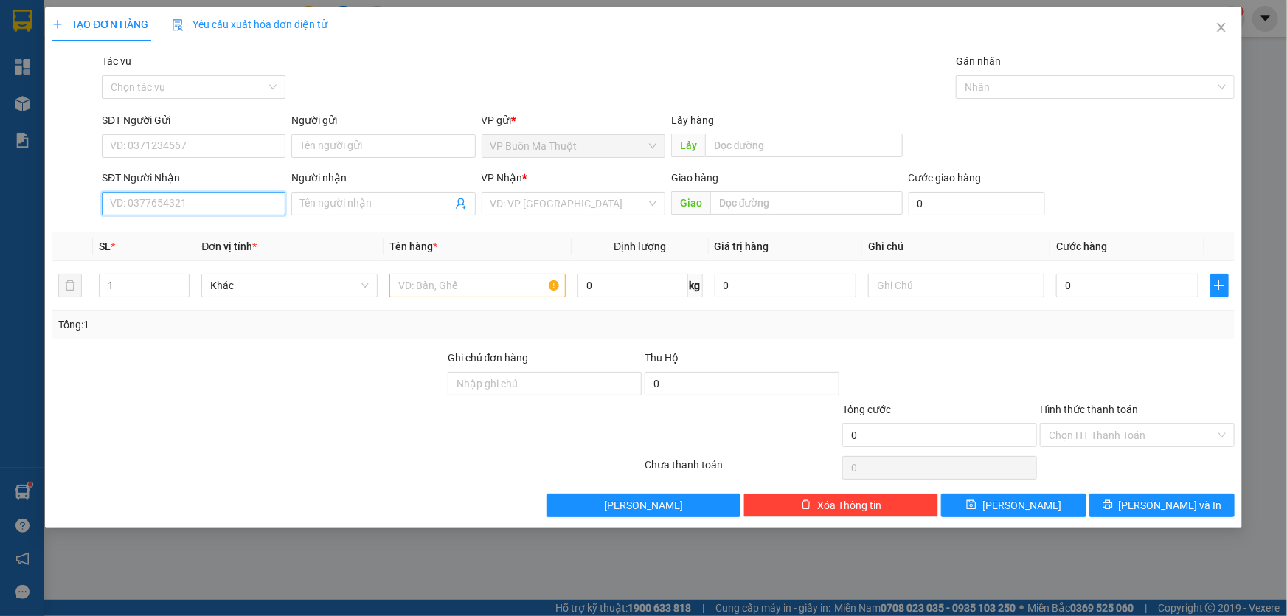
click at [240, 199] on input "SĐT Người Nhận" at bounding box center [194, 204] width 184 height 24
click at [550, 207] on input "search" at bounding box center [568, 203] width 156 height 22
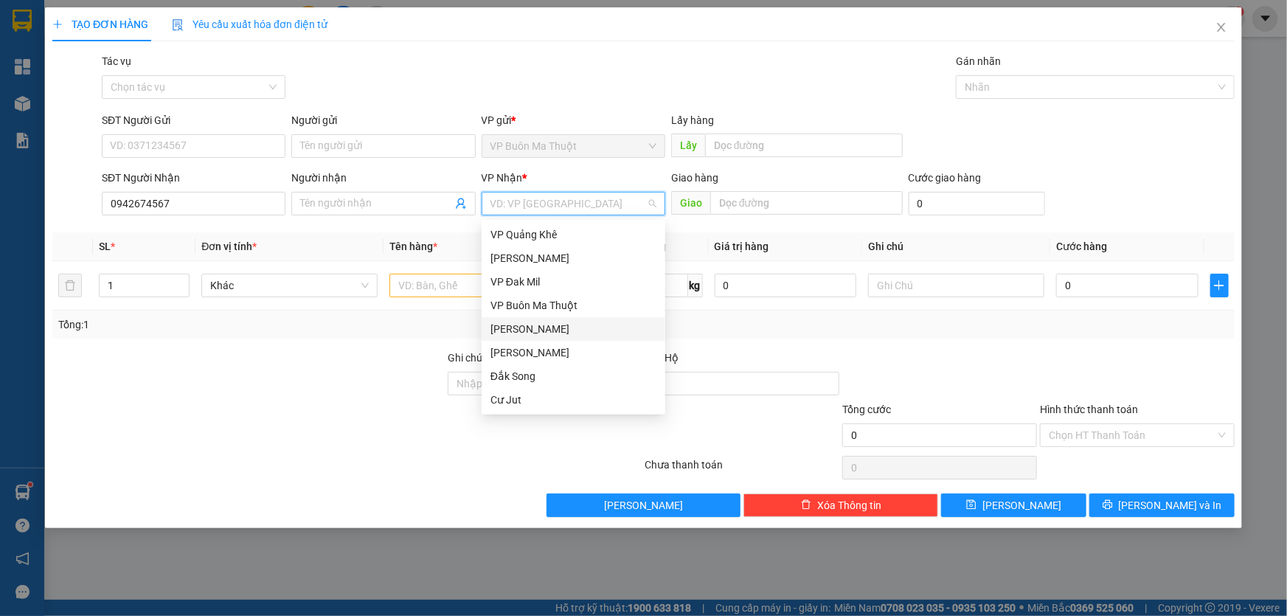
click at [540, 332] on div "[PERSON_NAME]" at bounding box center [573, 329] width 166 height 16
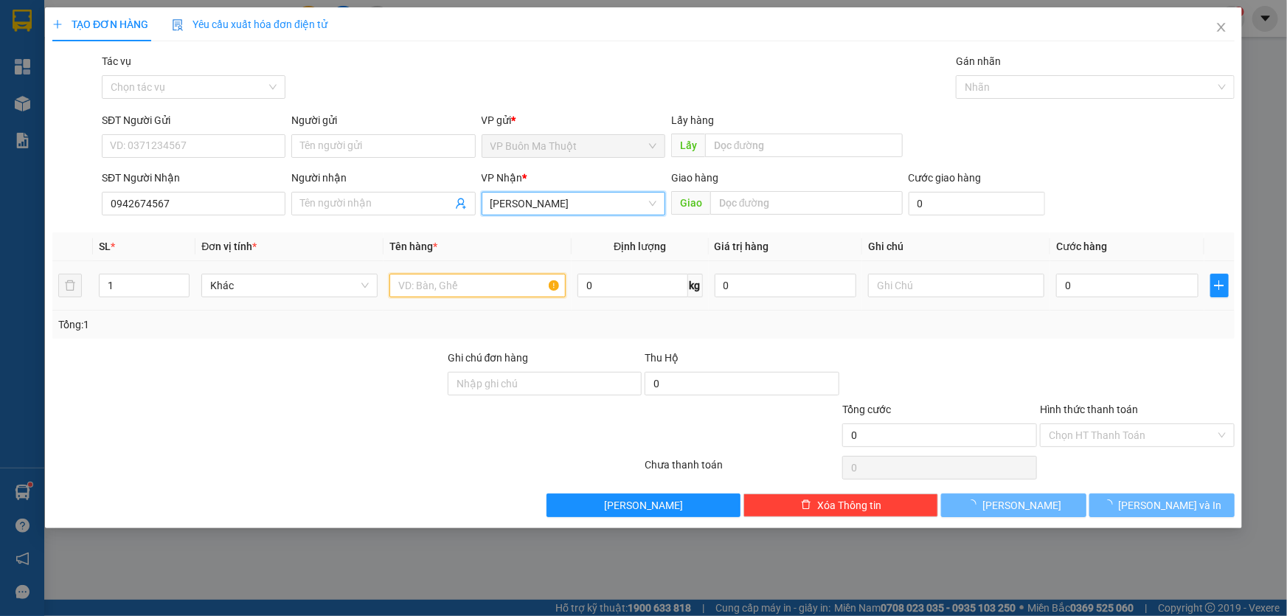
click at [453, 293] on input "text" at bounding box center [477, 286] width 176 height 24
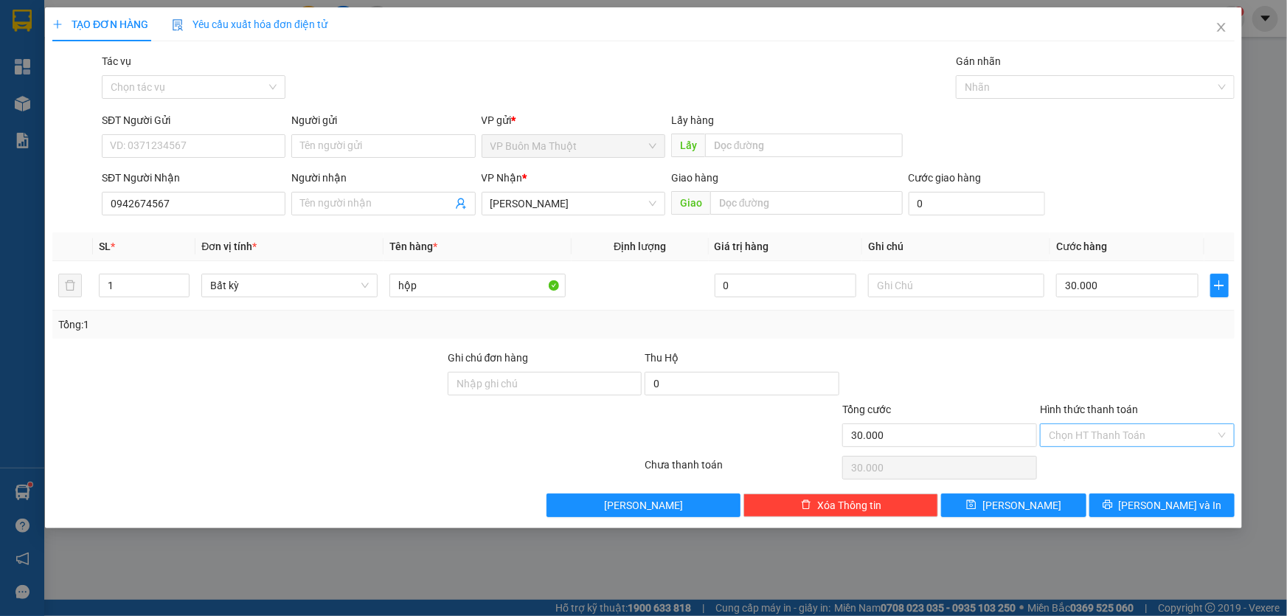
click at [1081, 434] on input "Hình thức thanh toán" at bounding box center [1132, 435] width 167 height 22
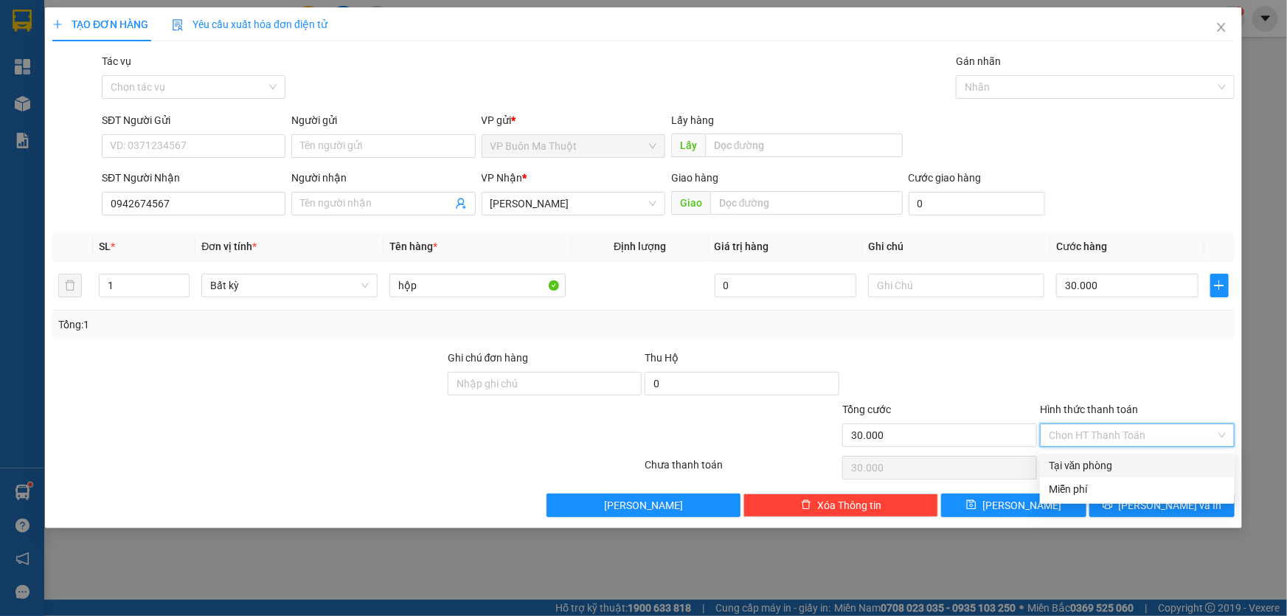
click at [1083, 471] on div "Tại văn phòng" at bounding box center [1137, 465] width 177 height 16
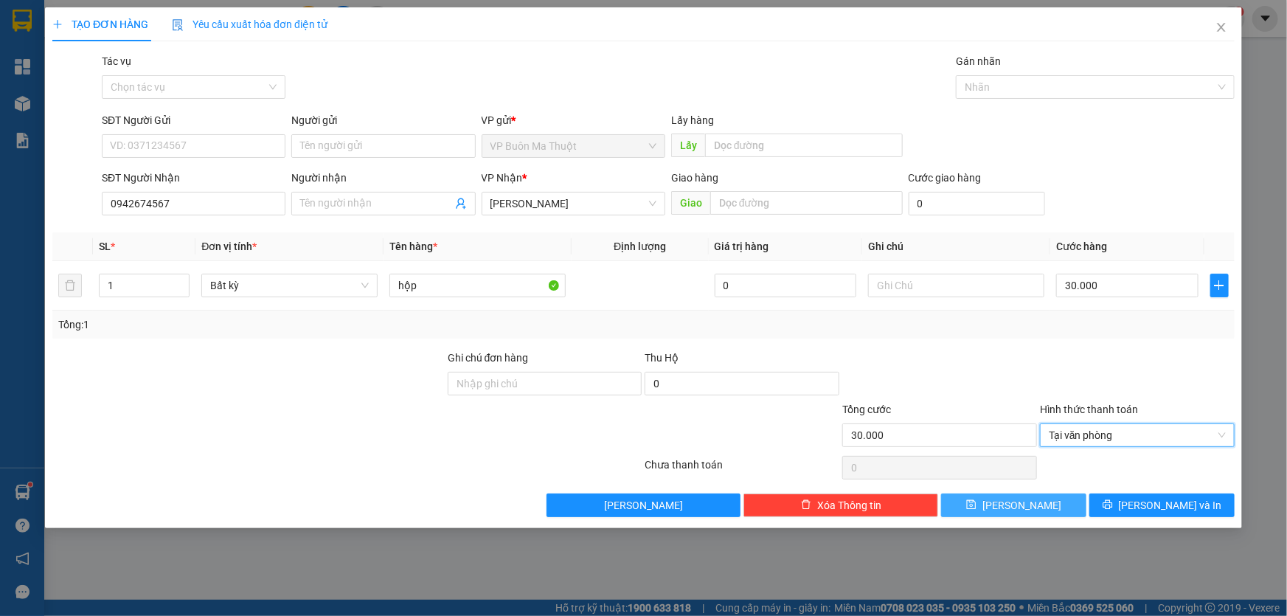
click at [1053, 510] on button "[PERSON_NAME]" at bounding box center [1013, 505] width 145 height 24
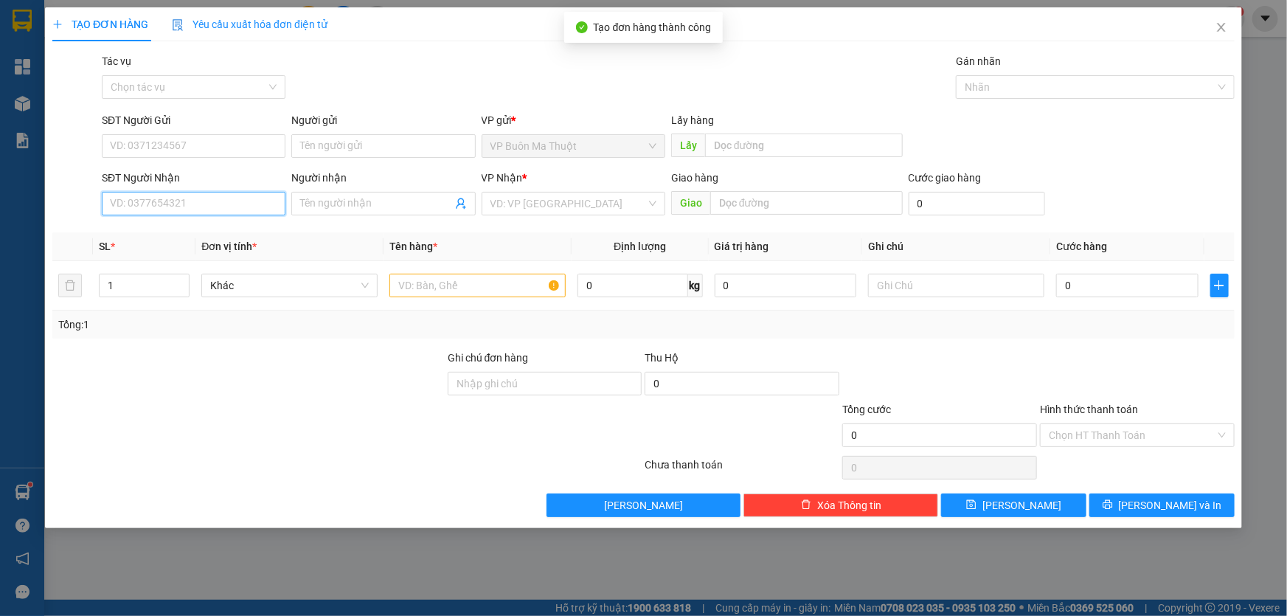
click at [226, 205] on input "SĐT Người Nhận" at bounding box center [194, 204] width 184 height 24
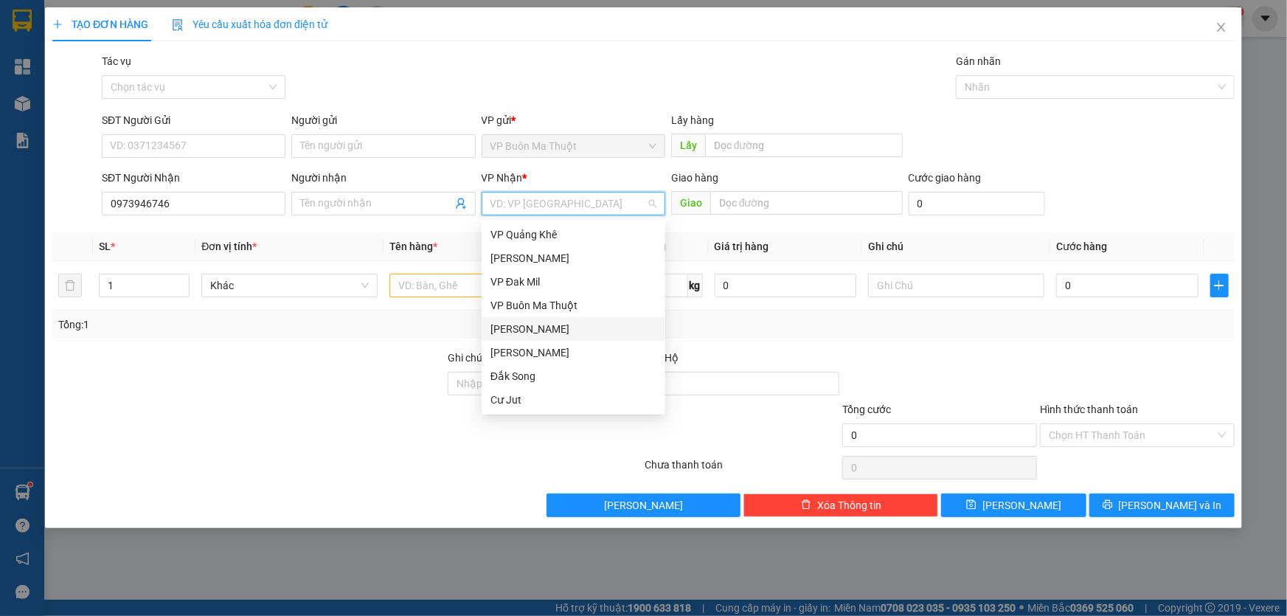
click at [577, 201] on input "search" at bounding box center [568, 203] width 156 height 22
click at [540, 287] on div "VP Đak Mil" at bounding box center [573, 282] width 166 height 16
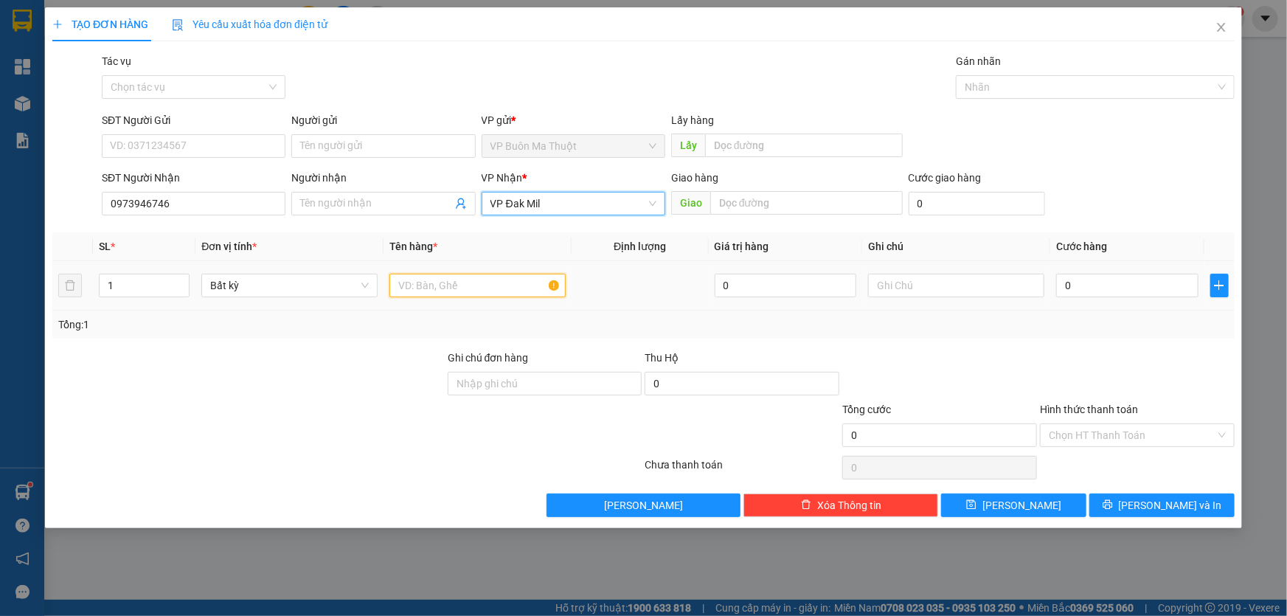
click at [487, 291] on input "text" at bounding box center [477, 286] width 176 height 24
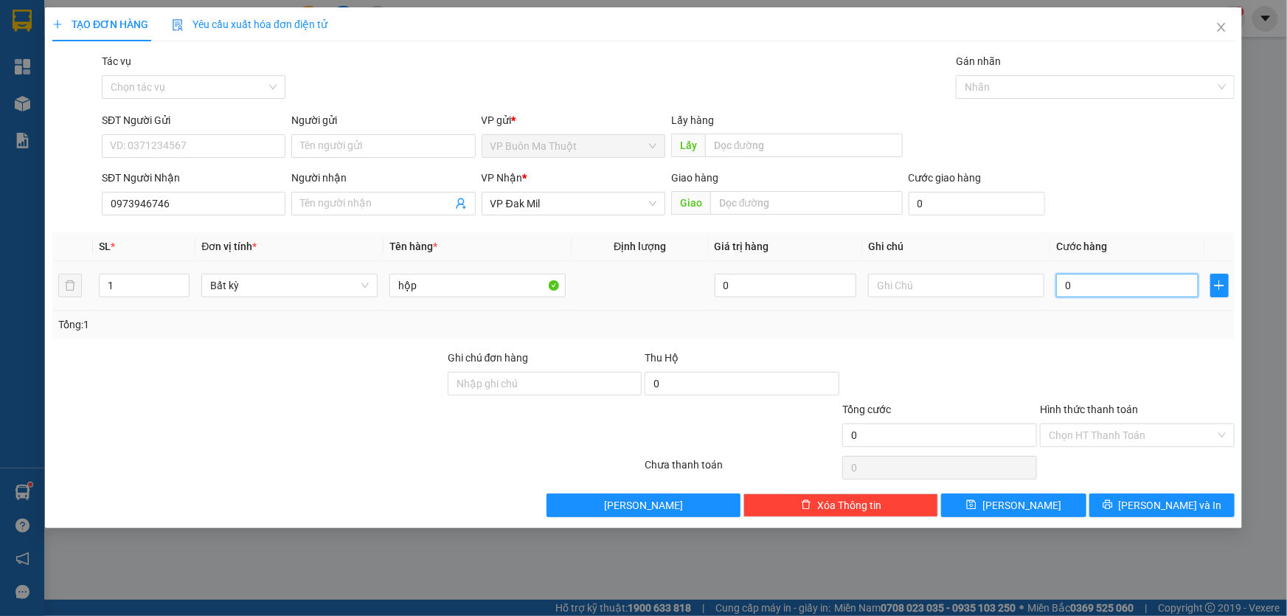
click at [1099, 283] on input "0" at bounding box center [1127, 286] width 142 height 24
click at [1101, 425] on input "Hình thức thanh toán" at bounding box center [1132, 435] width 167 height 22
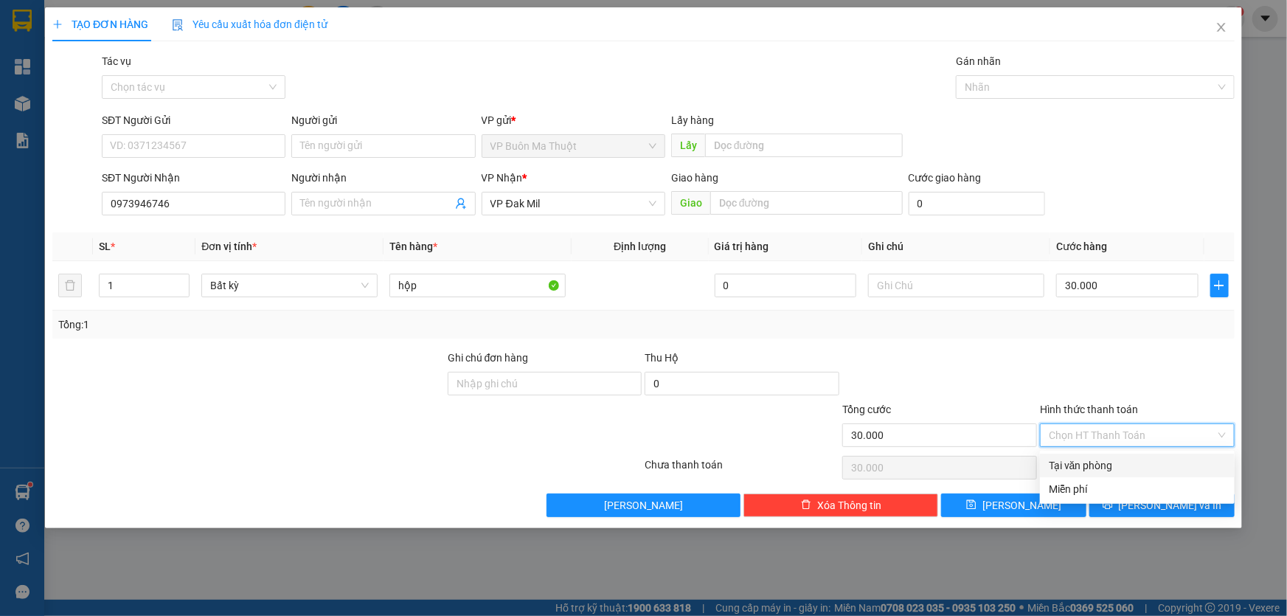
click at [1097, 457] on div "Tại văn phòng" at bounding box center [1137, 465] width 177 height 16
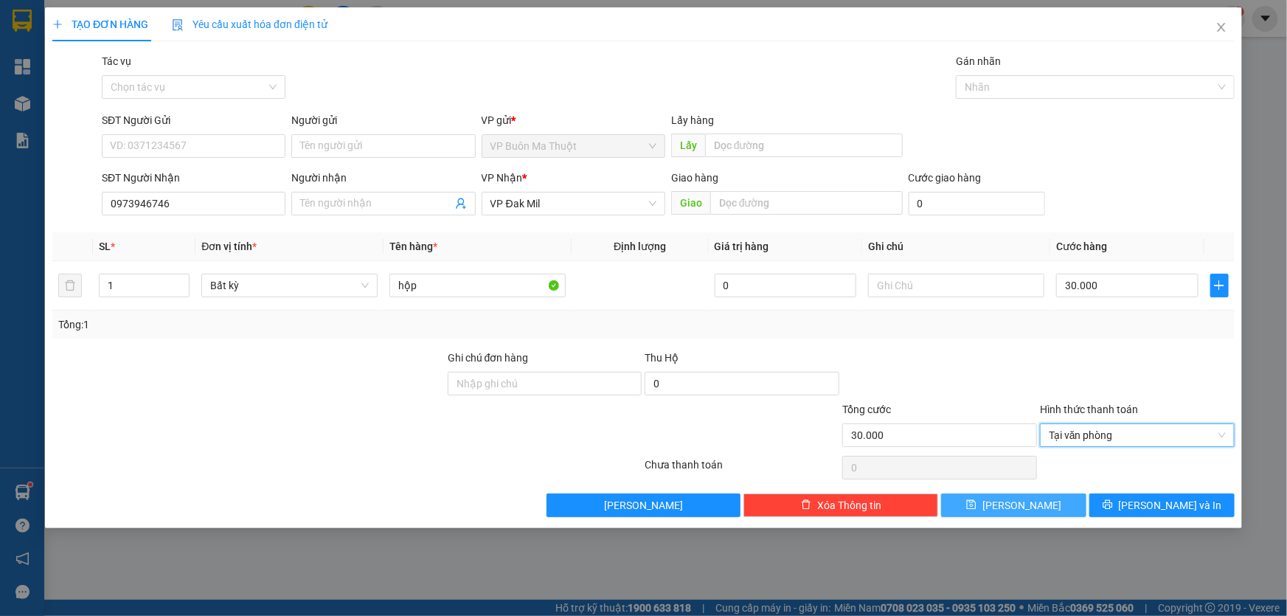
click at [1055, 502] on button "[PERSON_NAME]" at bounding box center [1013, 505] width 145 height 24
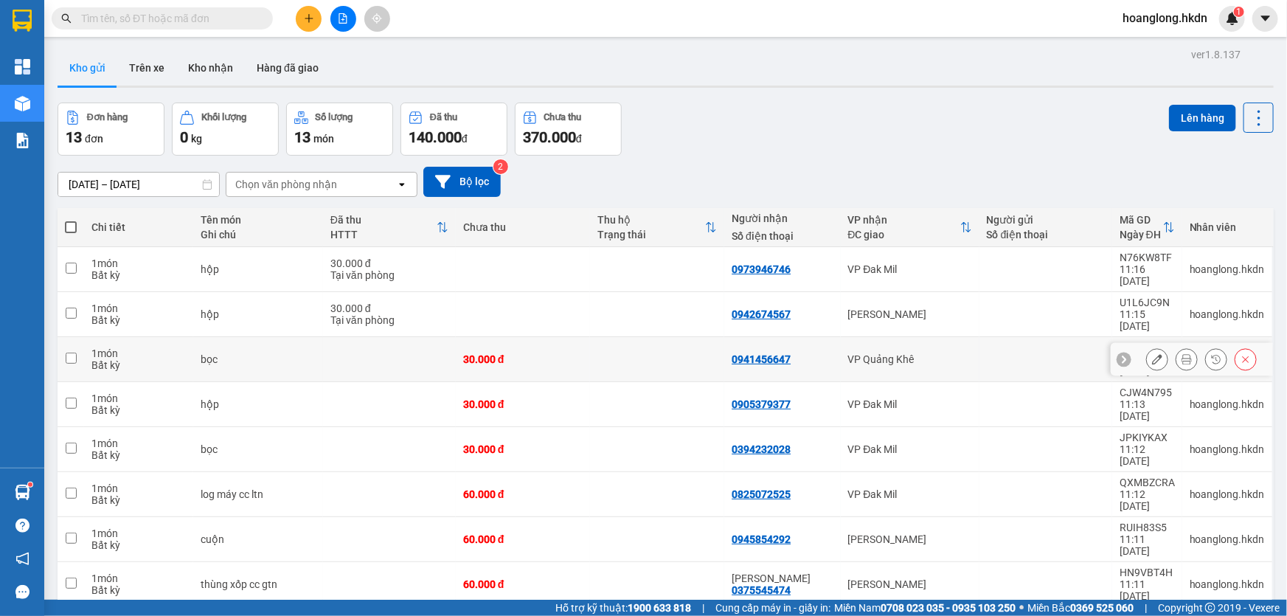
click at [673, 337] on td at bounding box center [657, 359] width 134 height 45
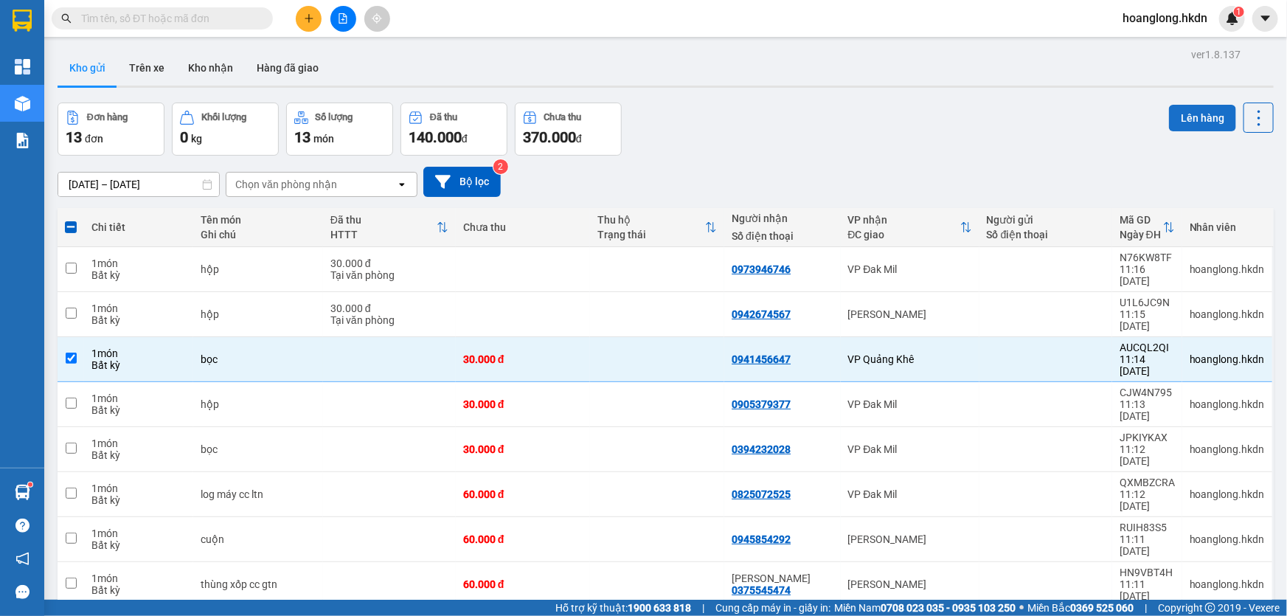
click at [1189, 121] on button "Lên hàng" at bounding box center [1202, 118] width 67 height 27
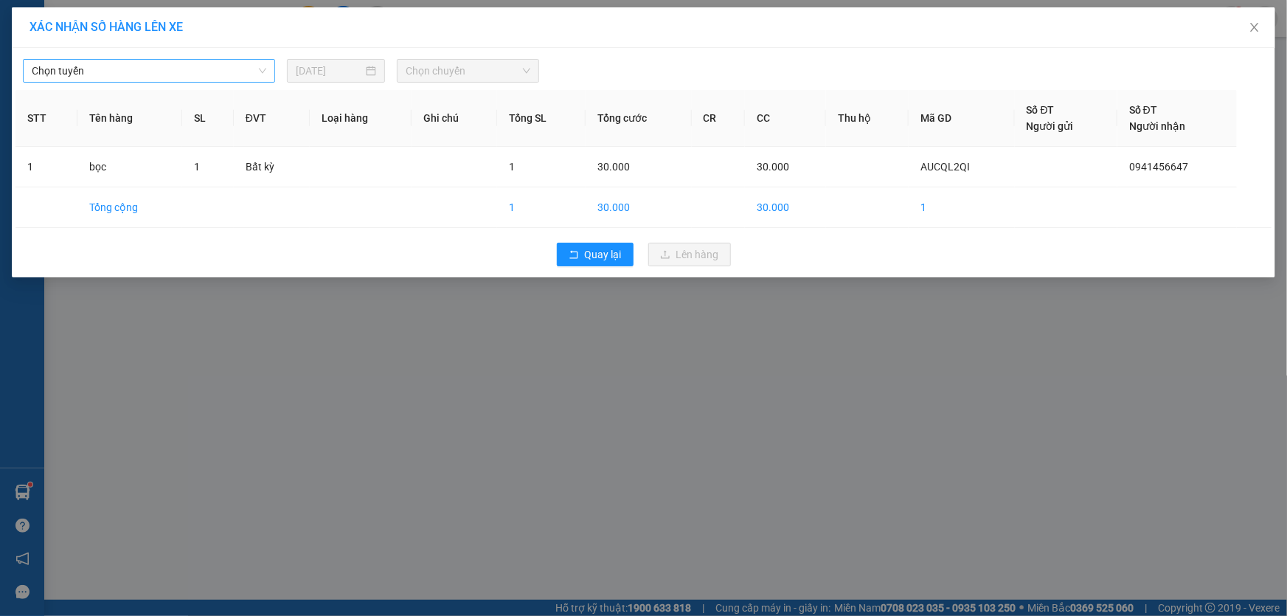
click at [177, 69] on span "Chọn tuyến" at bounding box center [149, 71] width 235 height 22
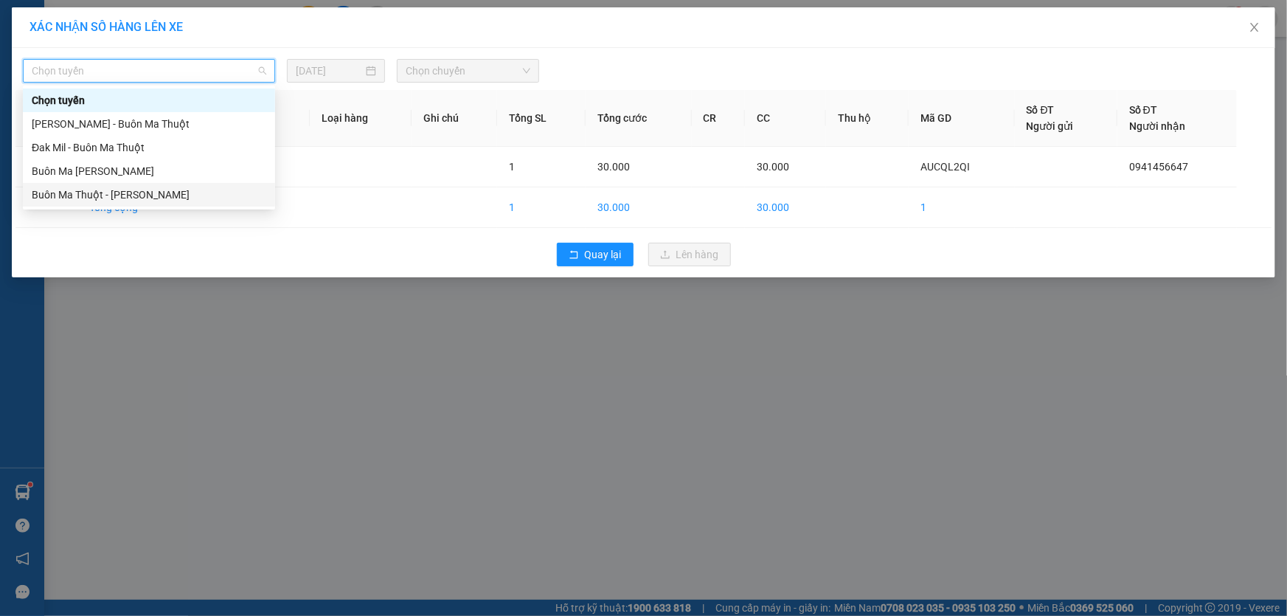
click at [142, 192] on div "Buôn Ma Thuột - [PERSON_NAME]" at bounding box center [149, 195] width 235 height 16
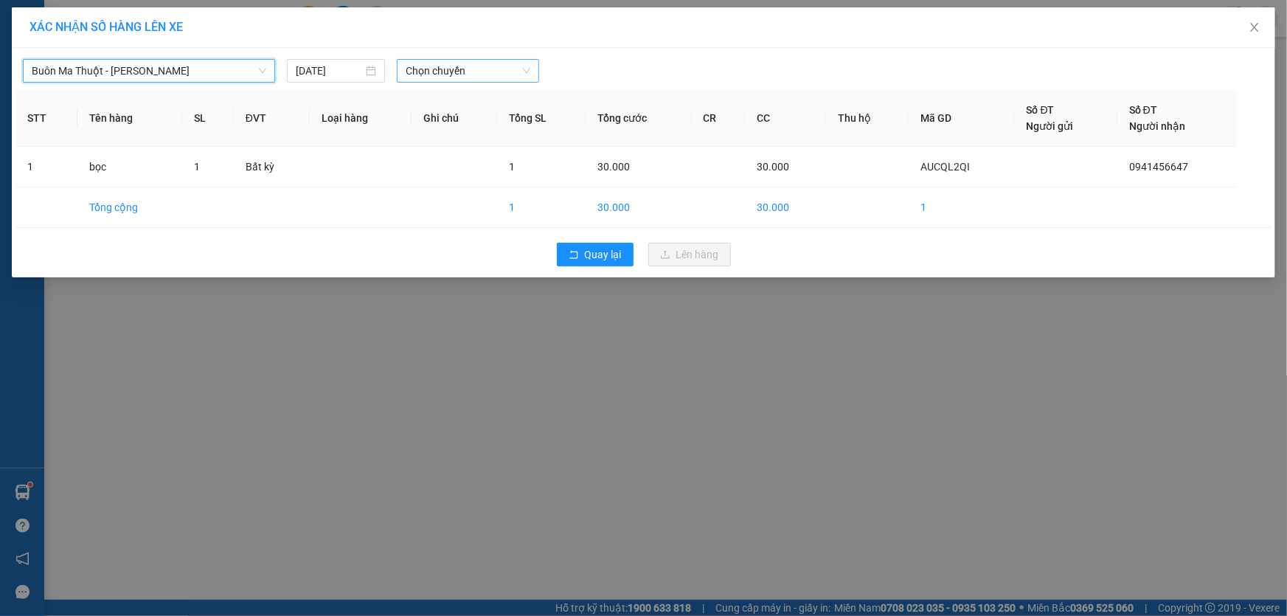
click at [488, 80] on span "Chọn chuyến" at bounding box center [468, 71] width 125 height 22
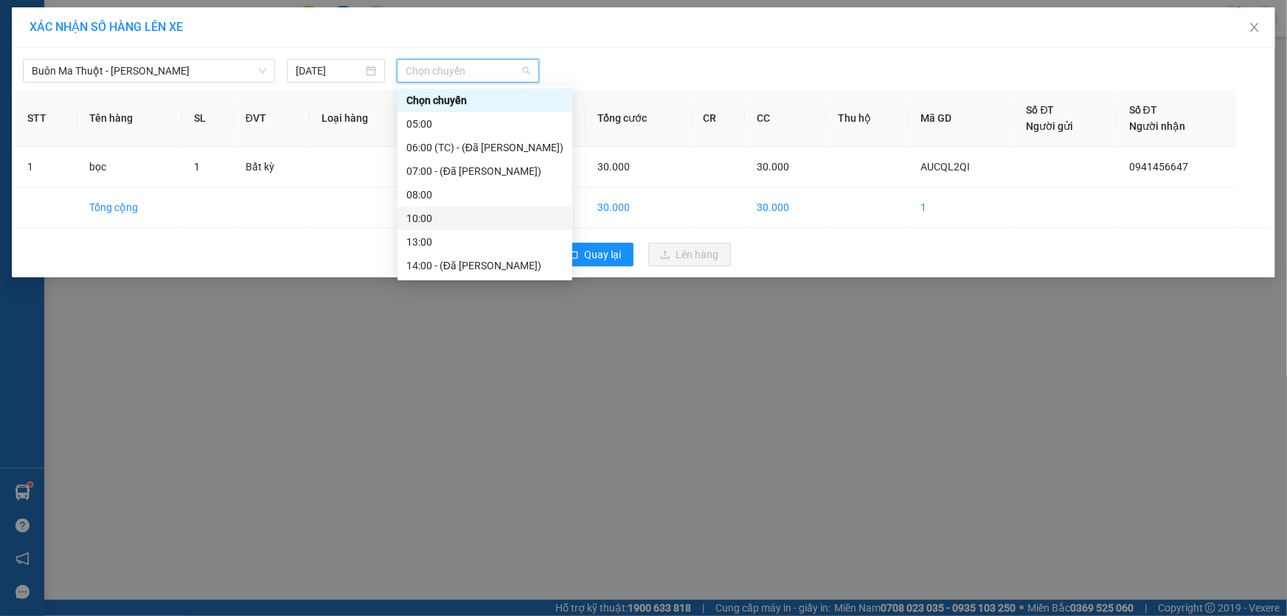
click at [450, 221] on div "10:00" at bounding box center [484, 218] width 157 height 16
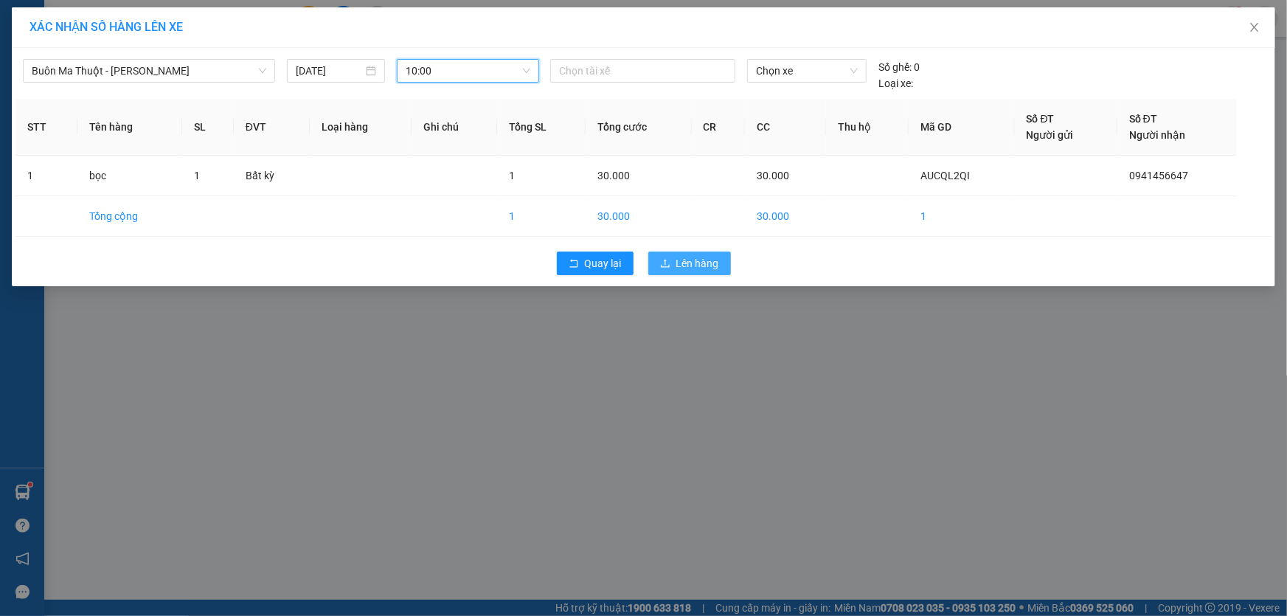
click at [707, 264] on span "Lên hàng" at bounding box center [697, 263] width 43 height 16
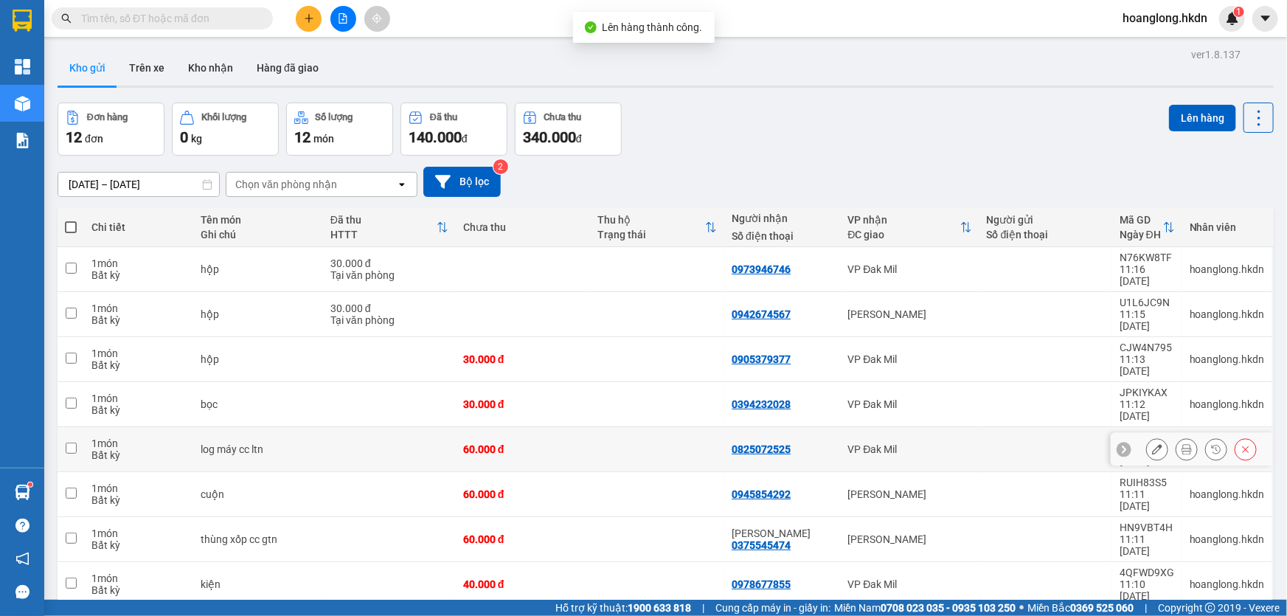
scroll to position [67, 0]
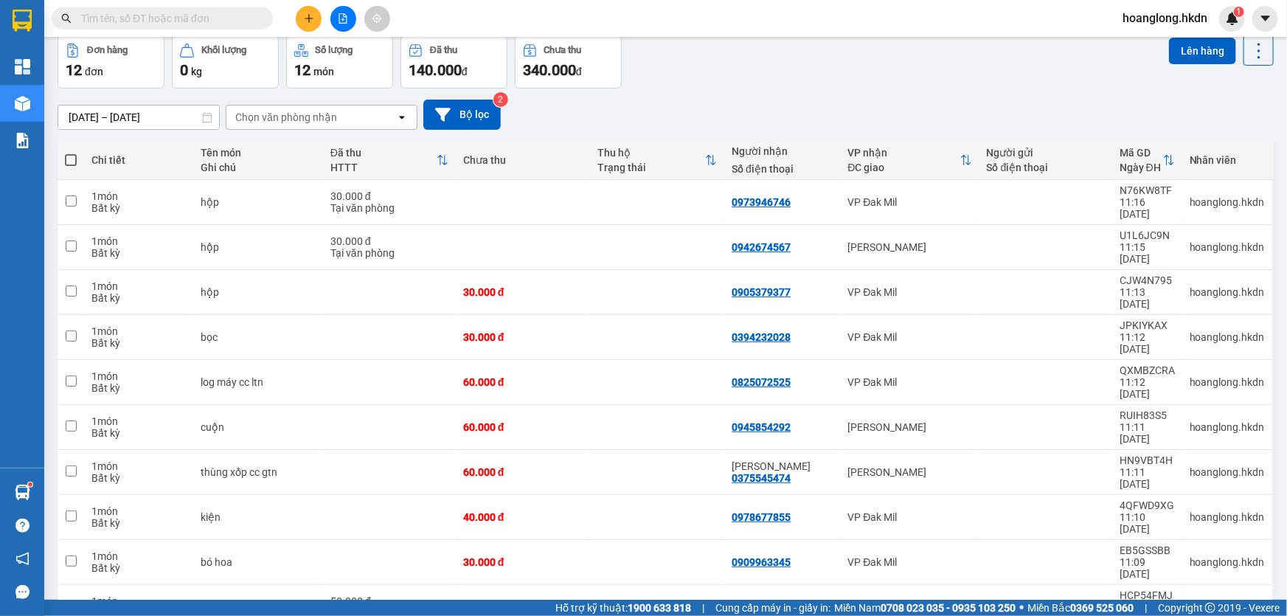
click at [74, 166] on span at bounding box center [71, 160] width 12 height 12
click at [71, 153] on input "checkbox" at bounding box center [71, 153] width 0 height 0
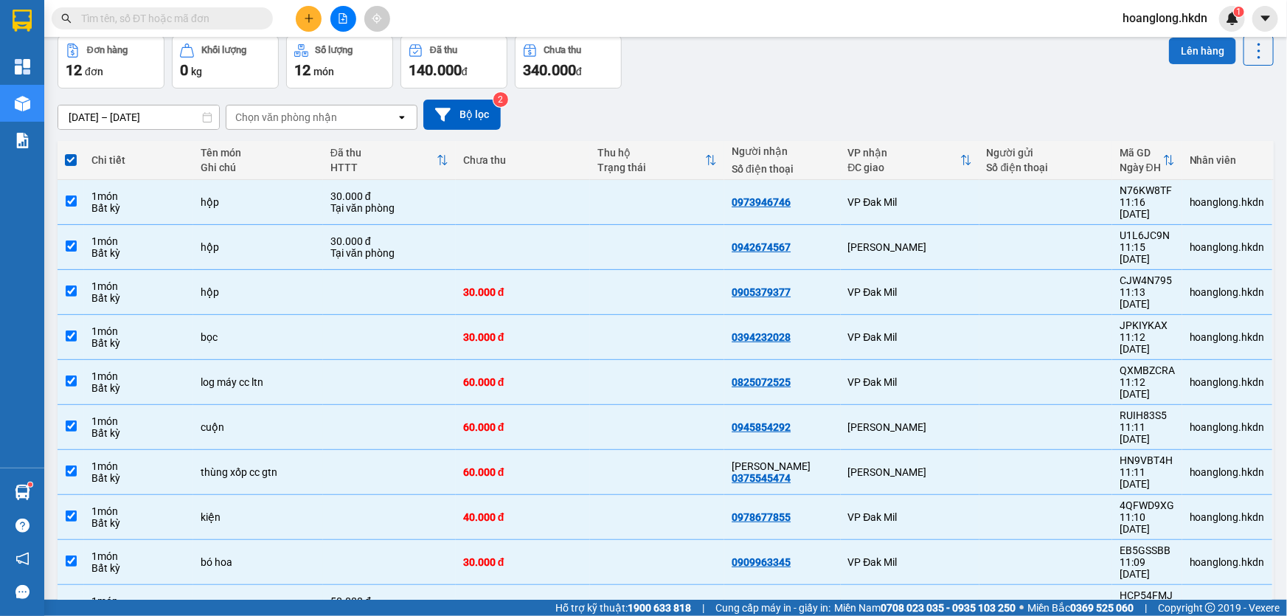
click at [1190, 46] on button "Lên hàng" at bounding box center [1202, 51] width 67 height 27
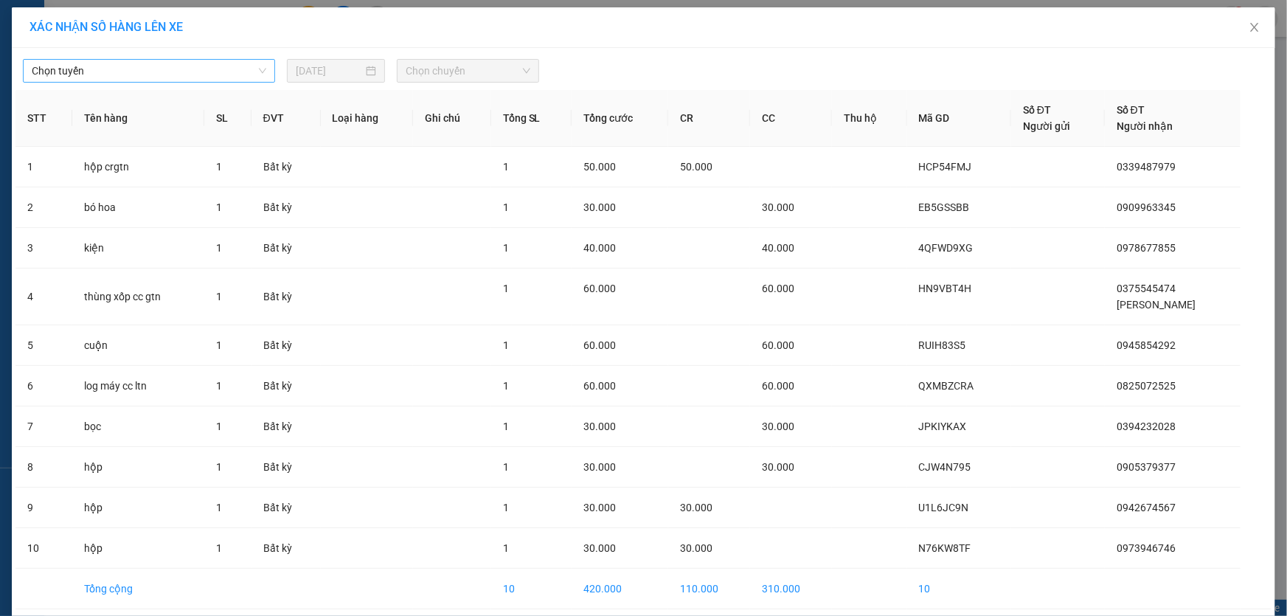
click at [217, 77] on span "Chọn tuyến" at bounding box center [149, 71] width 235 height 22
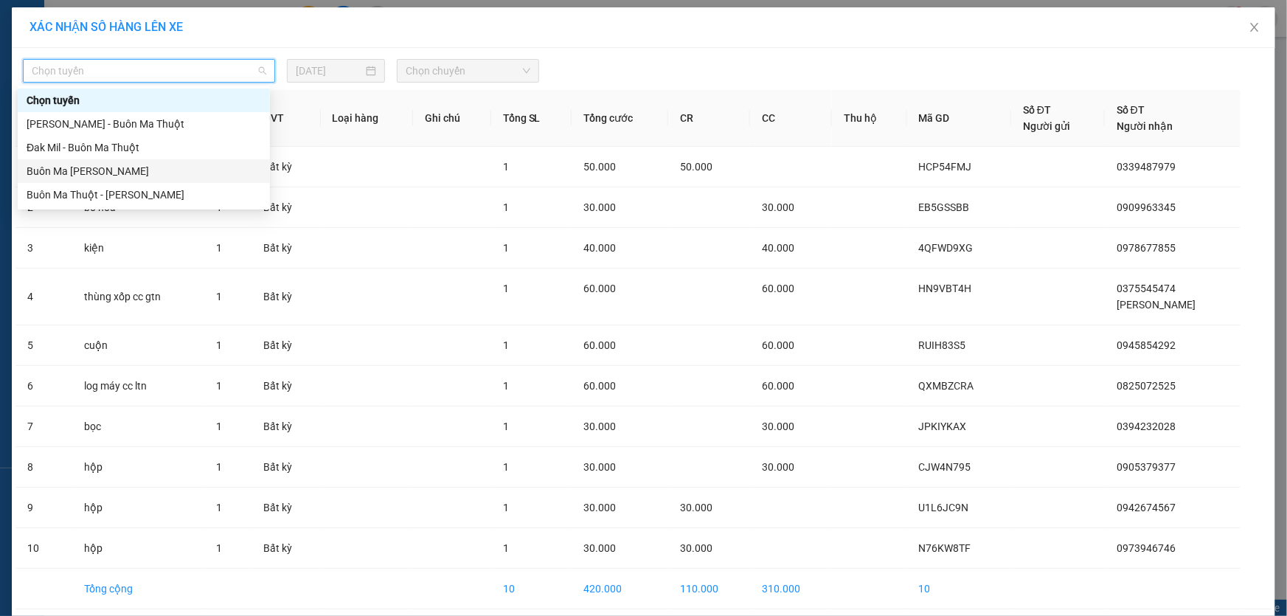
click at [153, 176] on div "Buôn Ma [PERSON_NAME]" at bounding box center [144, 171] width 235 height 16
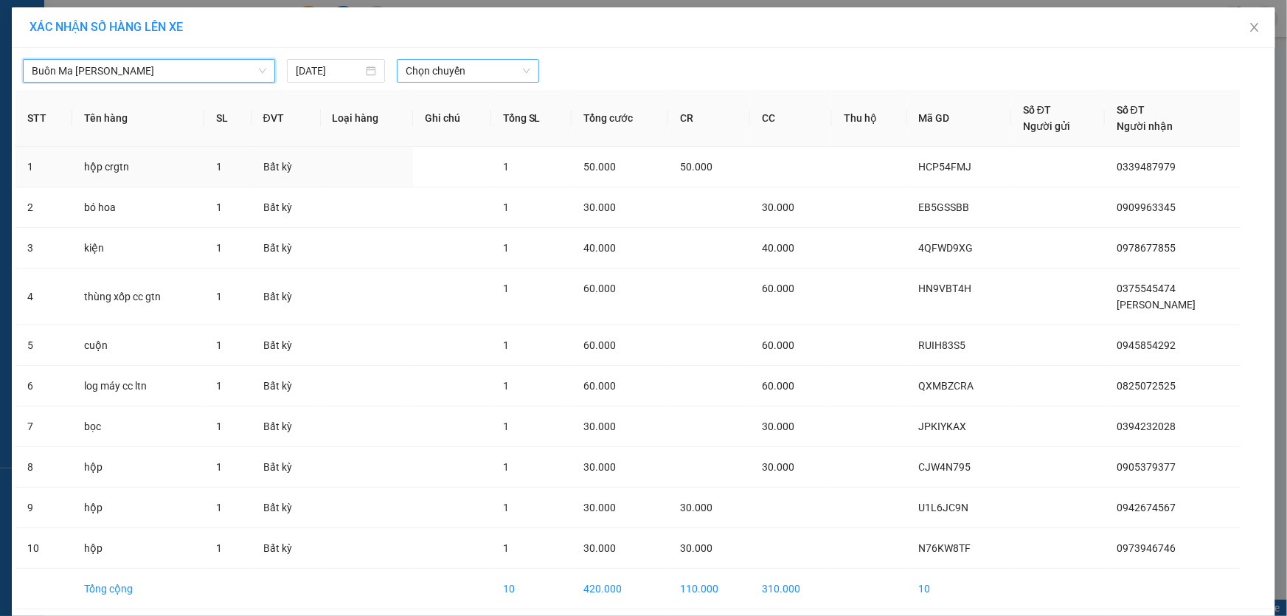
click at [500, 69] on span "Chọn chuyến" at bounding box center [468, 71] width 125 height 22
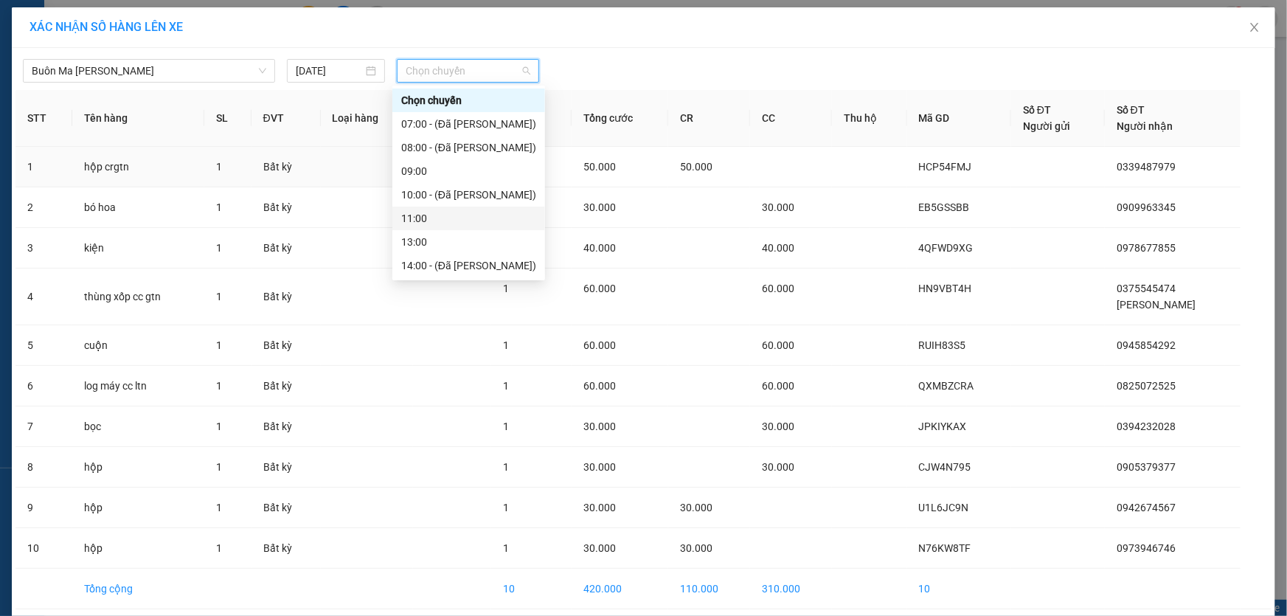
click at [423, 218] on div "11:00" at bounding box center [468, 218] width 135 height 16
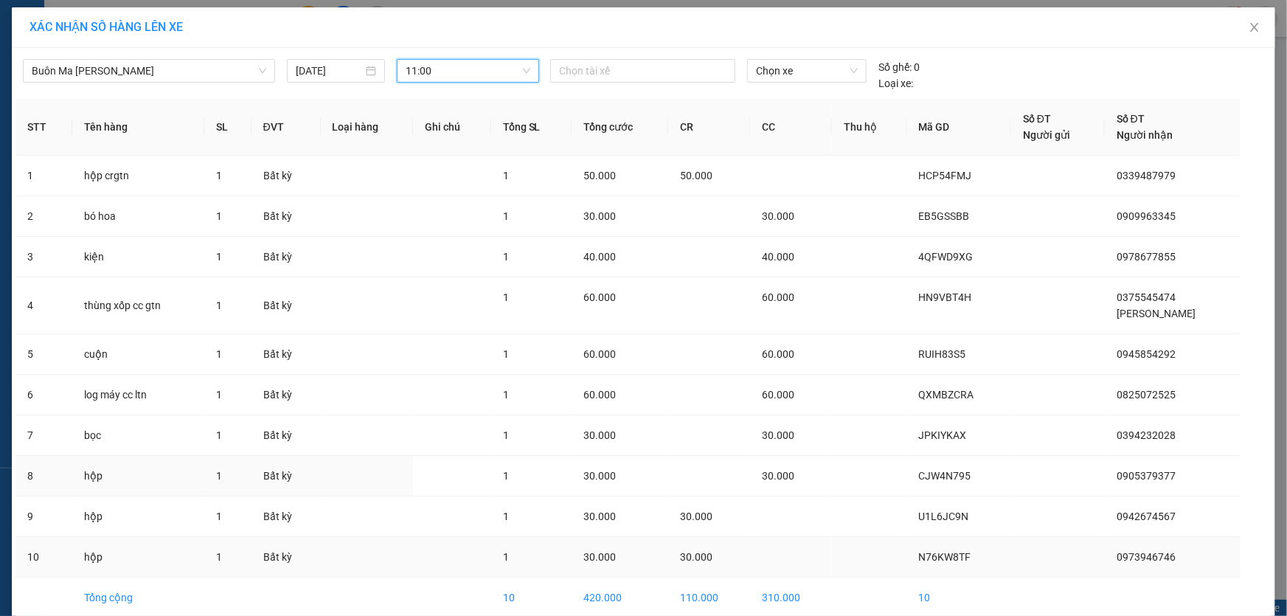
scroll to position [67, 0]
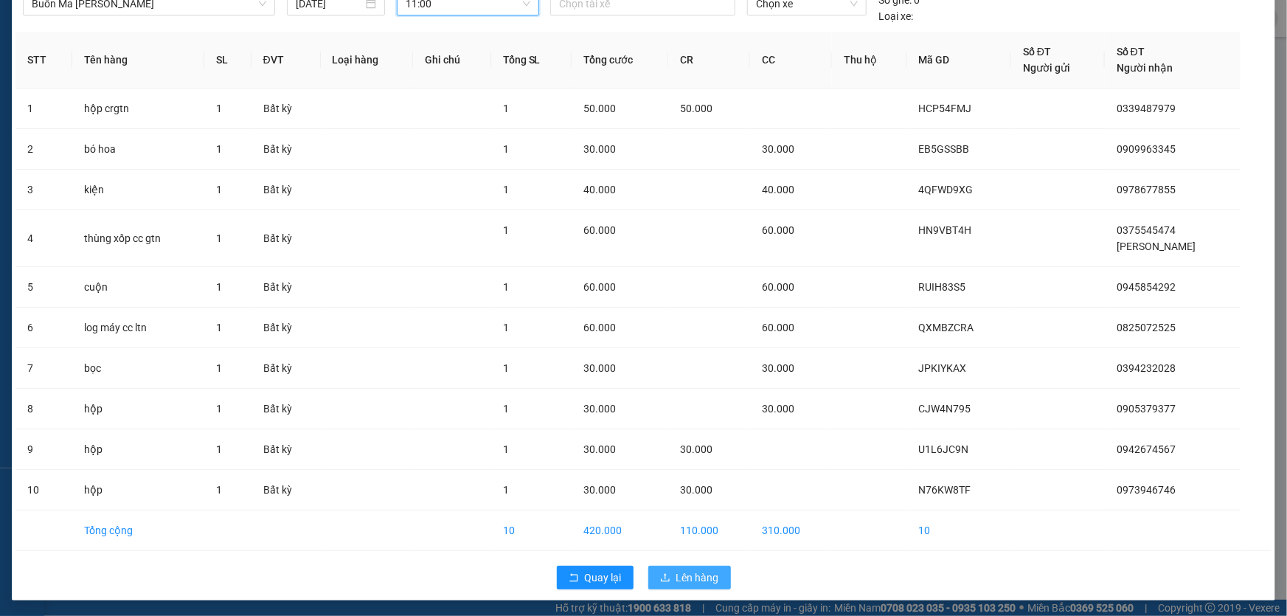
click at [684, 580] on span "Lên hàng" at bounding box center [697, 577] width 43 height 16
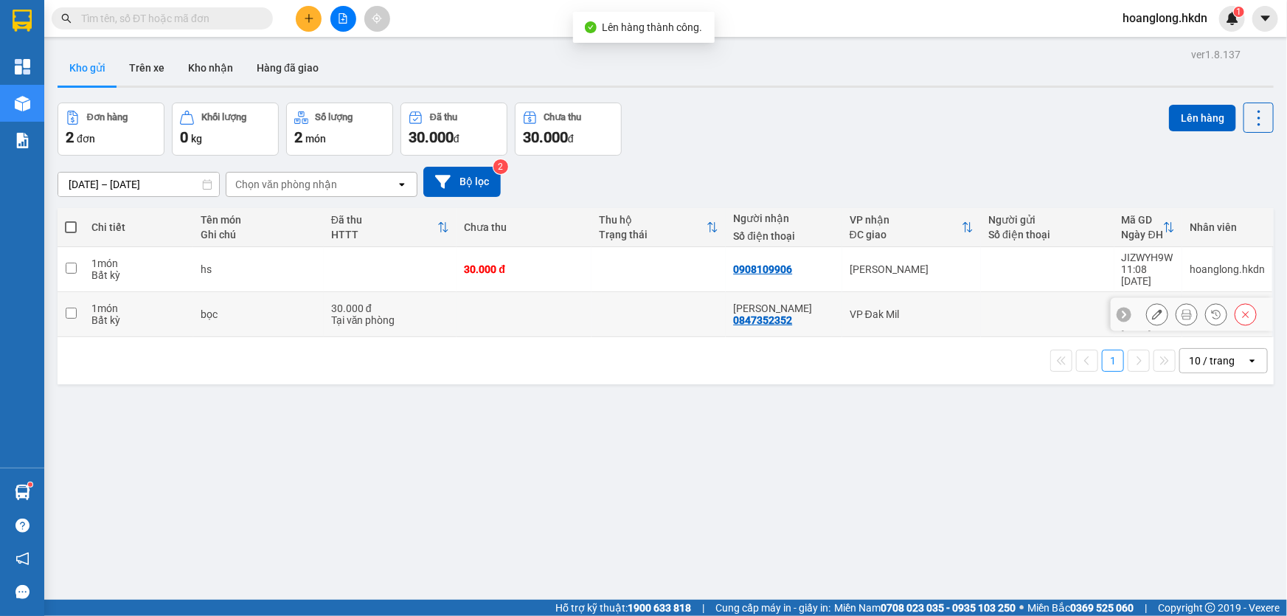
click at [578, 296] on td at bounding box center [524, 314] width 135 height 45
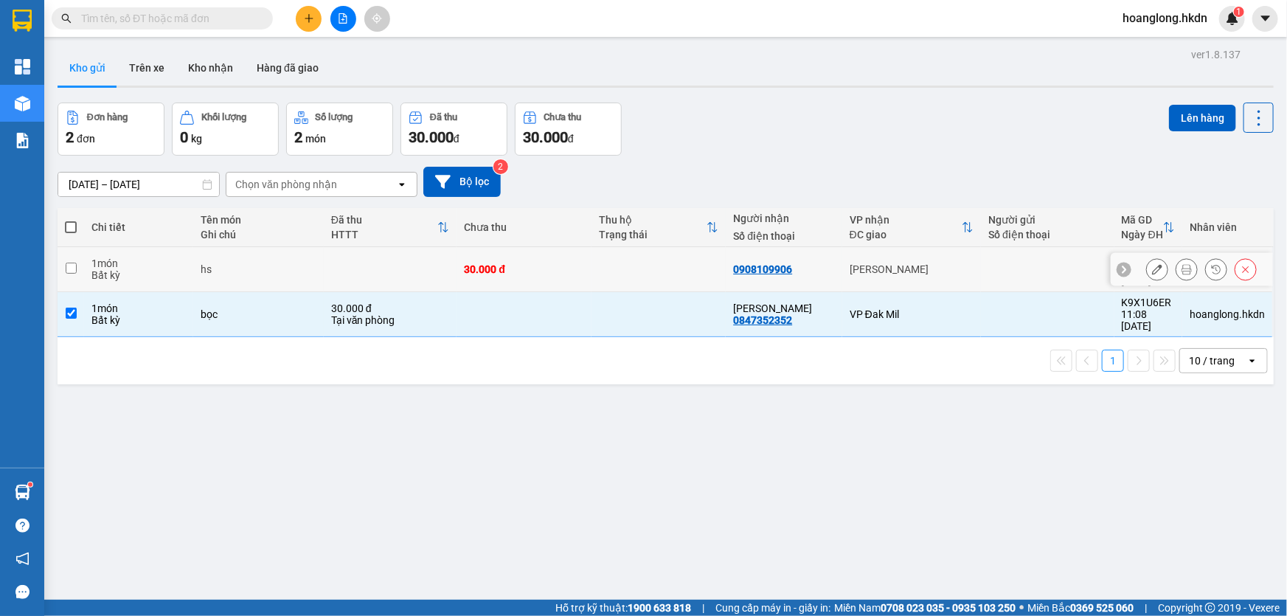
click at [599, 259] on td at bounding box center [659, 269] width 135 height 45
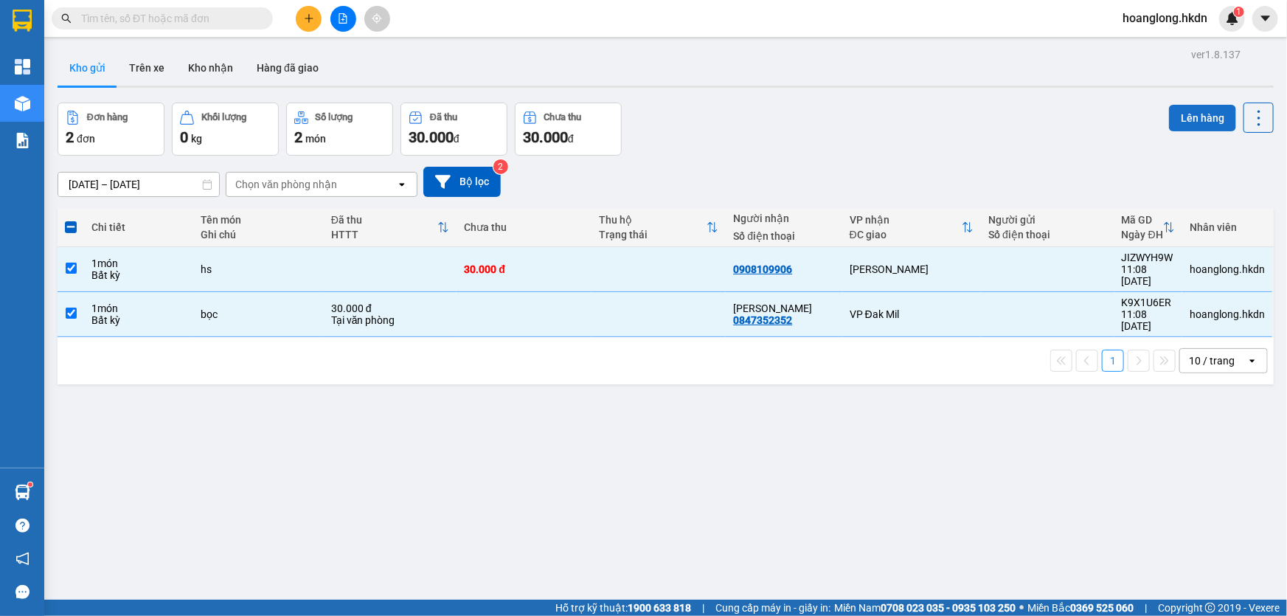
click at [1187, 114] on button "Lên hàng" at bounding box center [1202, 118] width 67 height 27
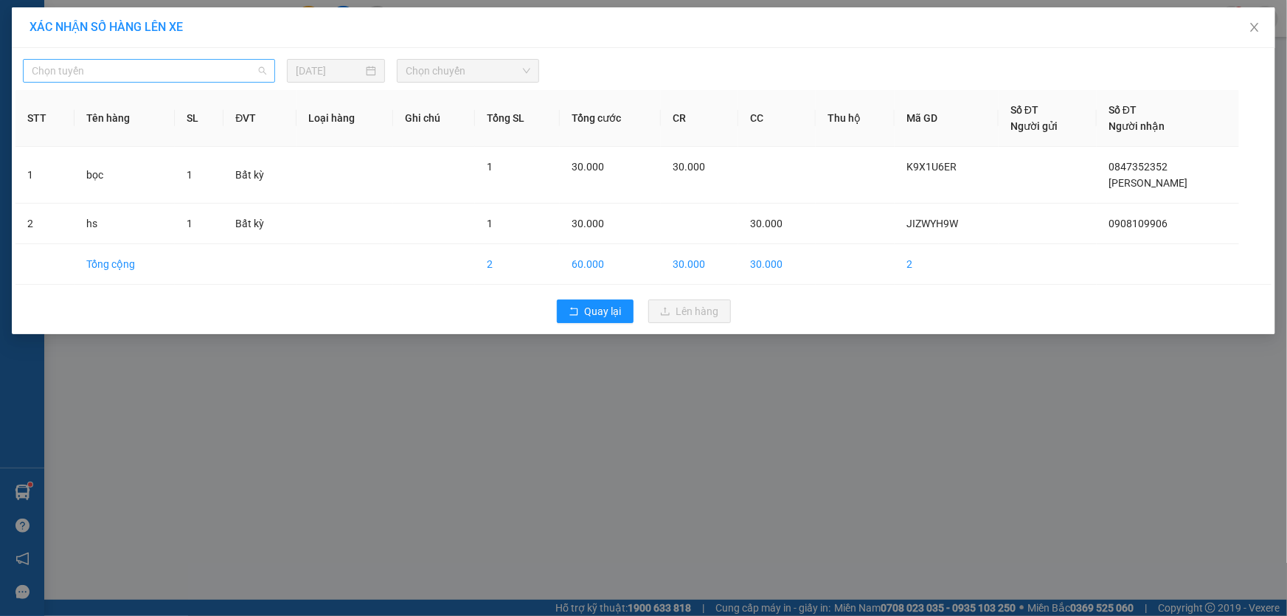
click at [254, 75] on span "Chọn tuyến" at bounding box center [149, 71] width 235 height 22
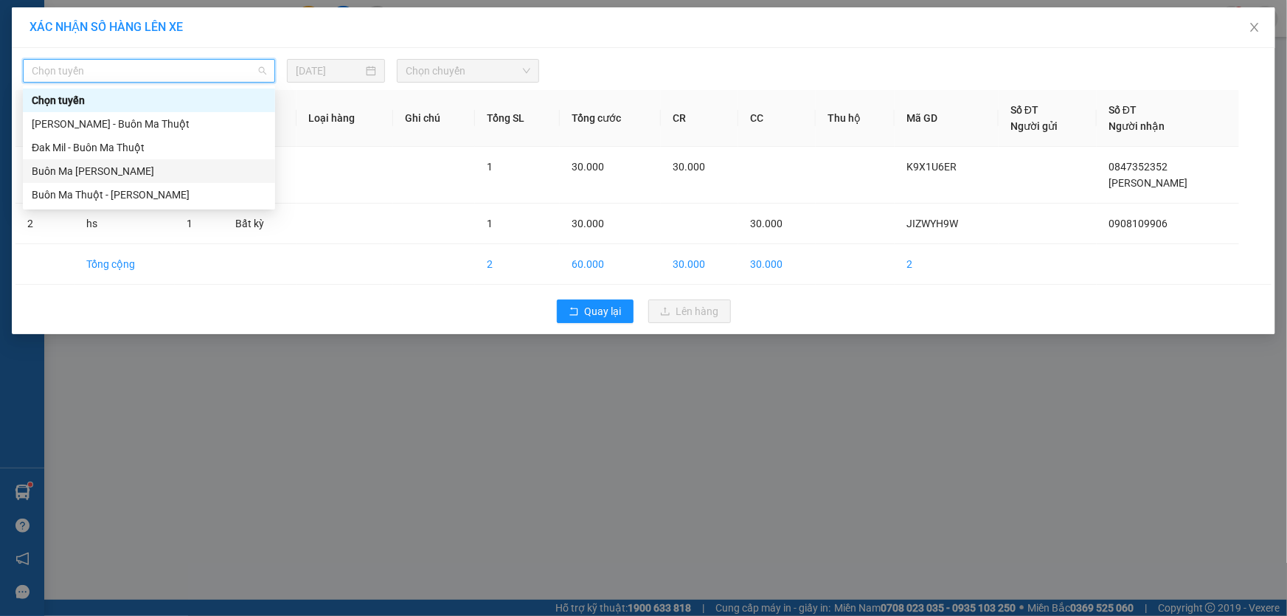
click at [131, 170] on div "Buôn Ma [PERSON_NAME]" at bounding box center [149, 171] width 235 height 16
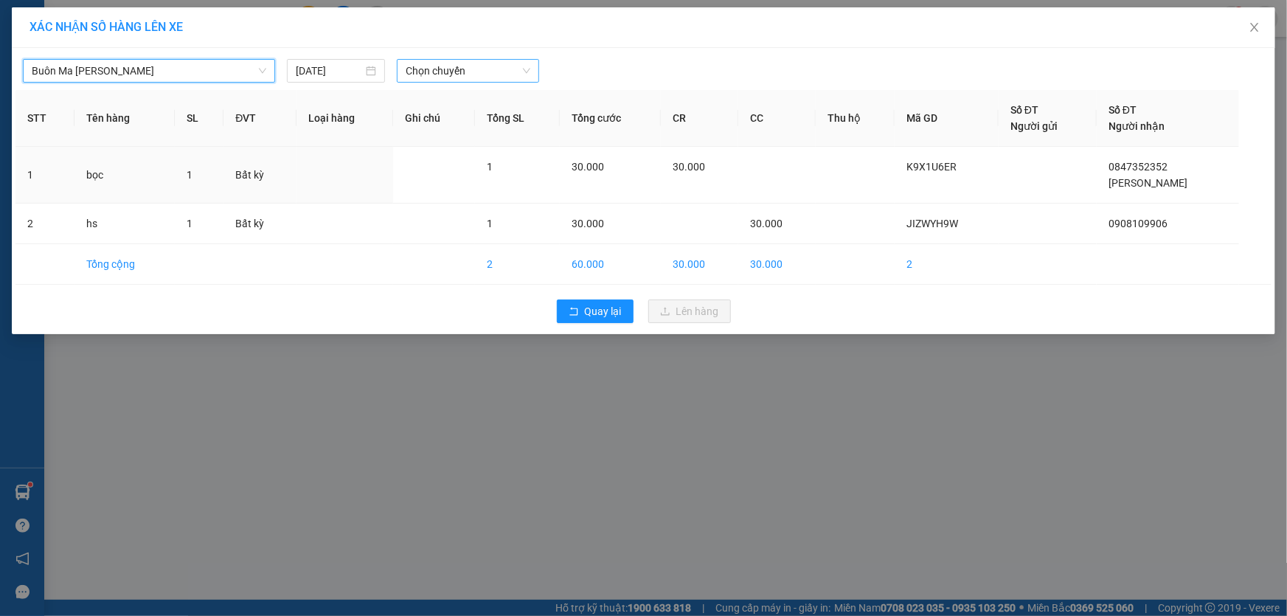
click at [426, 67] on span "Chọn chuyến" at bounding box center [468, 71] width 125 height 22
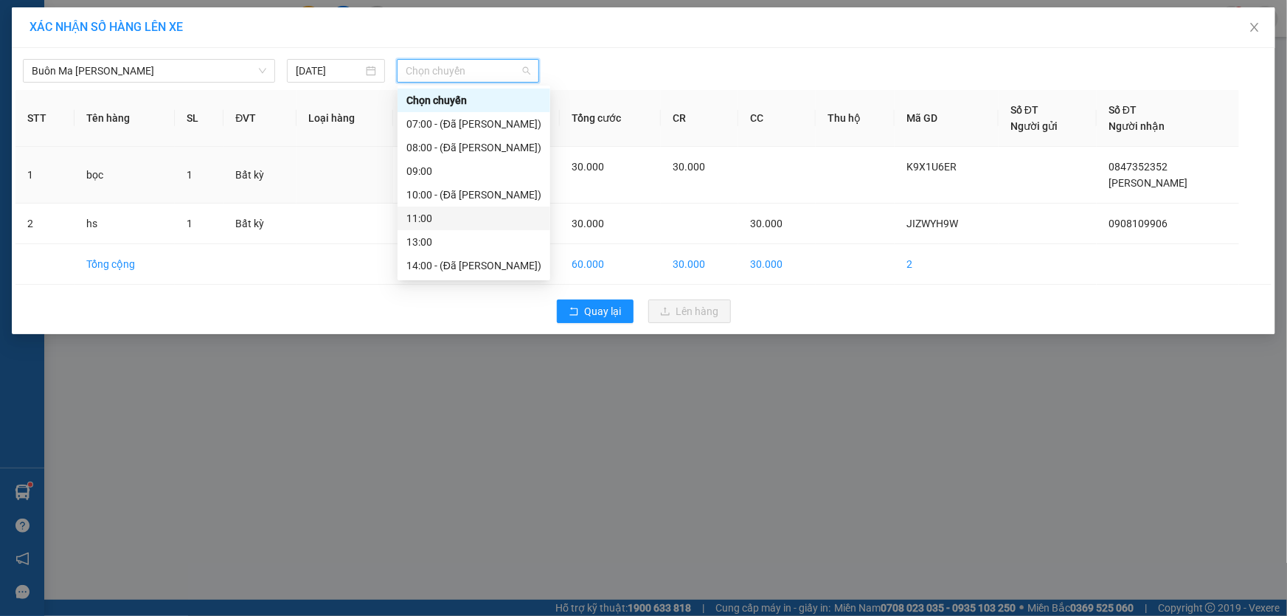
click at [427, 217] on div "11:00" at bounding box center [473, 218] width 135 height 16
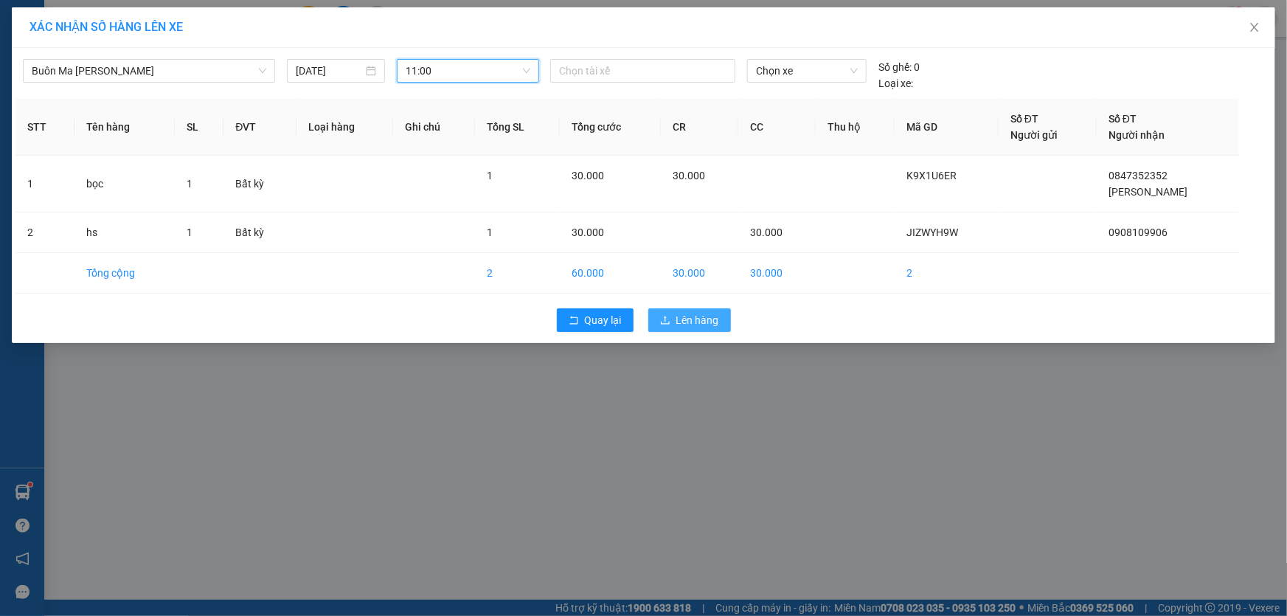
click at [686, 316] on span "Lên hàng" at bounding box center [697, 320] width 43 height 16
